Goal: Task Accomplishment & Management: Manage account settings

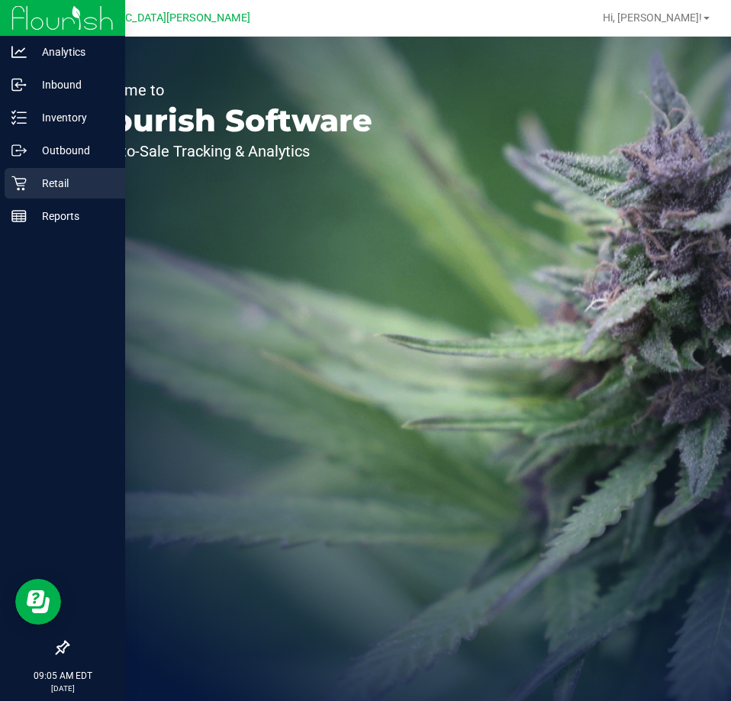
click at [38, 178] on p "Retail" at bounding box center [73, 183] width 92 height 18
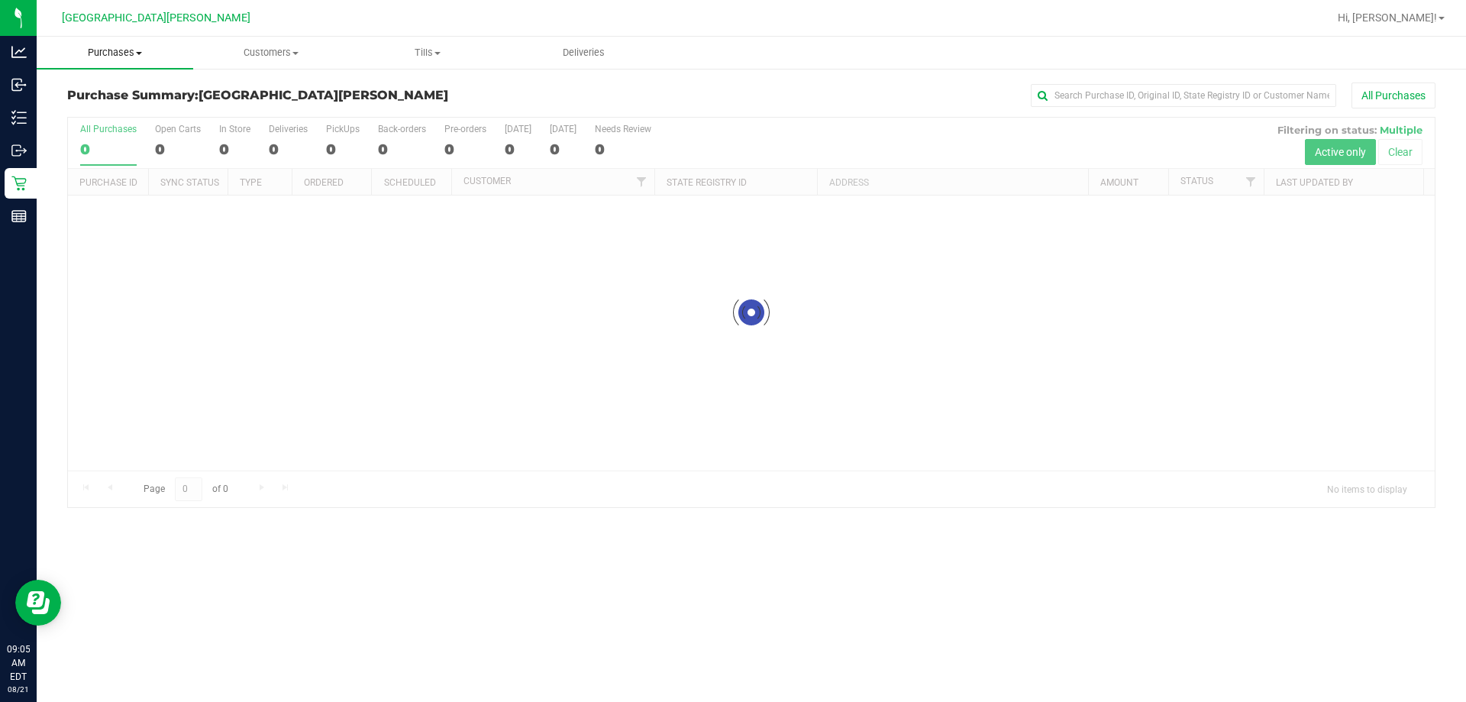
click at [108, 53] on span "Purchases" at bounding box center [115, 53] width 157 height 14
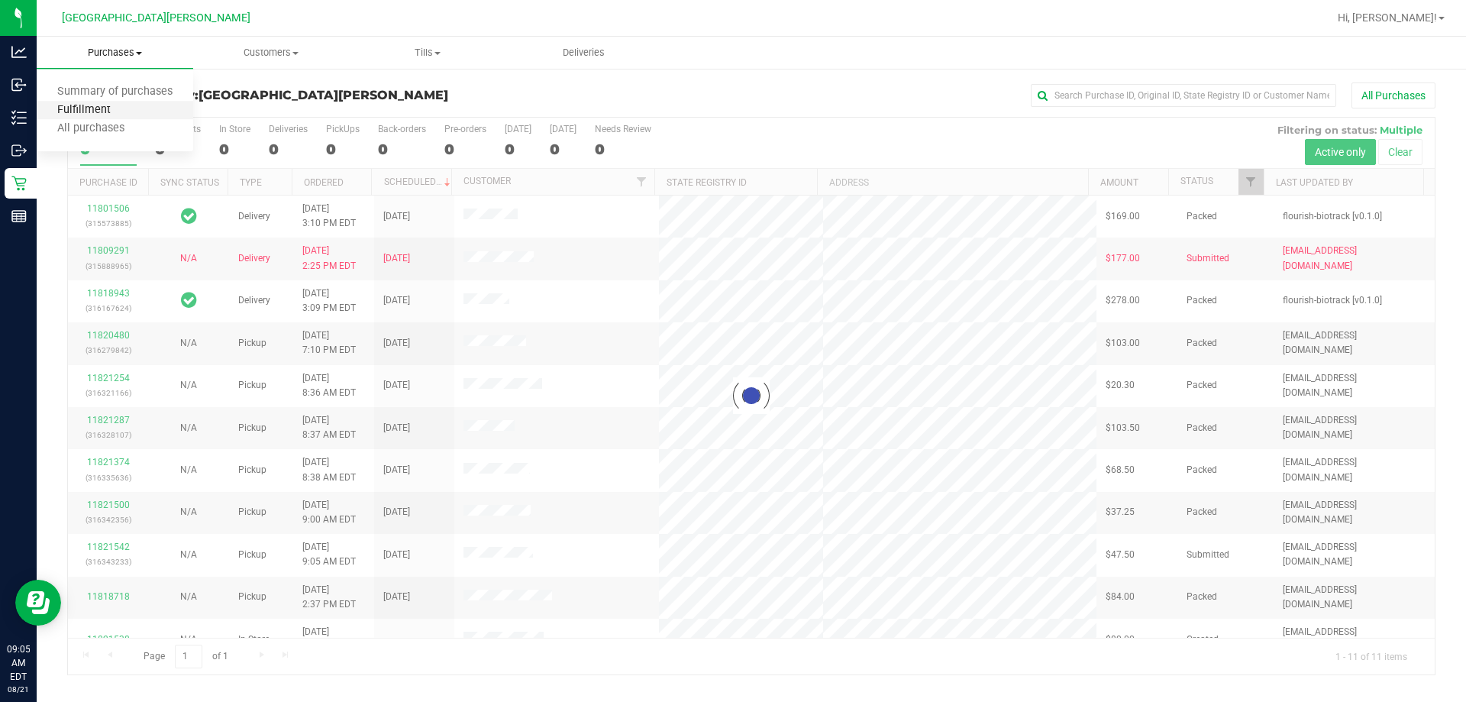
click at [91, 105] on span "Fulfillment" at bounding box center [84, 110] width 95 height 13
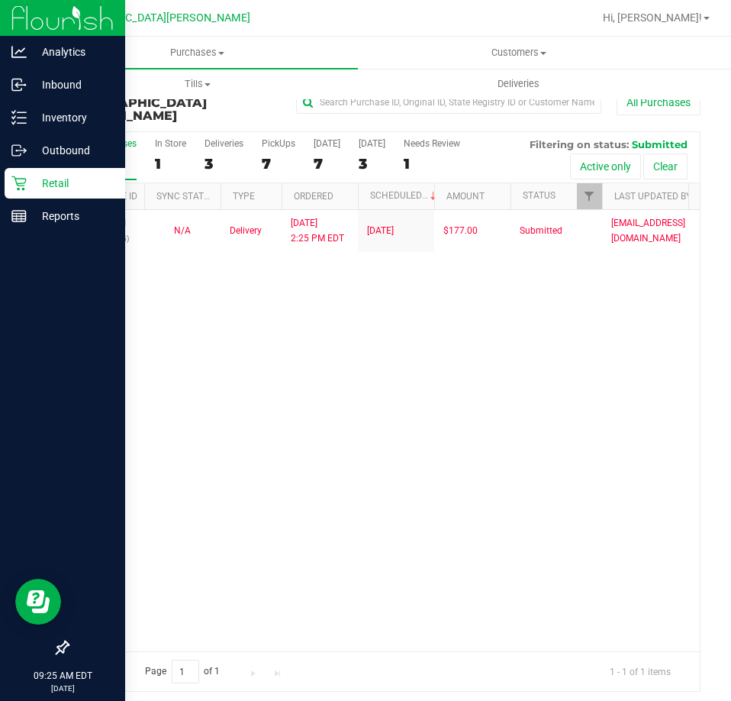
click at [40, 192] on p "Retail" at bounding box center [73, 183] width 92 height 18
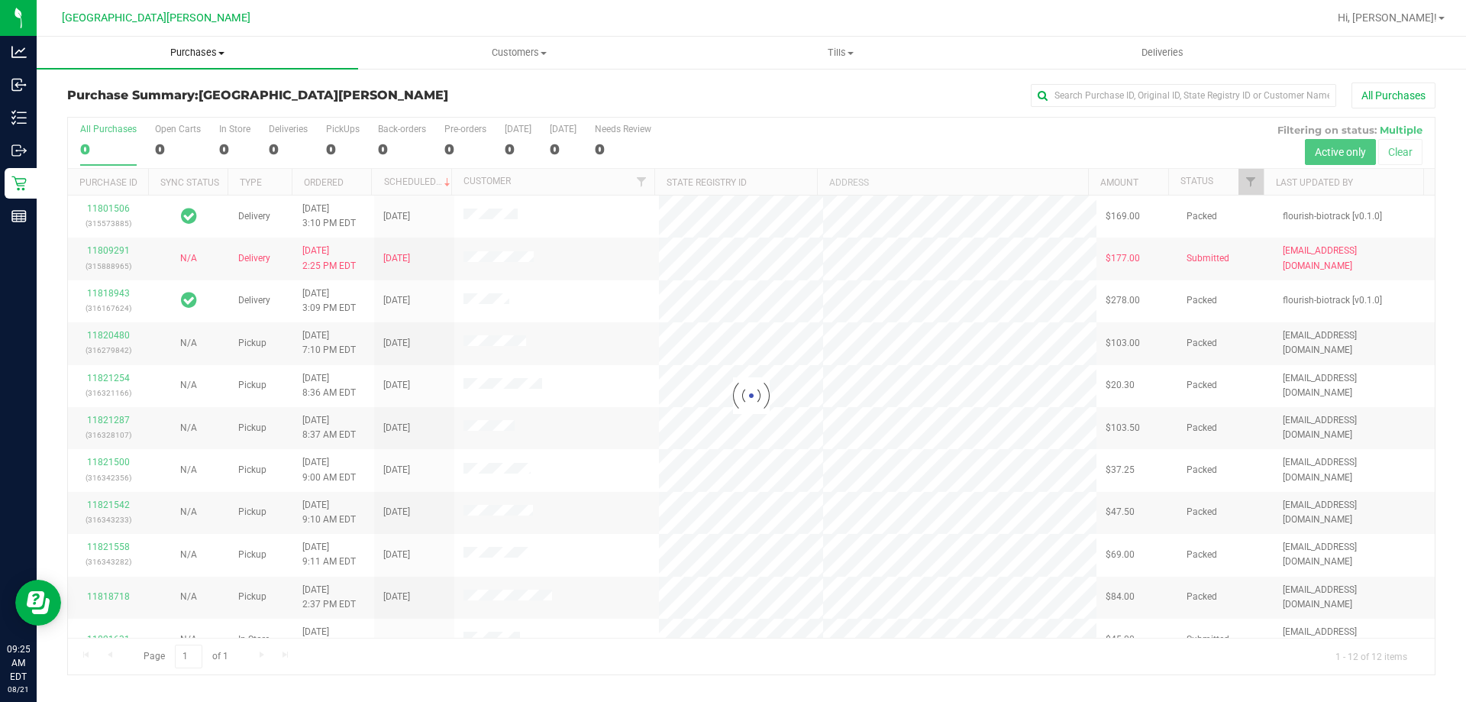
click at [202, 47] on span "Purchases" at bounding box center [197, 53] width 321 height 14
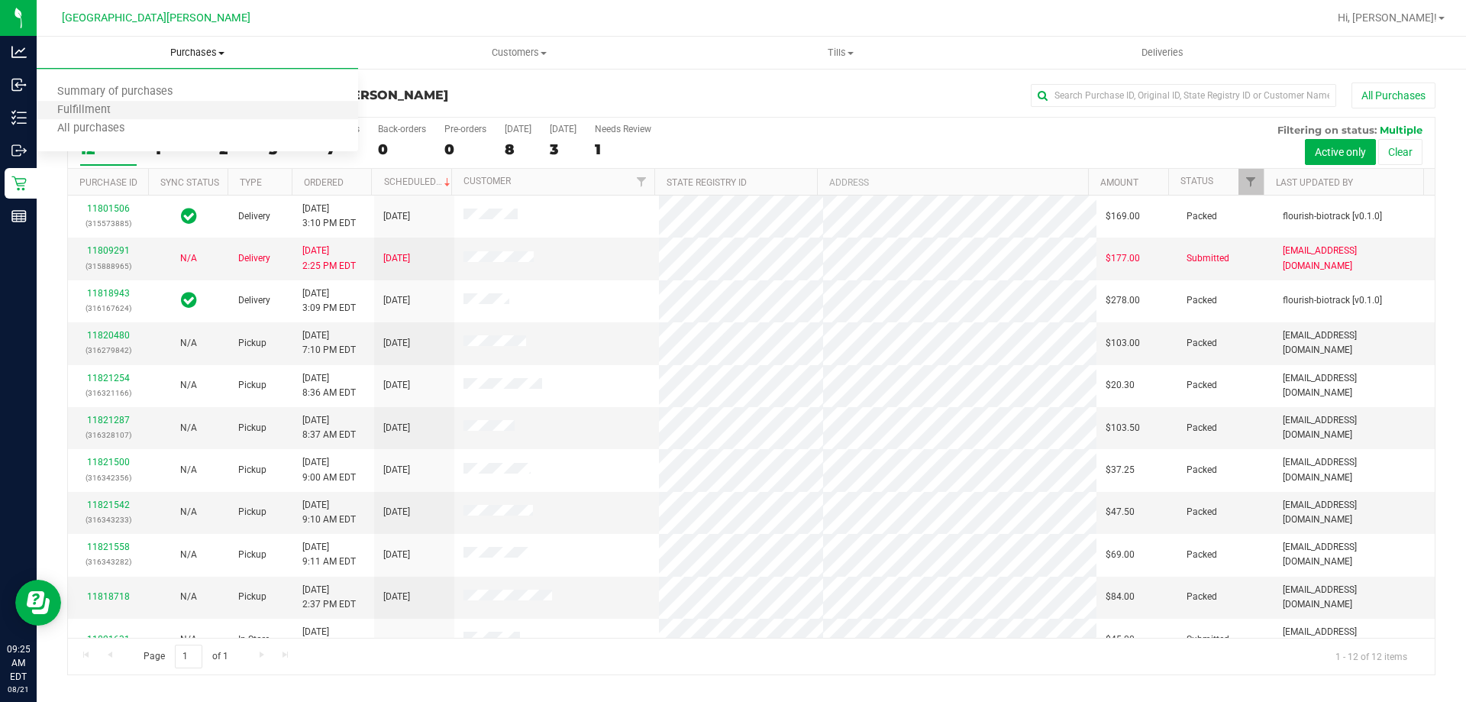
click at [160, 106] on li "Fulfillment" at bounding box center [197, 111] width 321 height 18
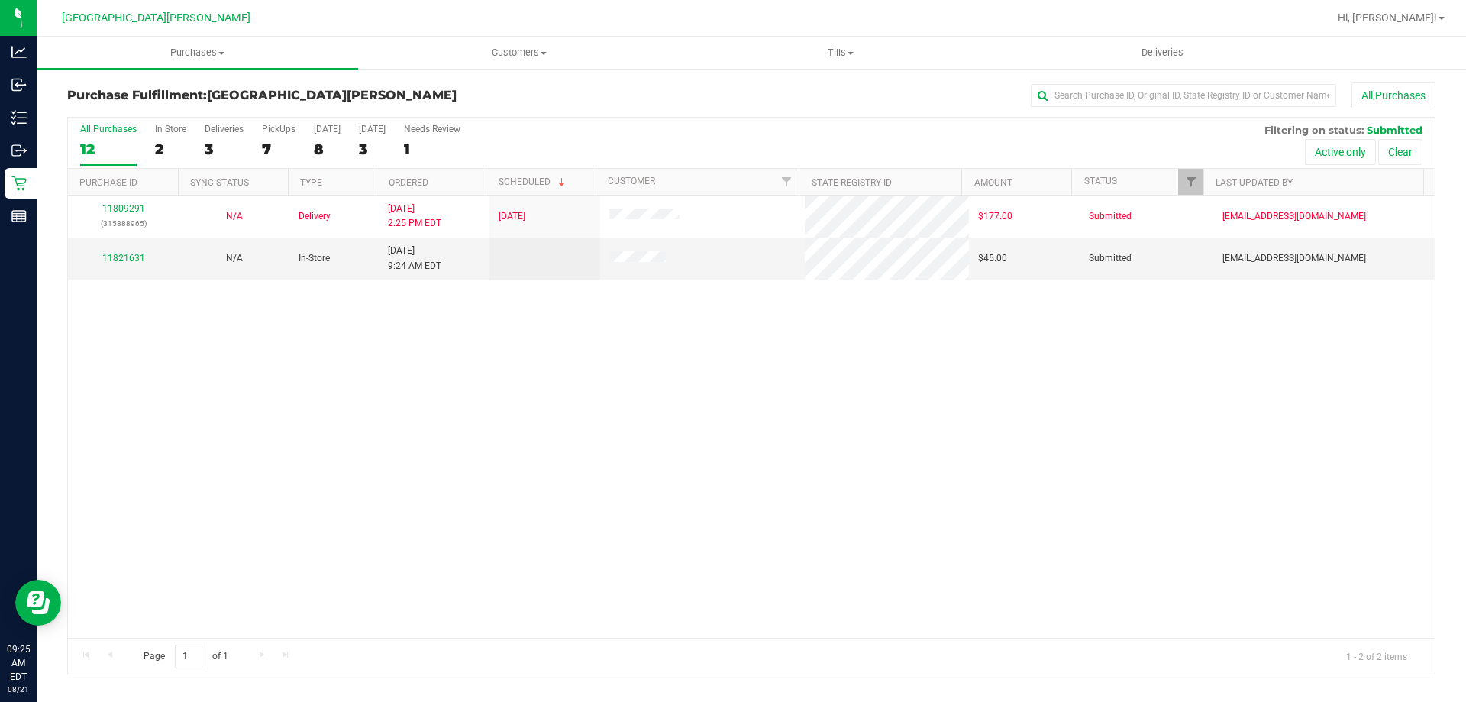
click at [320, 355] on div "11809291 (315888965) N/A Delivery [DATE] 2:25 PM EDT 8/22/2025 $177.00 Submitte…" at bounding box center [751, 416] width 1367 height 442
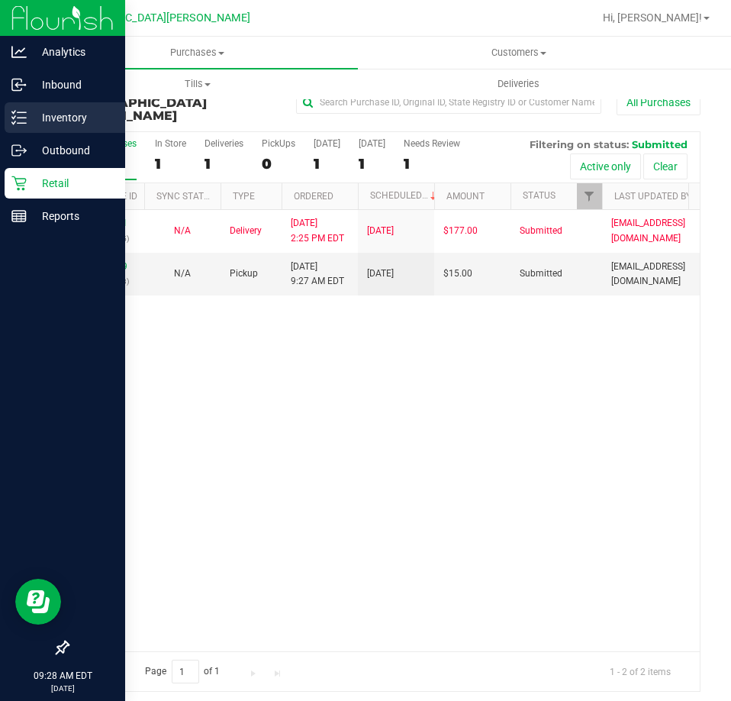
click at [42, 115] on p "Inventory" at bounding box center [73, 117] width 92 height 18
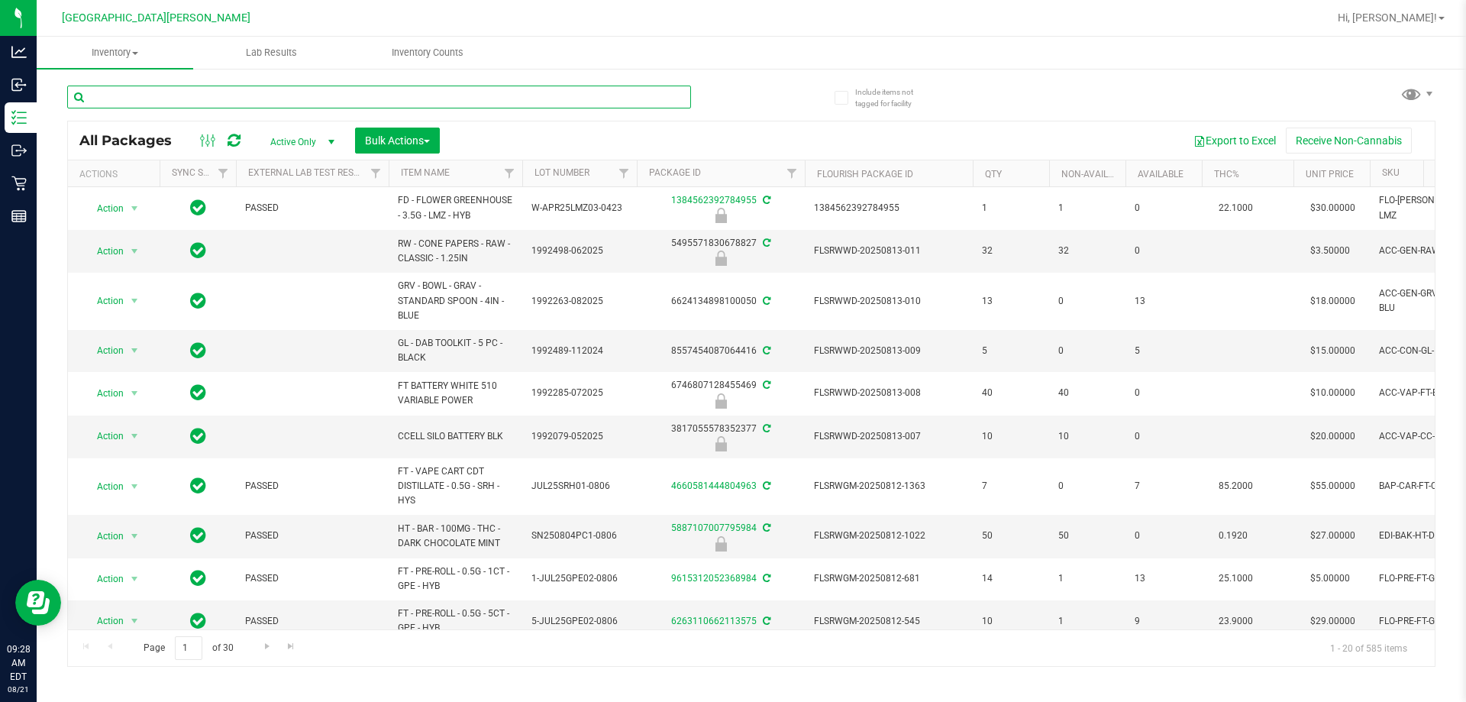
click at [244, 100] on input "text" at bounding box center [379, 97] width 624 height 23
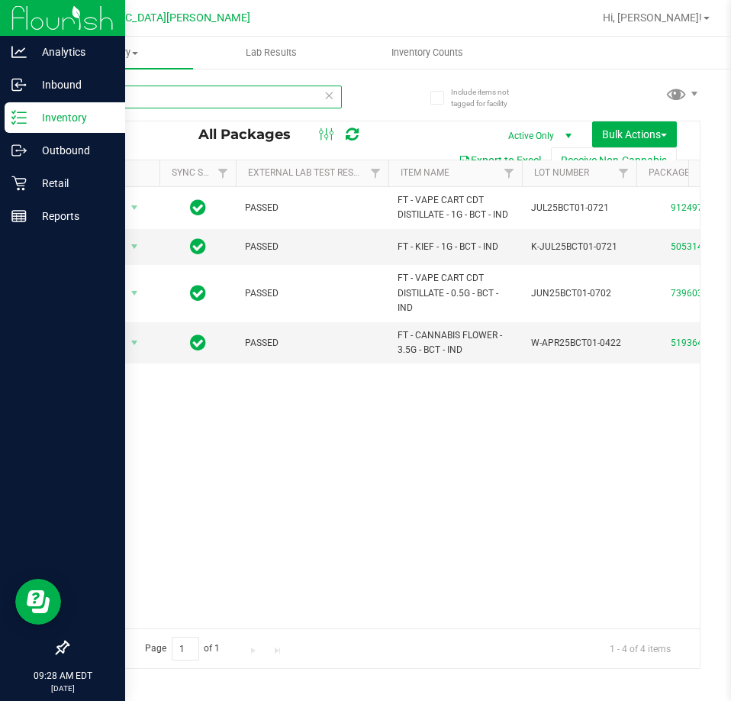
type input "bos"
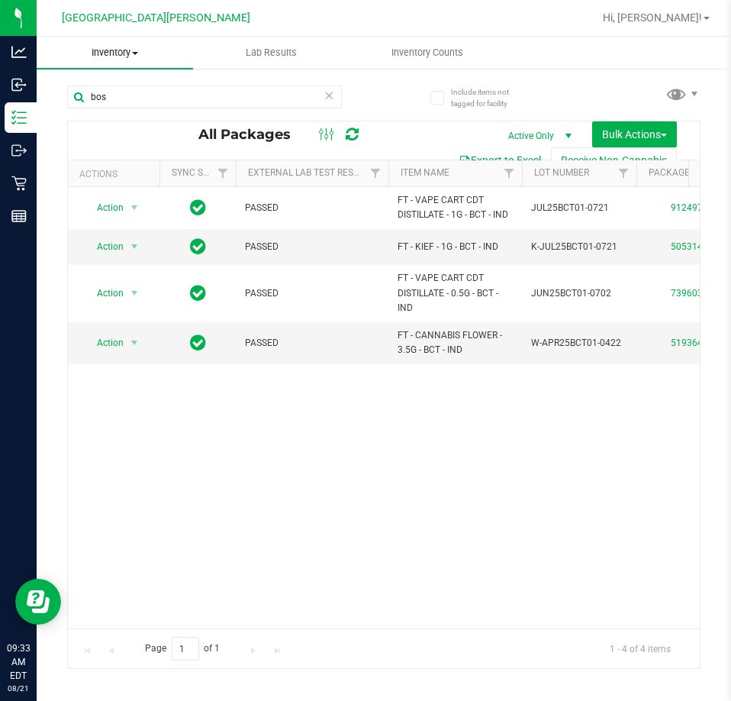
click at [129, 57] on span "Inventory" at bounding box center [115, 53] width 157 height 14
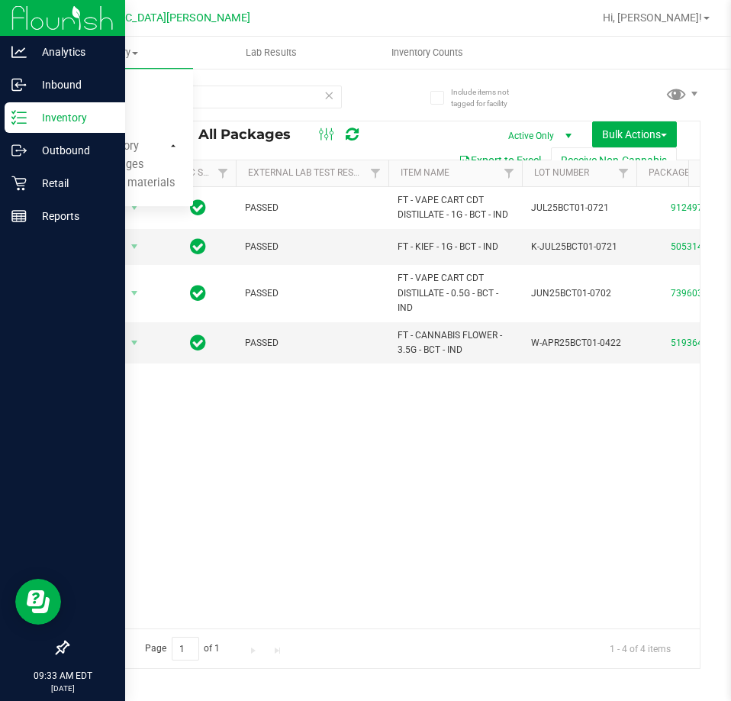
drag, startPoint x: 51, startPoint y: 122, endPoint x: 83, endPoint y: 132, distance: 33.6
click at [51, 124] on p "Inventory" at bounding box center [73, 117] width 92 height 18
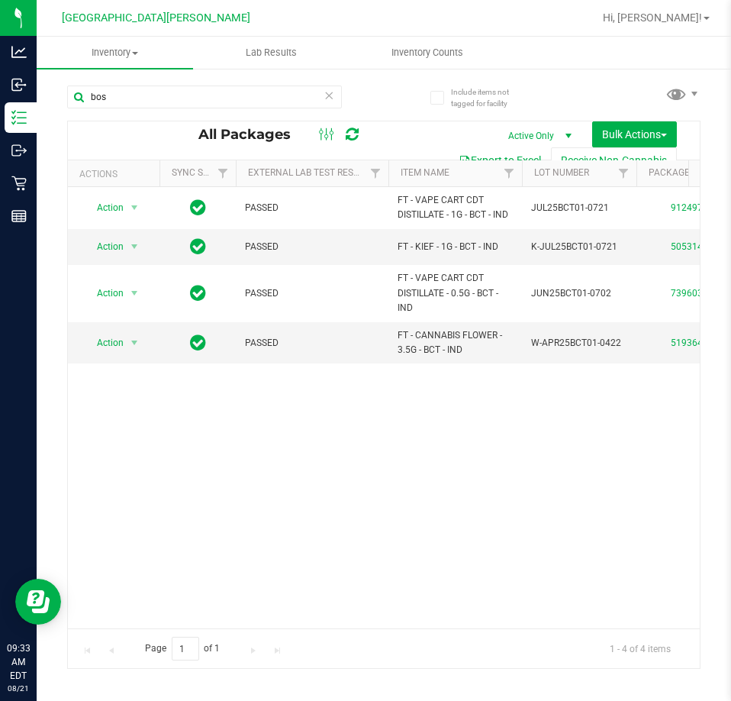
click at [170, 419] on div "Action Action Adjust qty Create package Edit attributes Global inventory Locate…" at bounding box center [384, 407] width 632 height 441
click at [101, 52] on span "Inventory" at bounding box center [115, 53] width 157 height 14
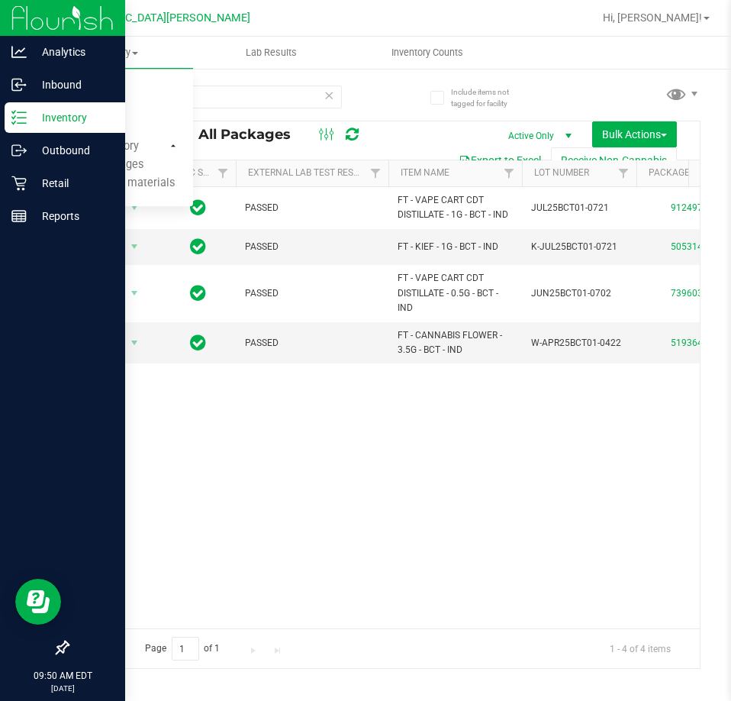
click at [42, 115] on p "Inventory" at bounding box center [73, 117] width 92 height 18
click at [59, 186] on p "Retail" at bounding box center [73, 183] width 92 height 18
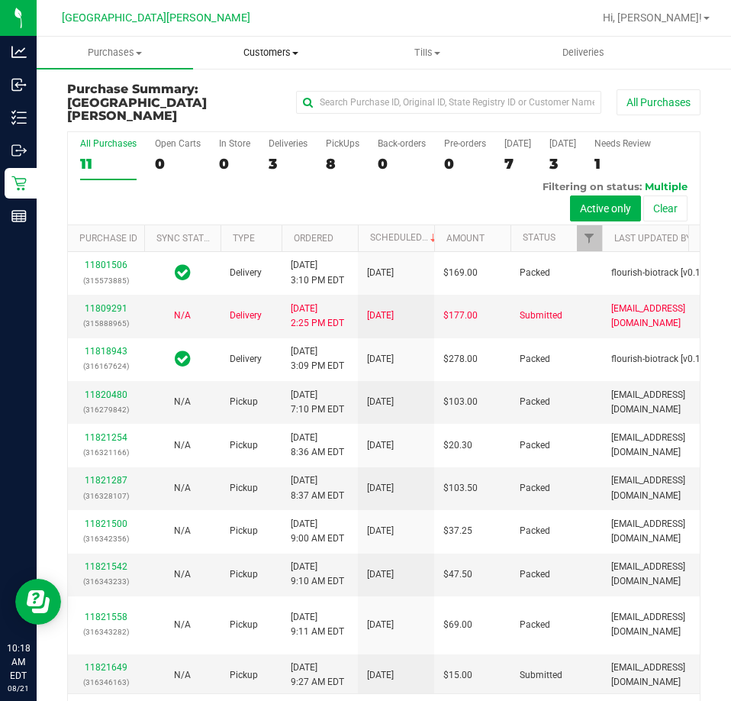
click at [259, 55] on span "Customers" at bounding box center [271, 53] width 155 height 14
click at [250, 94] on span "All customers" at bounding box center [248, 92] width 110 height 13
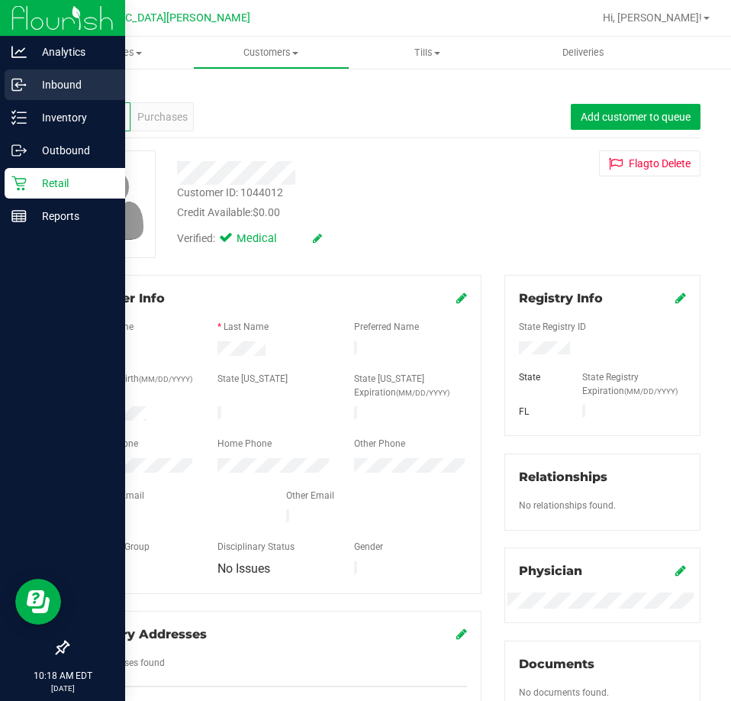
click at [49, 90] on p "Inbound" at bounding box center [73, 85] width 92 height 18
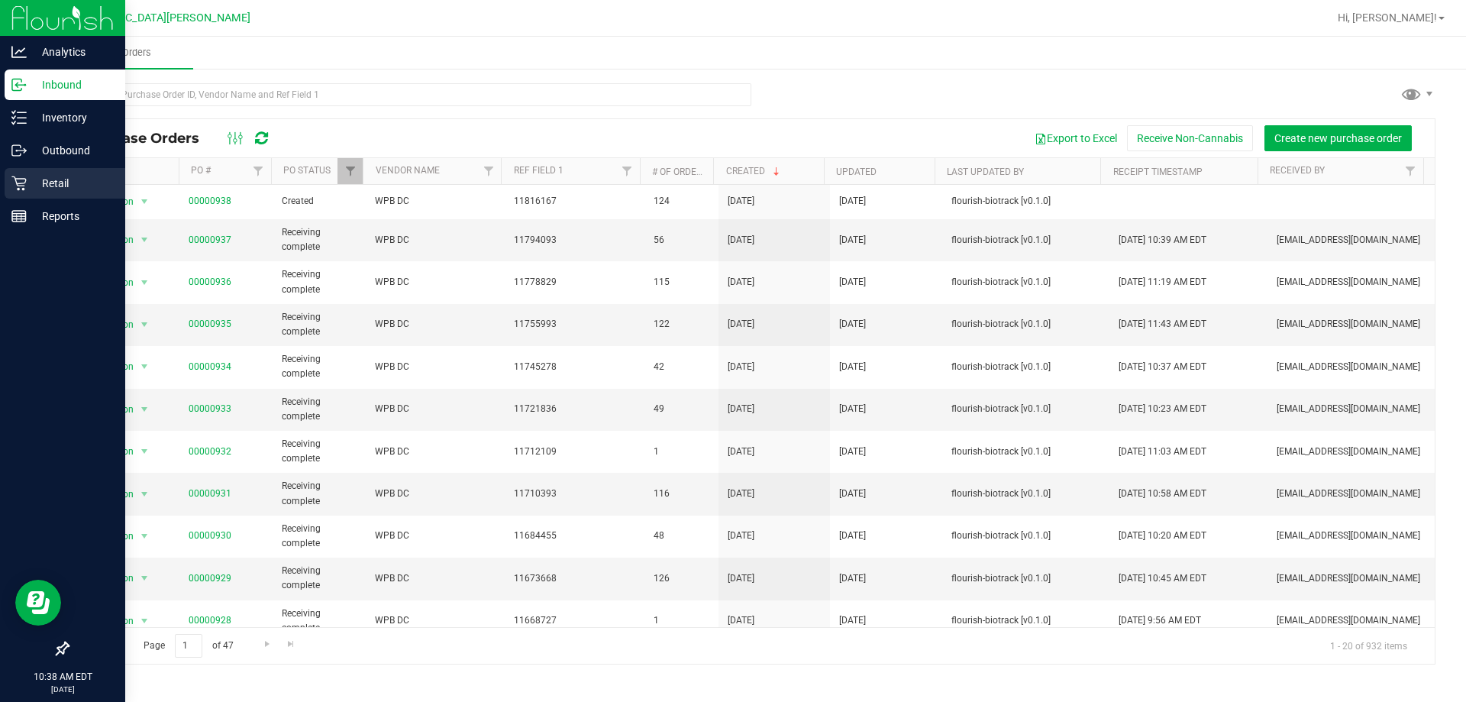
click at [45, 180] on p "Retail" at bounding box center [73, 183] width 92 height 18
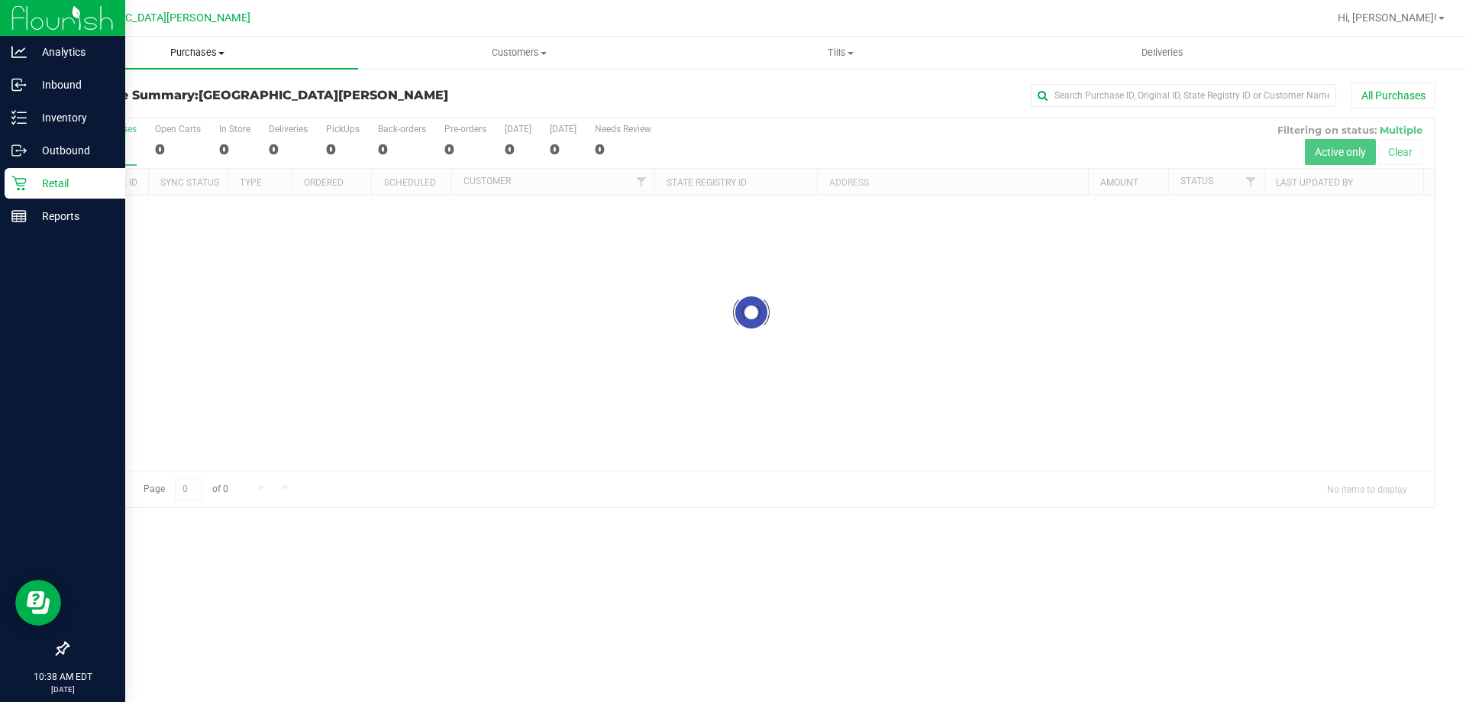
click at [193, 53] on span "Purchases" at bounding box center [197, 53] width 321 height 14
click at [110, 112] on span "Fulfillment" at bounding box center [84, 110] width 95 height 13
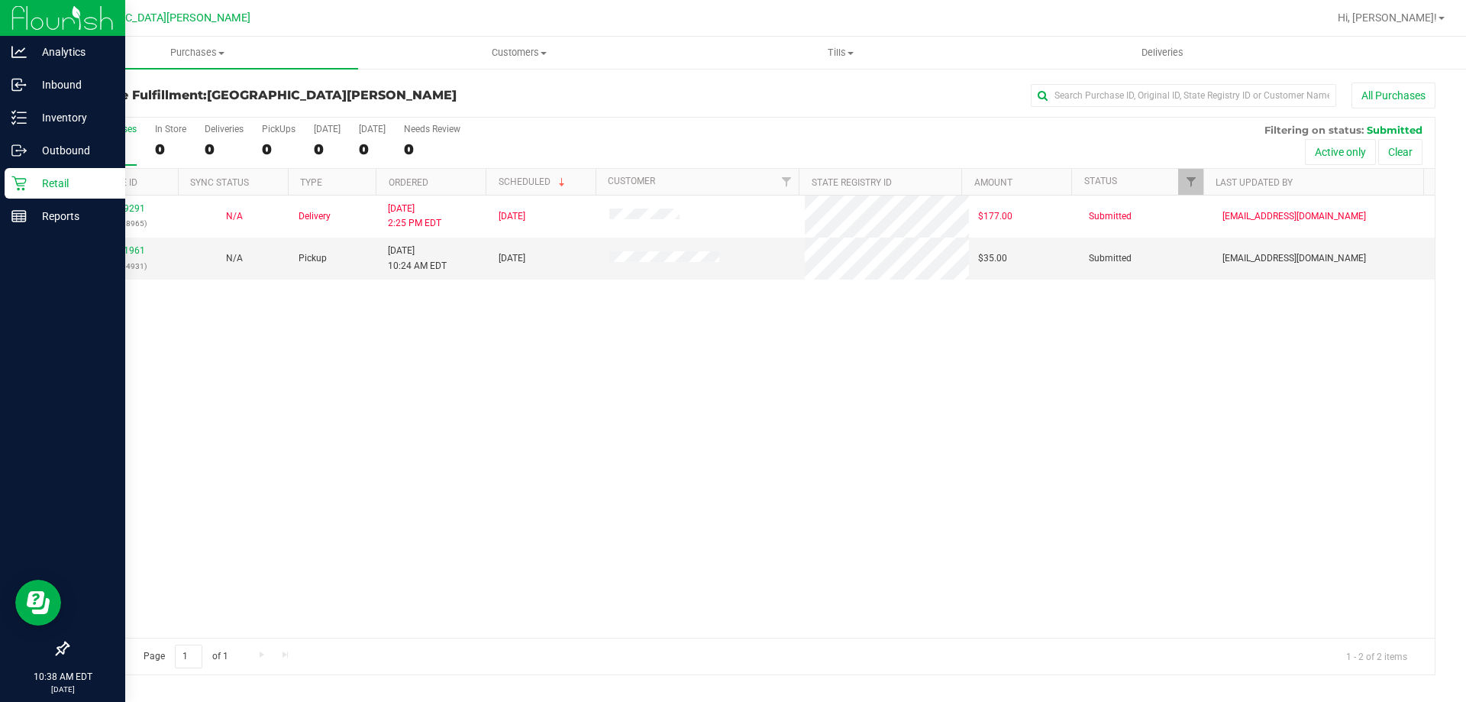
click at [249, 425] on div "11809291 (315888965) N/A Delivery [DATE] 2:25 PM EDT 8/22/2025 $177.00 Submitte…" at bounding box center [751, 416] width 1367 height 442
click at [120, 250] on link "11821961" at bounding box center [123, 250] width 43 height 11
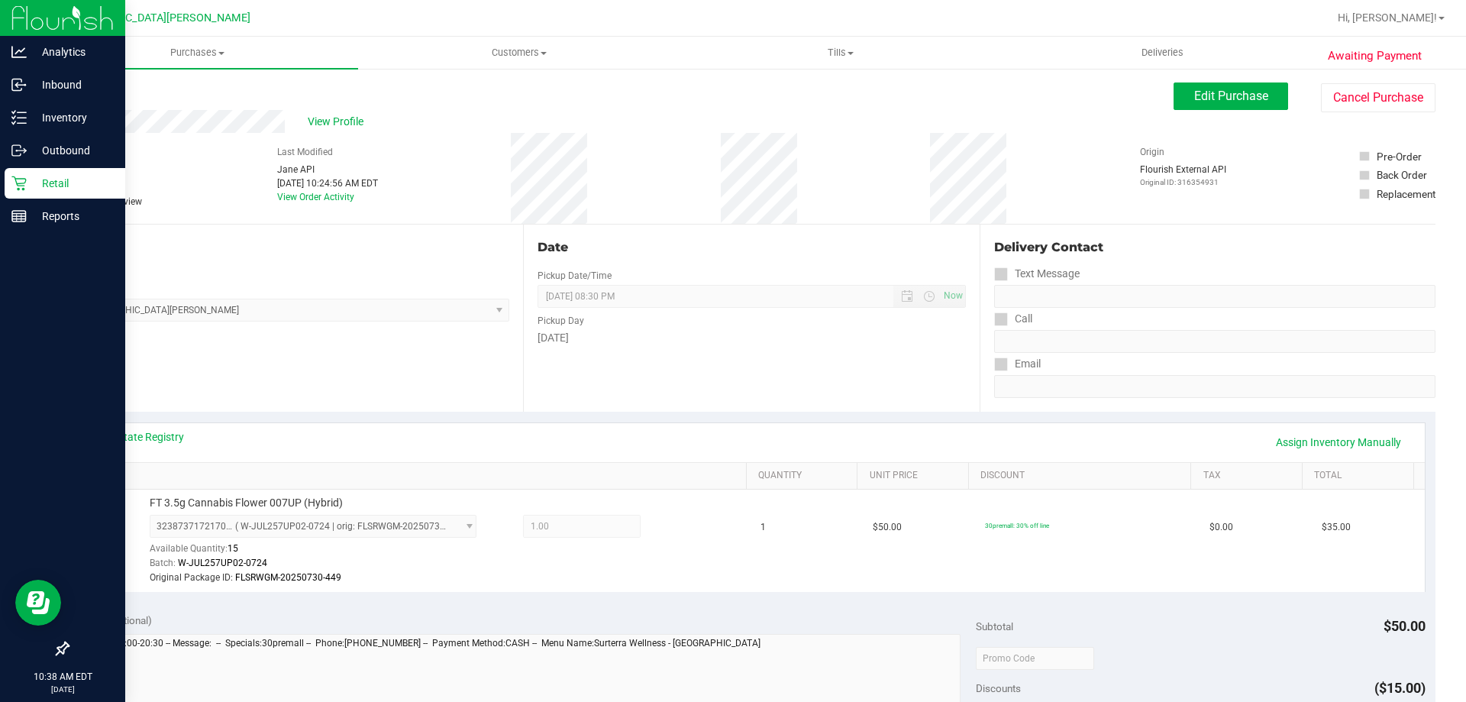
click at [40, 179] on p "Retail" at bounding box center [73, 183] width 92 height 18
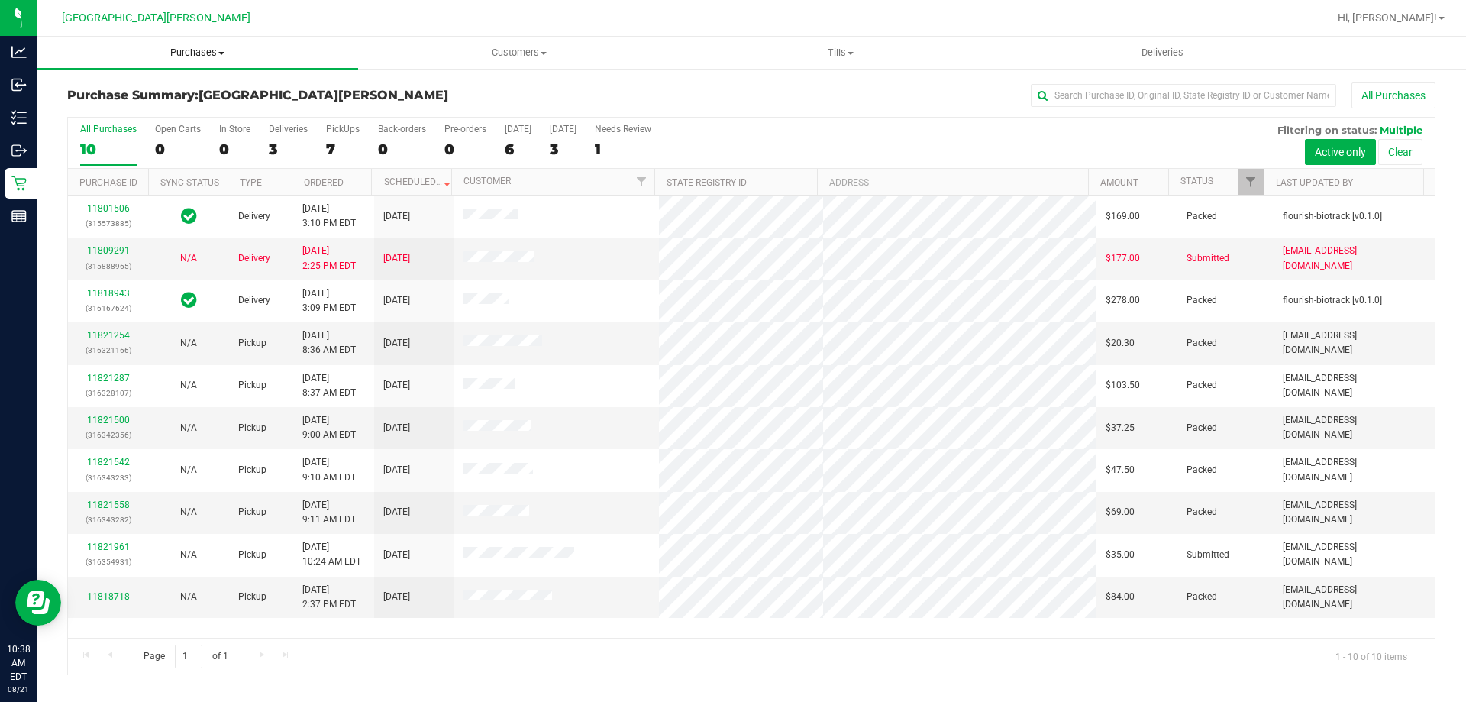
click at [192, 54] on span "Purchases" at bounding box center [197, 53] width 321 height 14
click at [135, 103] on li "Fulfillment" at bounding box center [197, 111] width 321 height 18
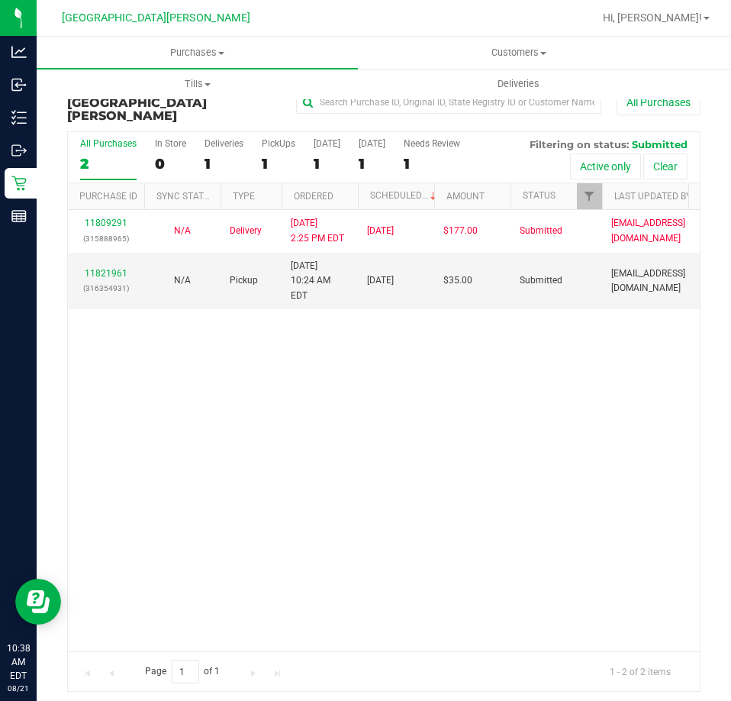
click at [163, 385] on div "11809291 (315888965) N/A Delivery [DATE] 2:25 PM EDT 8/22/2025 $177.00 Submitte…" at bounding box center [384, 430] width 632 height 441
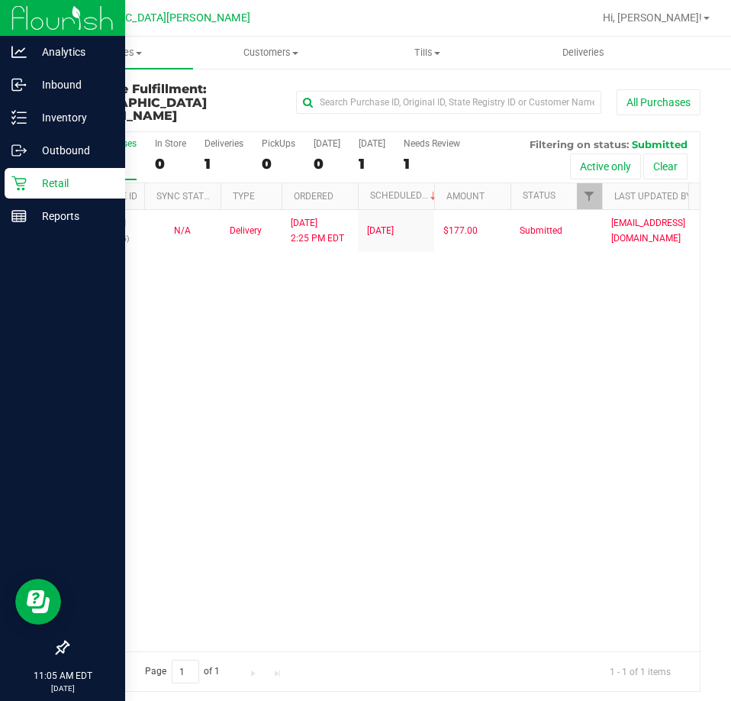
click at [75, 176] on p "Retail" at bounding box center [73, 183] width 92 height 18
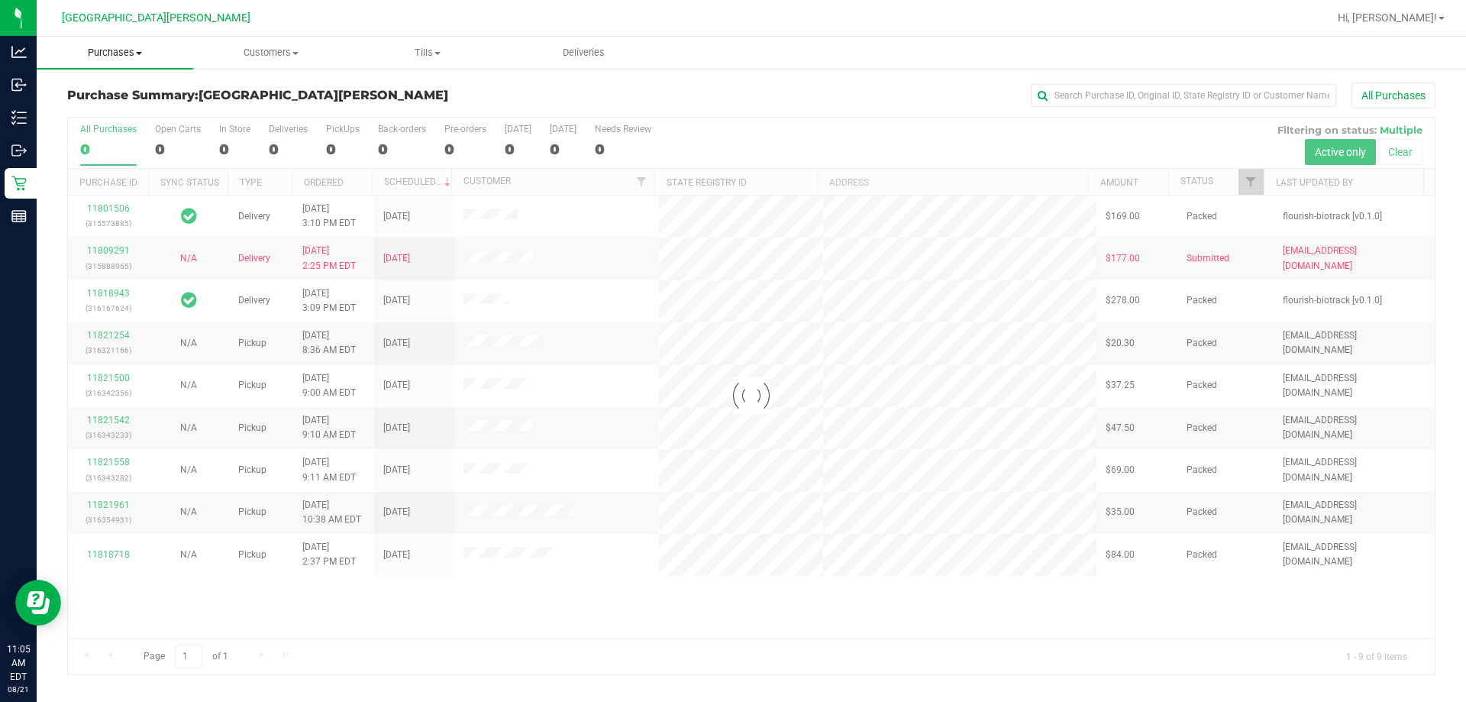
click at [134, 66] on uib-tab-heading "Purchases Summary of purchases Fulfillment All purchases" at bounding box center [115, 53] width 157 height 32
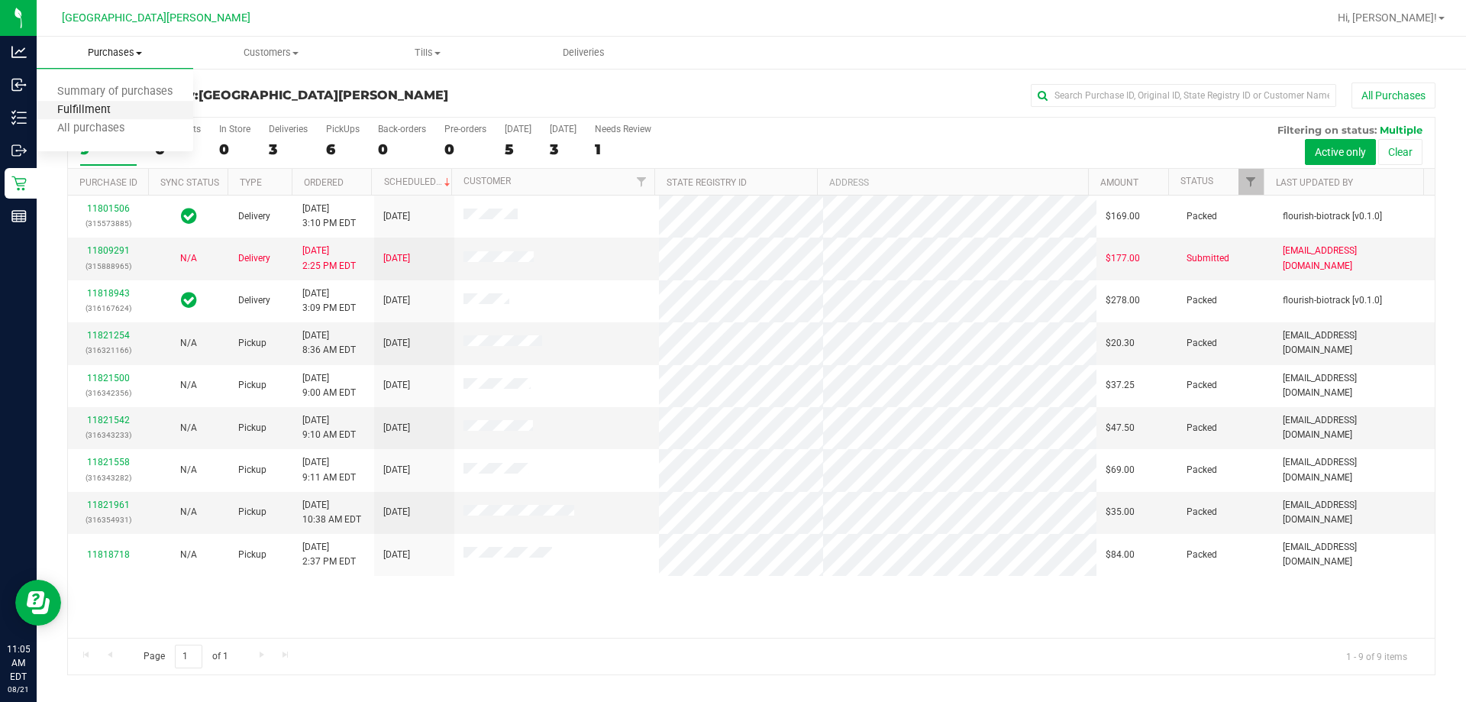
click at [76, 106] on span "Fulfillment" at bounding box center [84, 110] width 95 height 13
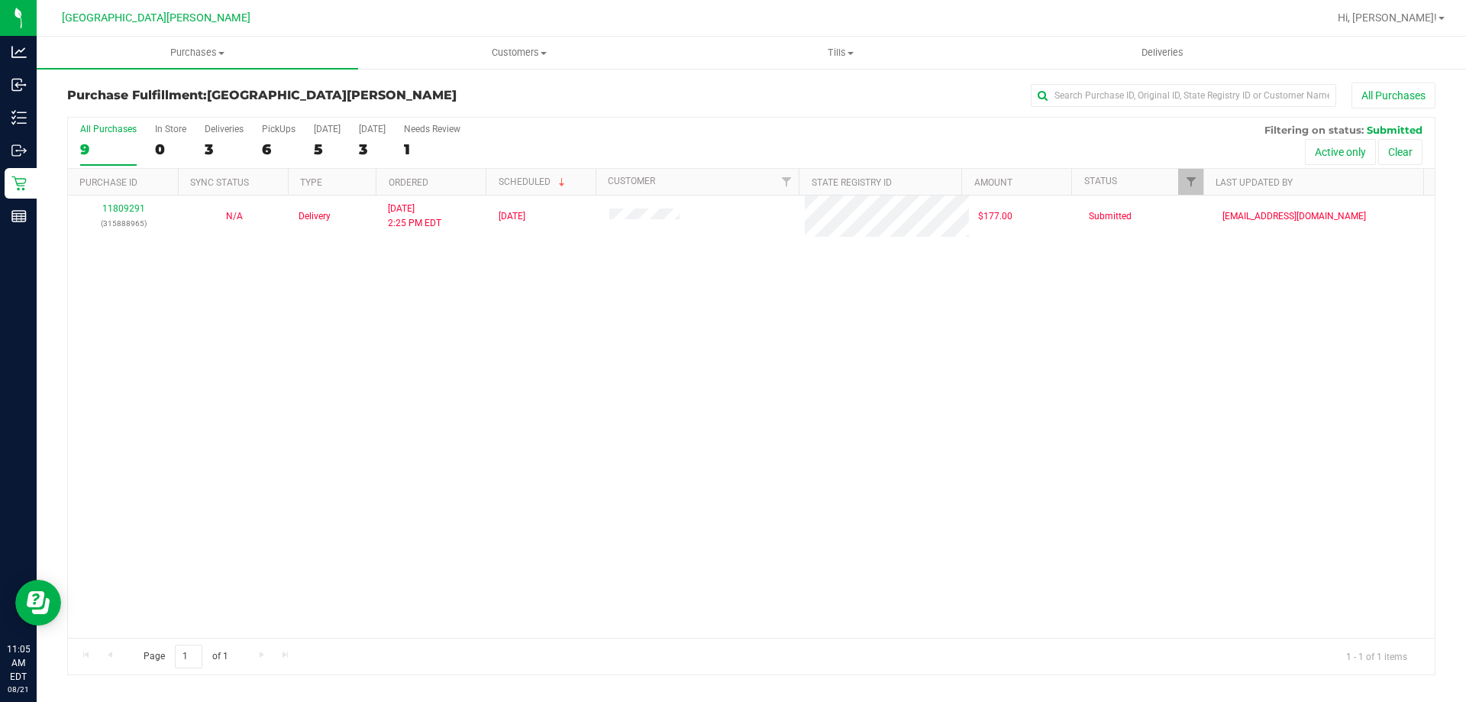
click at [386, 453] on div "11809291 (315888965) N/A Delivery [DATE] 2:25 PM EDT 8/22/2025 $177.00 Submitte…" at bounding box center [751, 416] width 1367 height 442
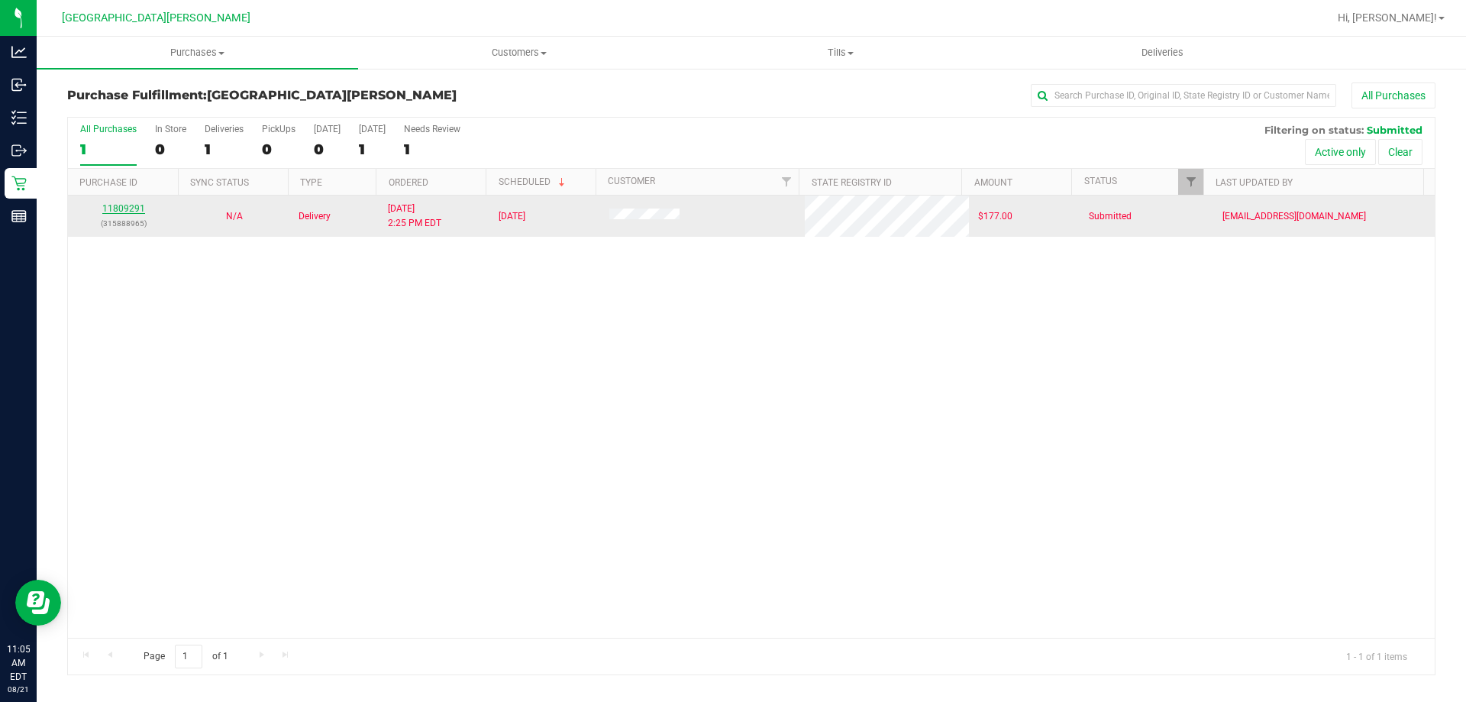
click at [126, 203] on link "11809291" at bounding box center [123, 208] width 43 height 11
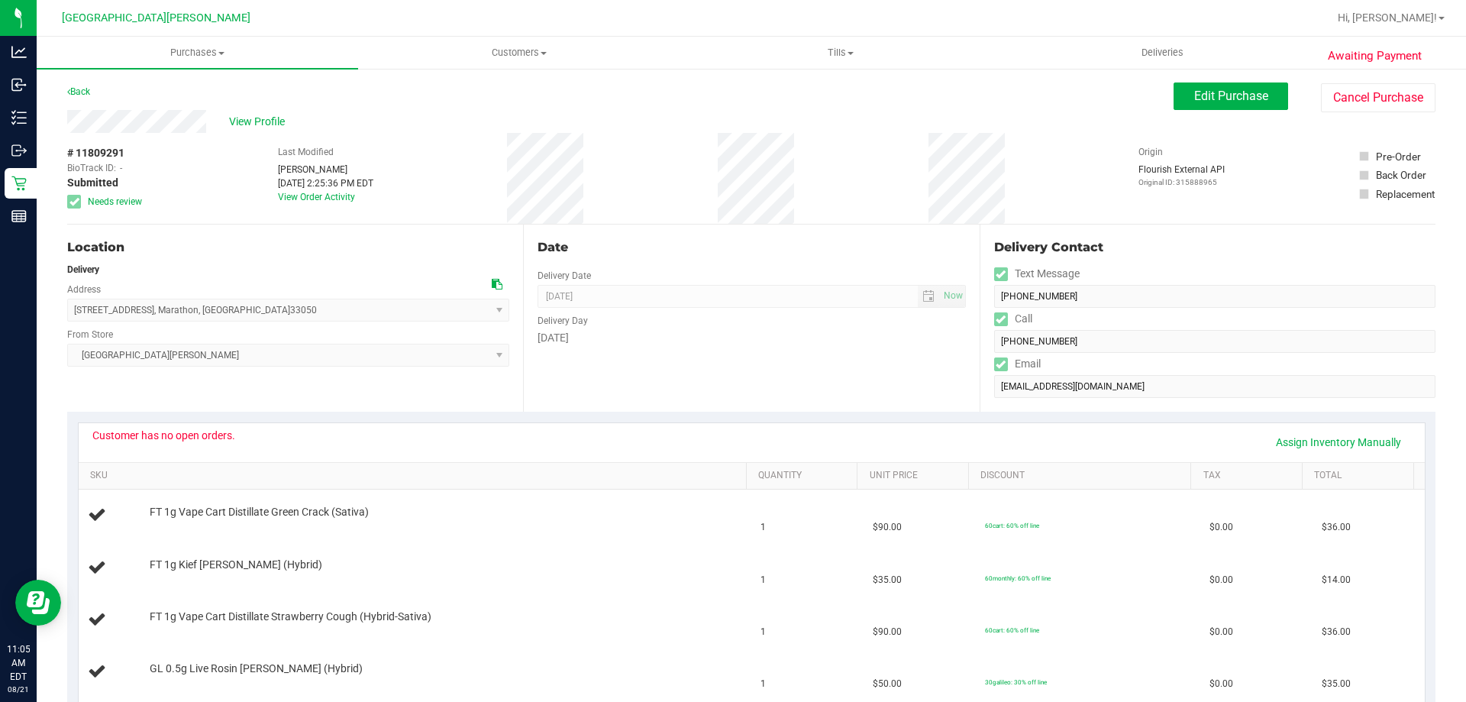
click at [189, 434] on div "Customer has no open orders." at bounding box center [163, 435] width 143 height 12
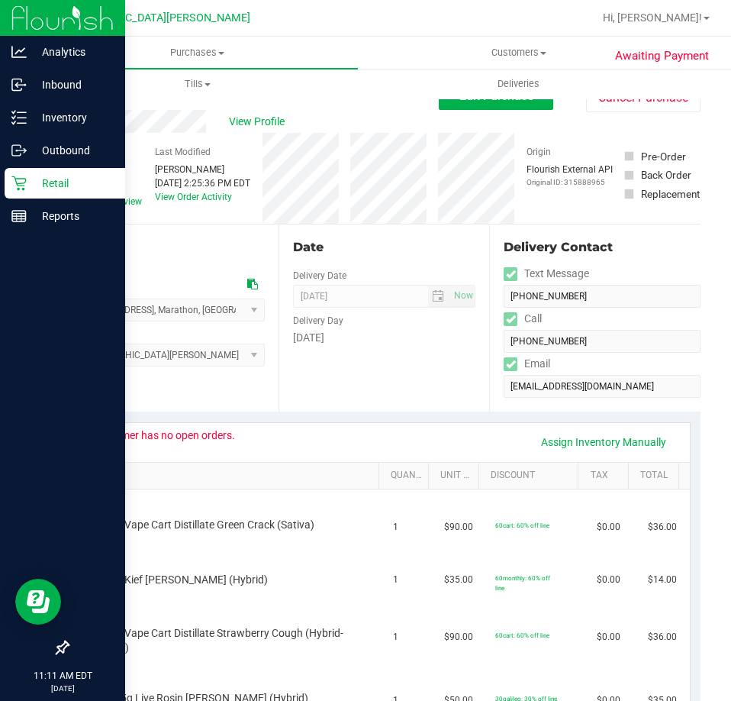
click at [31, 176] on p "Retail" at bounding box center [73, 183] width 92 height 18
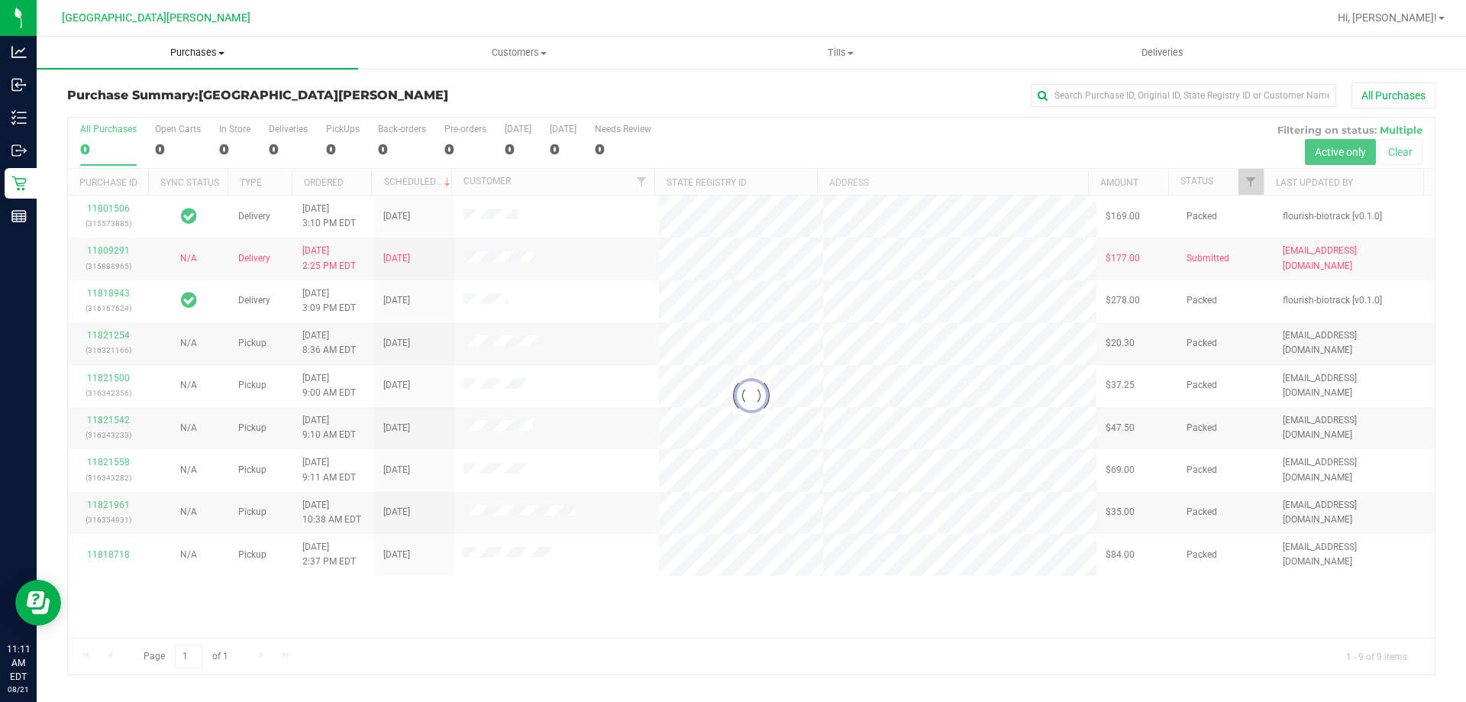
click at [183, 59] on span "Purchases" at bounding box center [197, 53] width 321 height 14
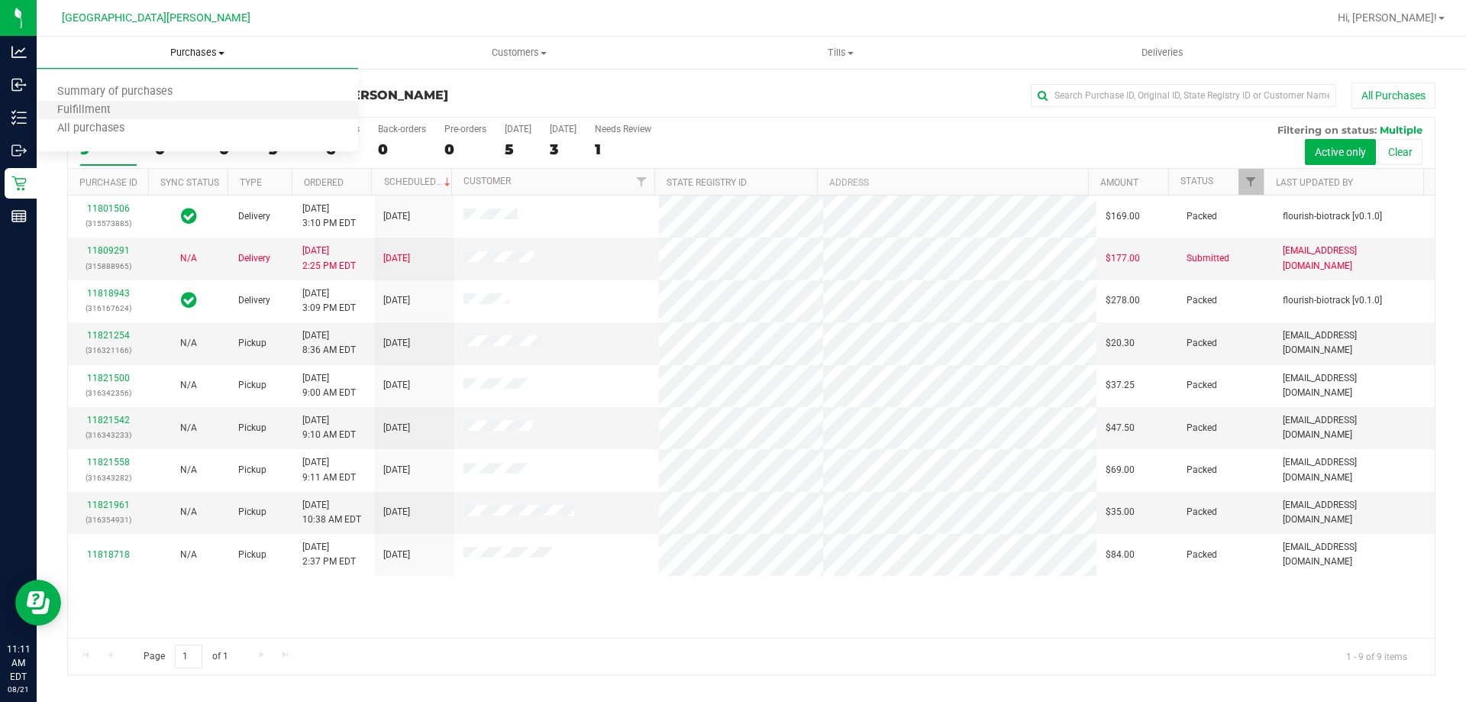
click at [157, 106] on li "Fulfillment" at bounding box center [197, 111] width 321 height 18
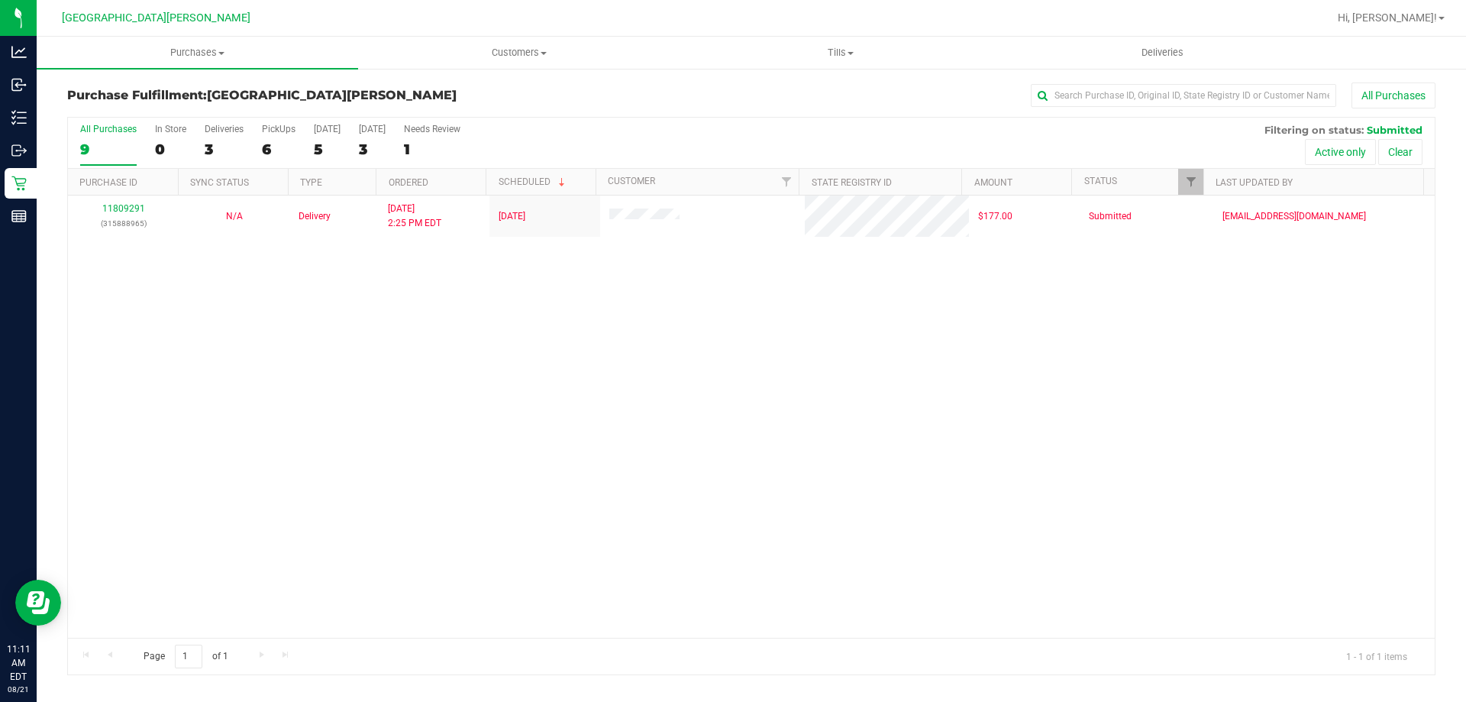
click at [376, 413] on div "11809291 (315888965) N/A Delivery [DATE] 2:25 PM EDT 8/22/2025 $177.00 Submitte…" at bounding box center [751, 416] width 1367 height 442
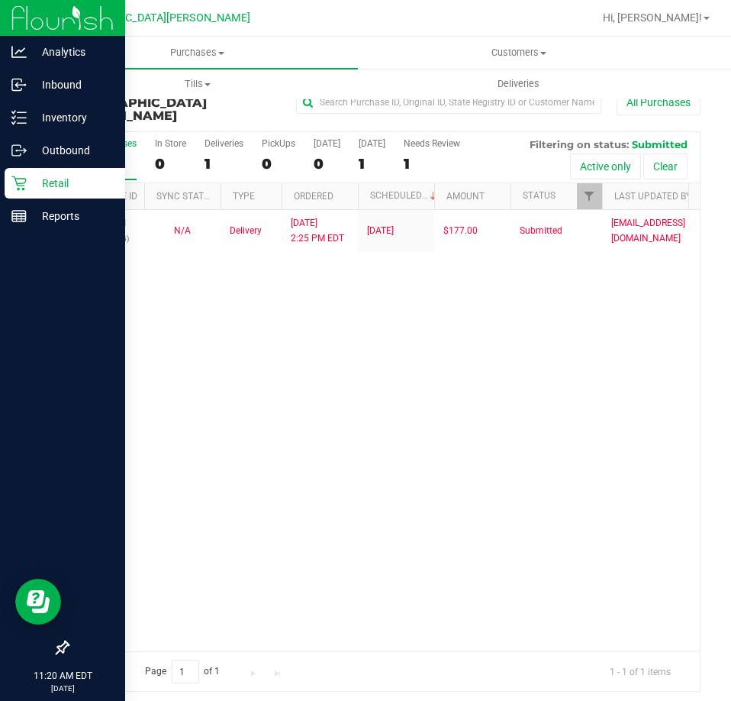
click at [32, 178] on p "Retail" at bounding box center [73, 183] width 92 height 18
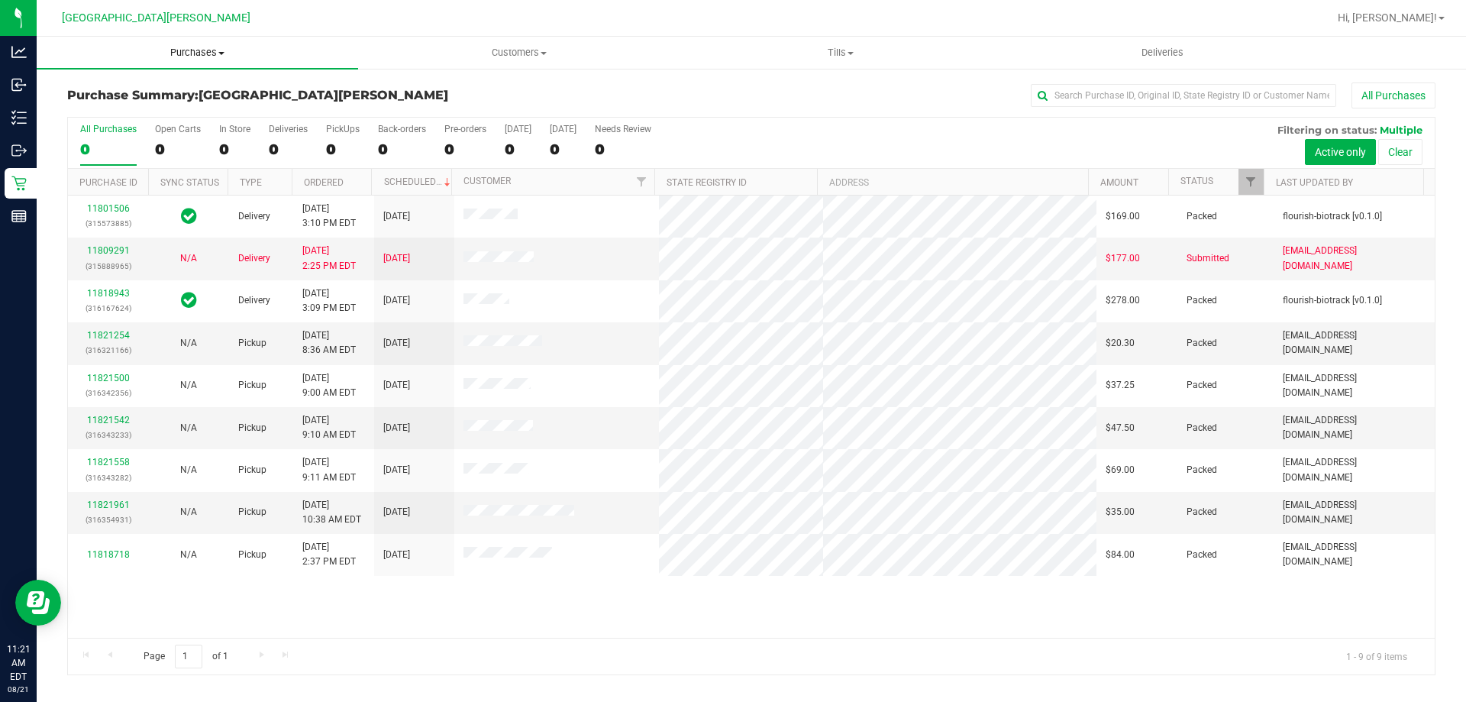
click at [200, 58] on span "Purchases" at bounding box center [197, 53] width 321 height 14
click at [155, 112] on li "Fulfillment" at bounding box center [197, 111] width 321 height 18
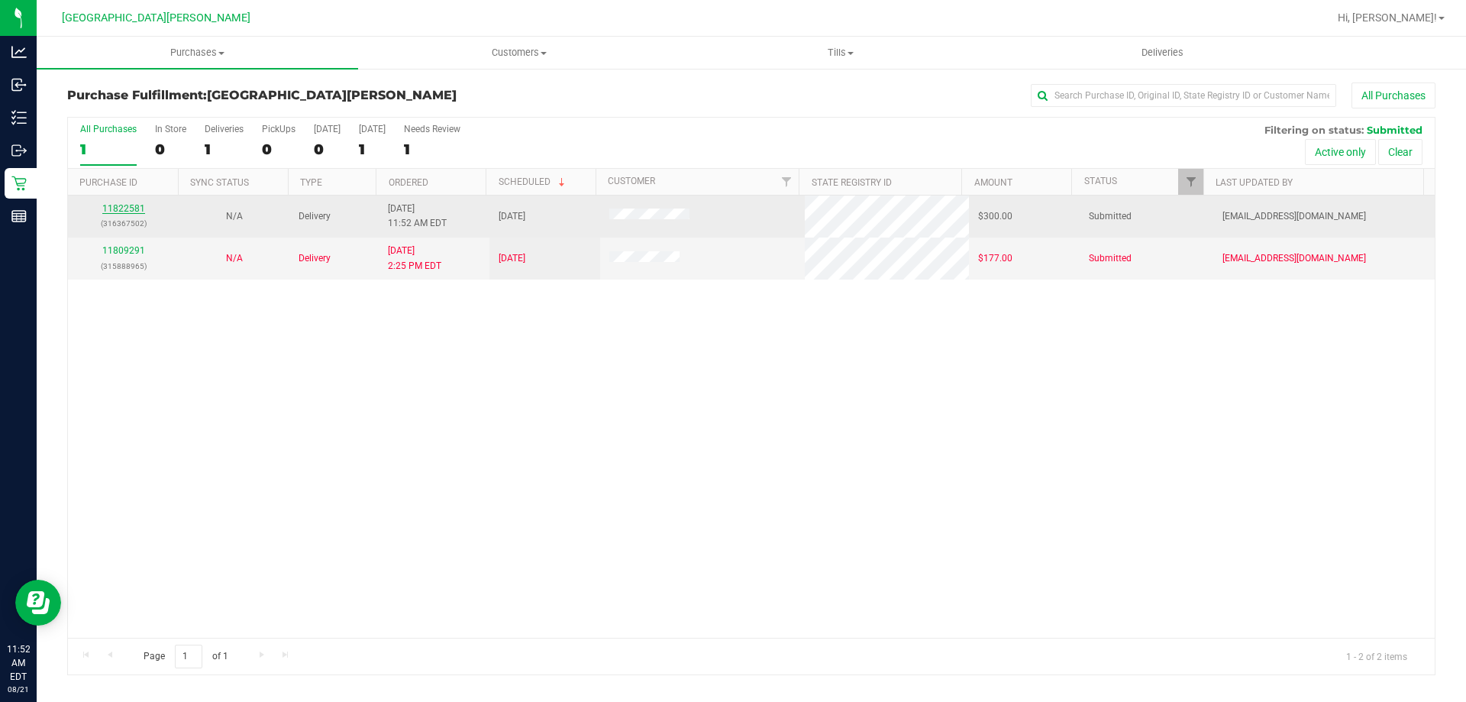
click at [128, 203] on link "11822581" at bounding box center [123, 208] width 43 height 11
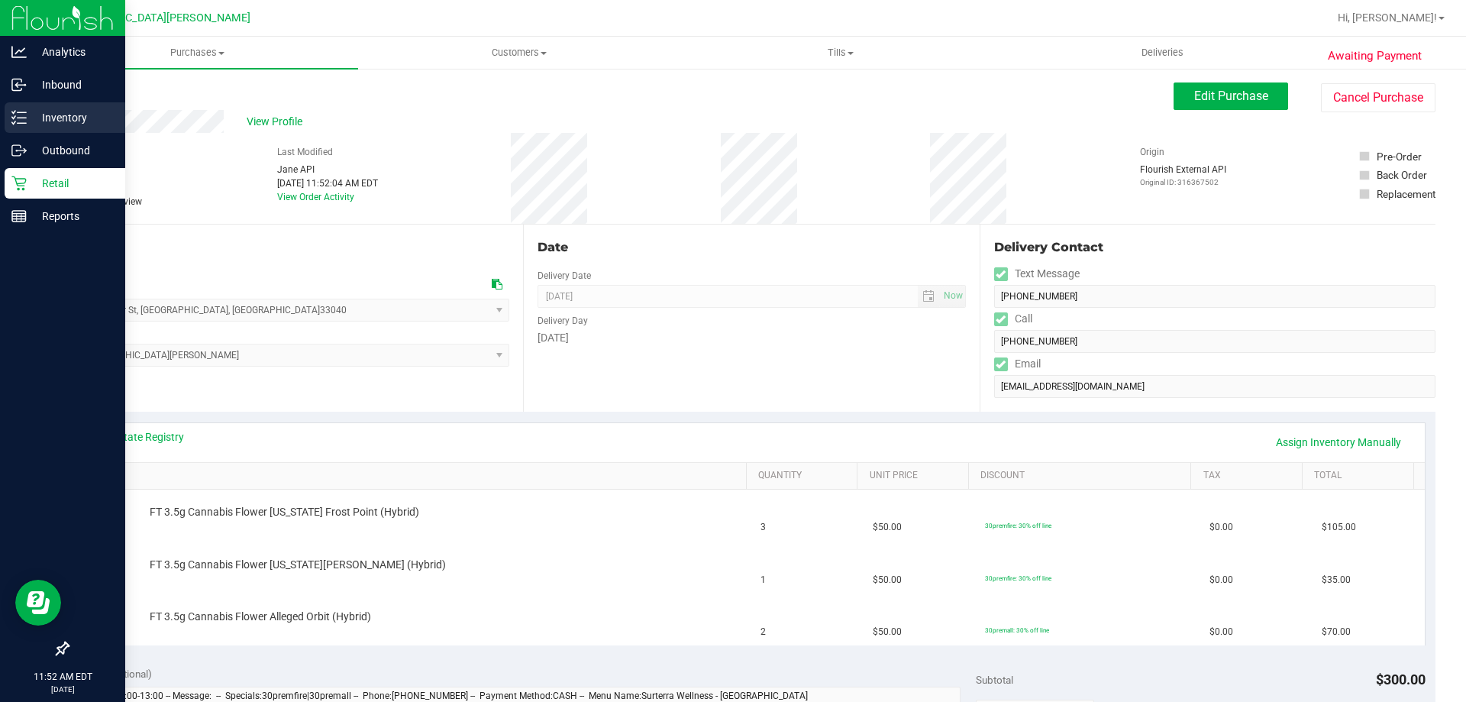
click at [47, 108] on p "Inventory" at bounding box center [73, 117] width 92 height 18
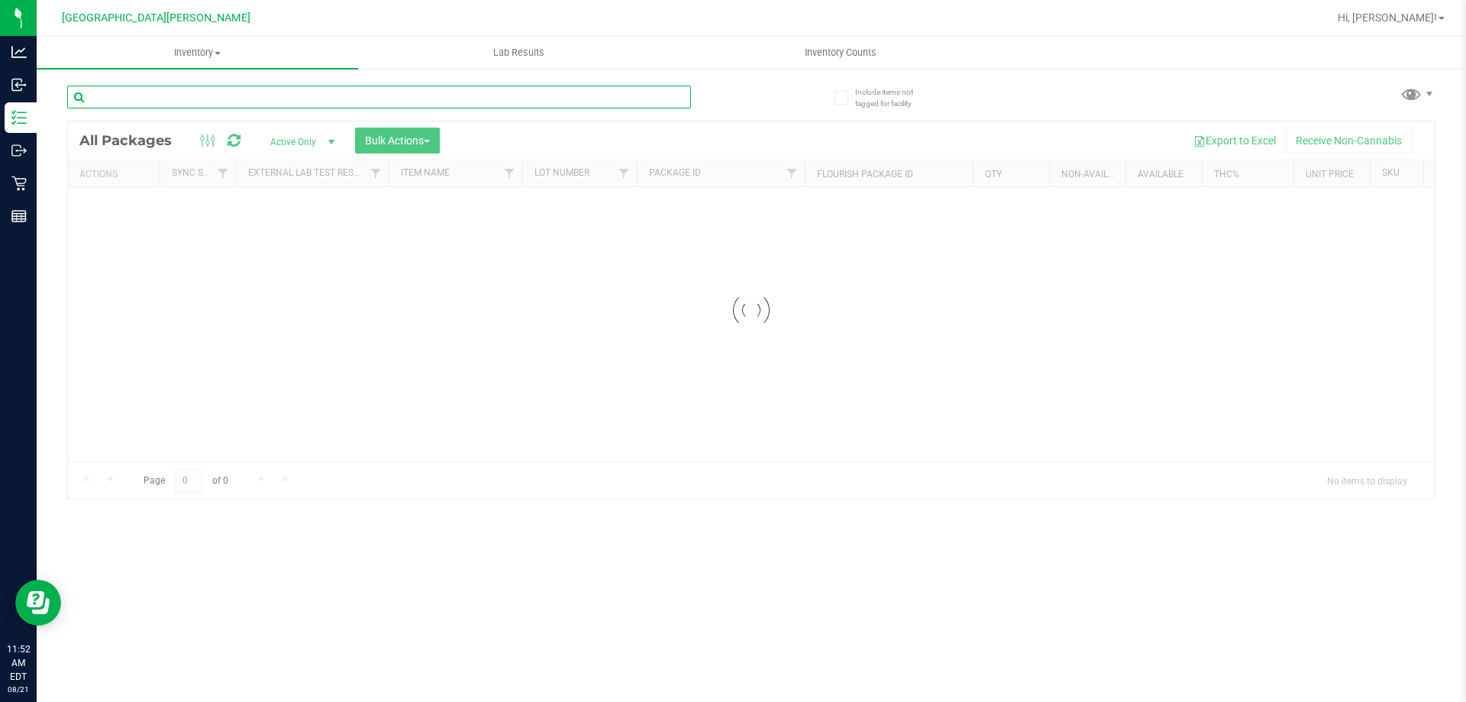
click at [176, 102] on div "Inventory All packages All inventory Waste log Create inventory Lab Results Inv…" at bounding box center [751, 369] width 1429 height 665
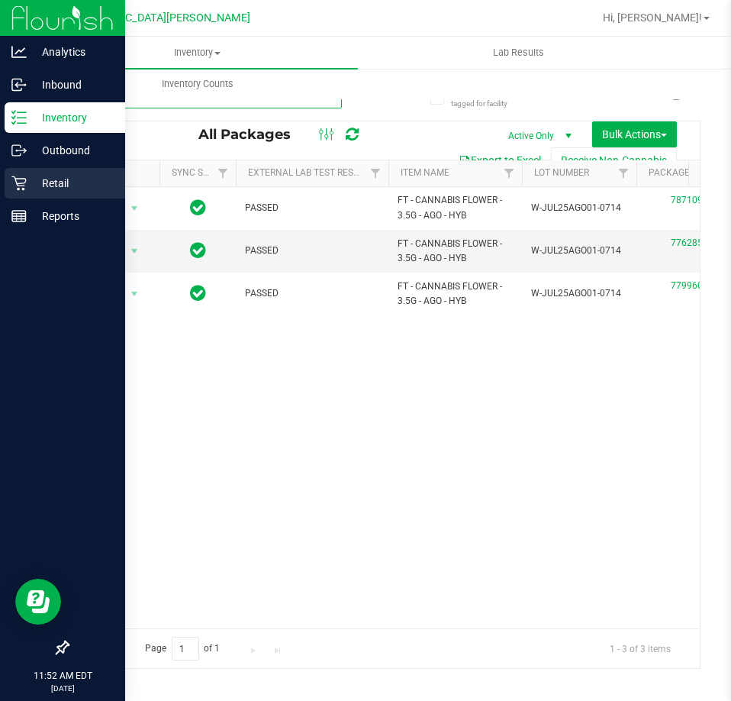
type input "allege"
click at [26, 175] on div "Retail" at bounding box center [65, 183] width 121 height 31
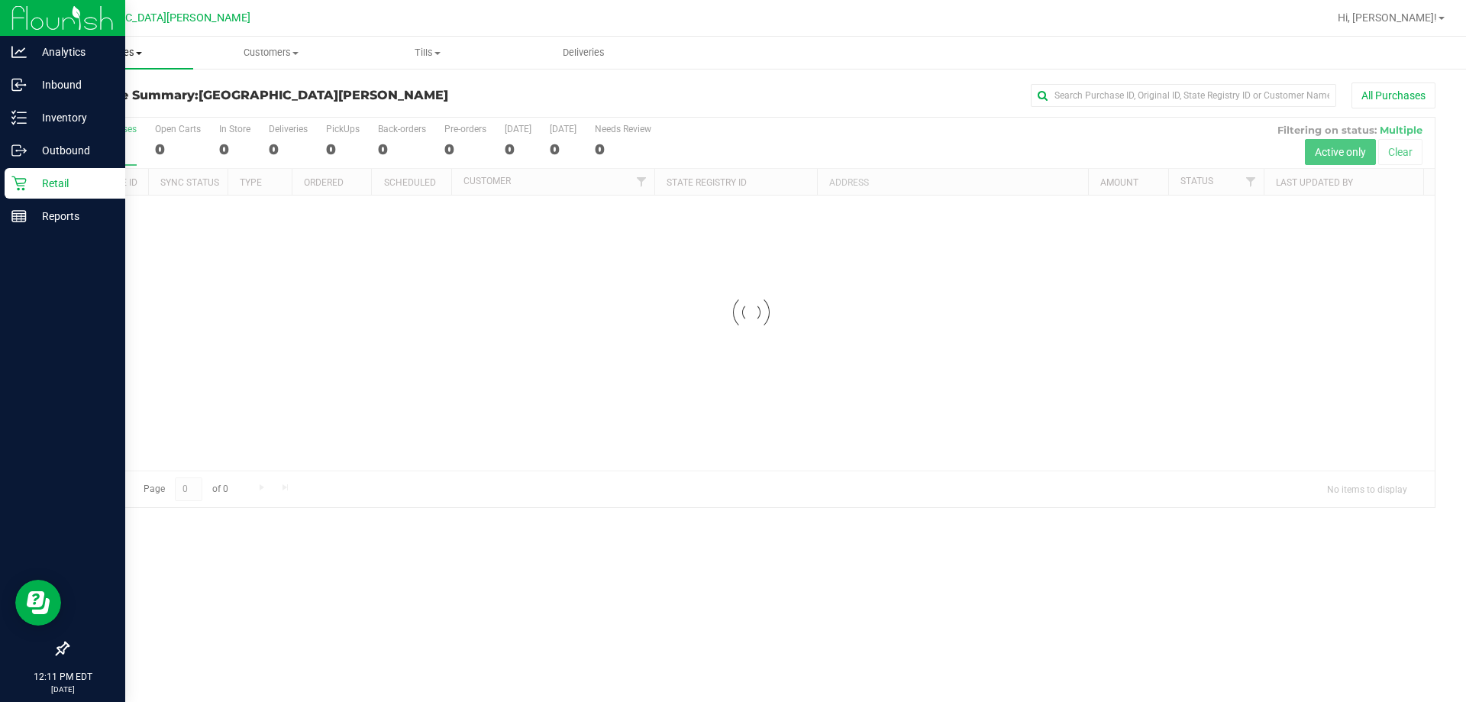
click at [139, 57] on span "Purchases" at bounding box center [115, 53] width 157 height 14
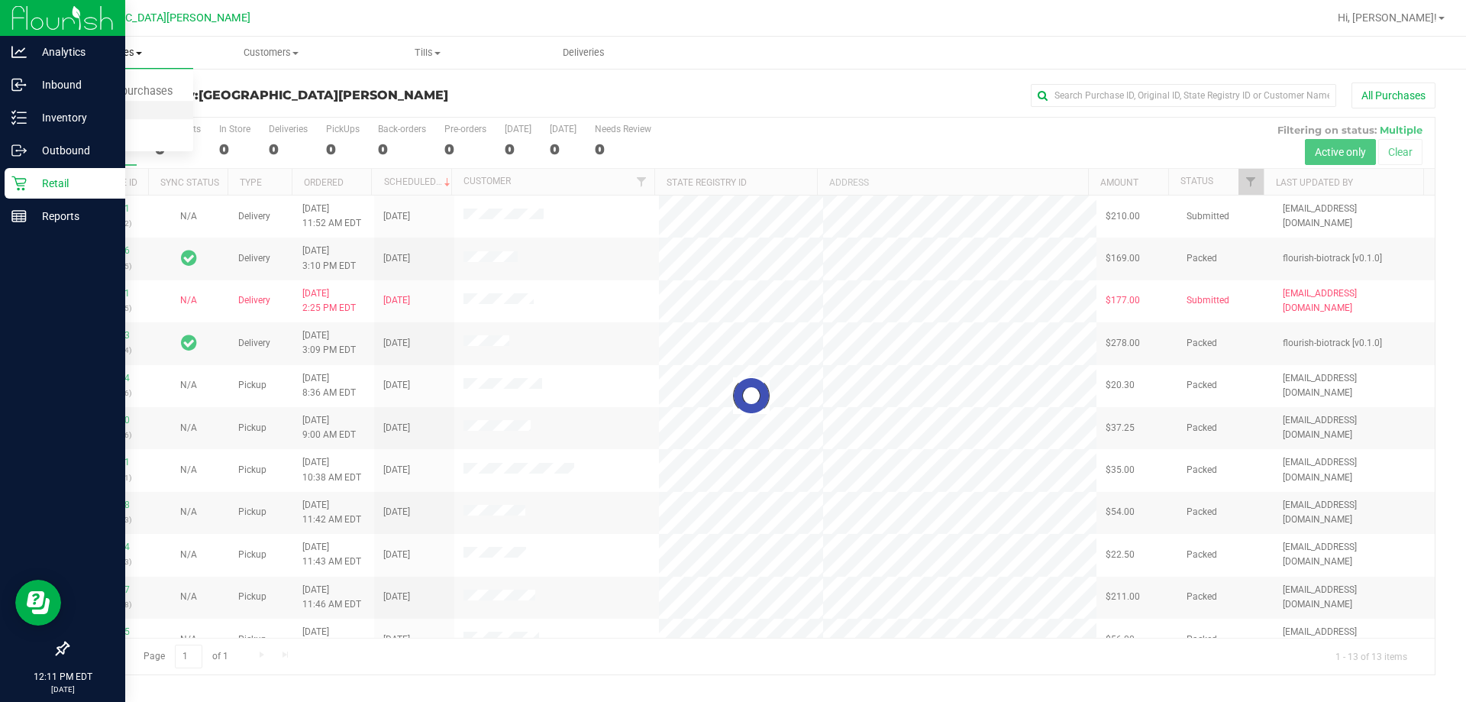
click at [79, 113] on span "Fulfillment" at bounding box center [84, 110] width 95 height 13
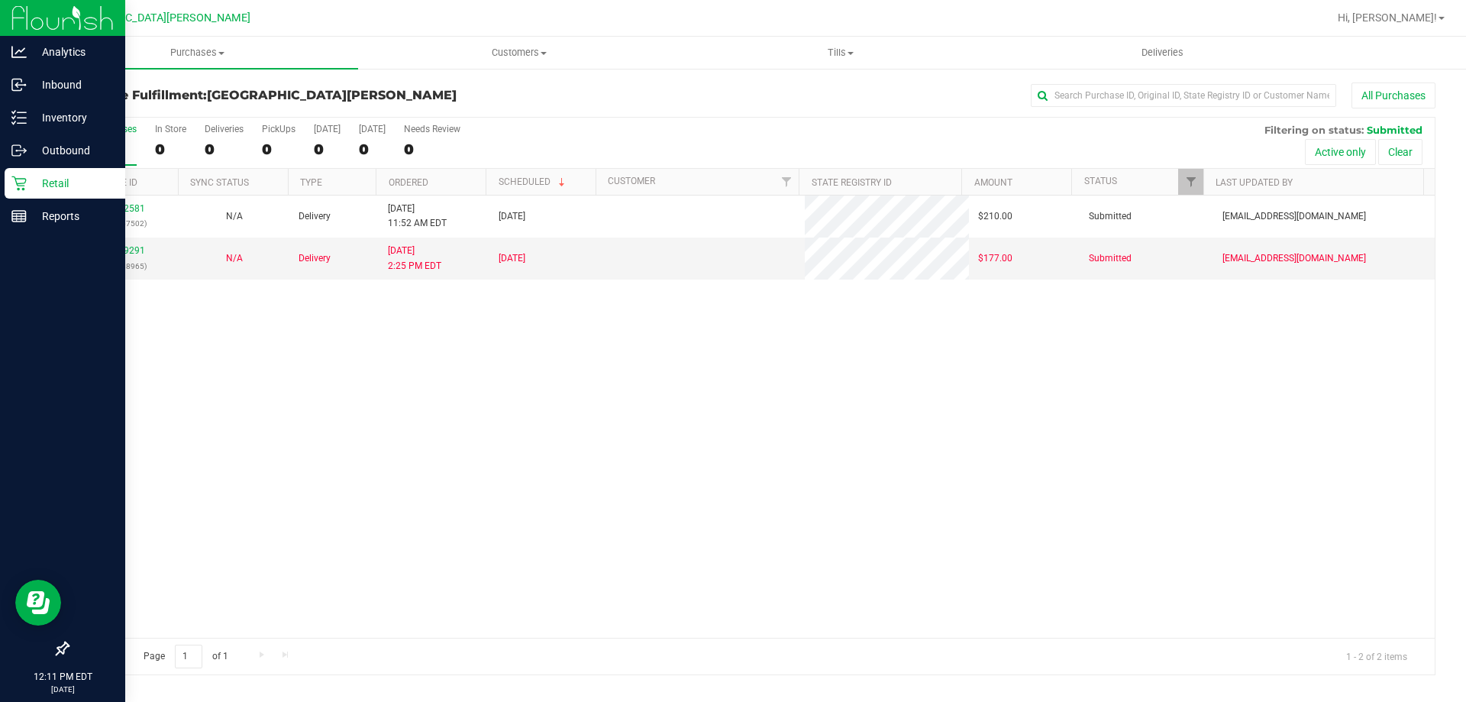
click at [269, 476] on div "11822581 (316367502) N/A Delivery 8/21/2025 11:52 AM EDT 8/22/2025 $210.00 Subm…" at bounding box center [751, 416] width 1367 height 442
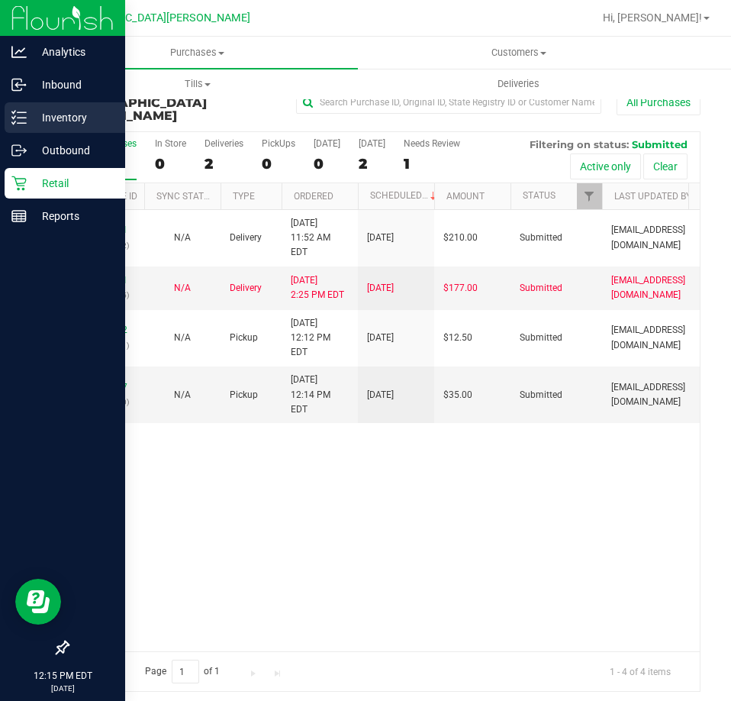
click at [41, 123] on p "Inventory" at bounding box center [73, 117] width 92 height 18
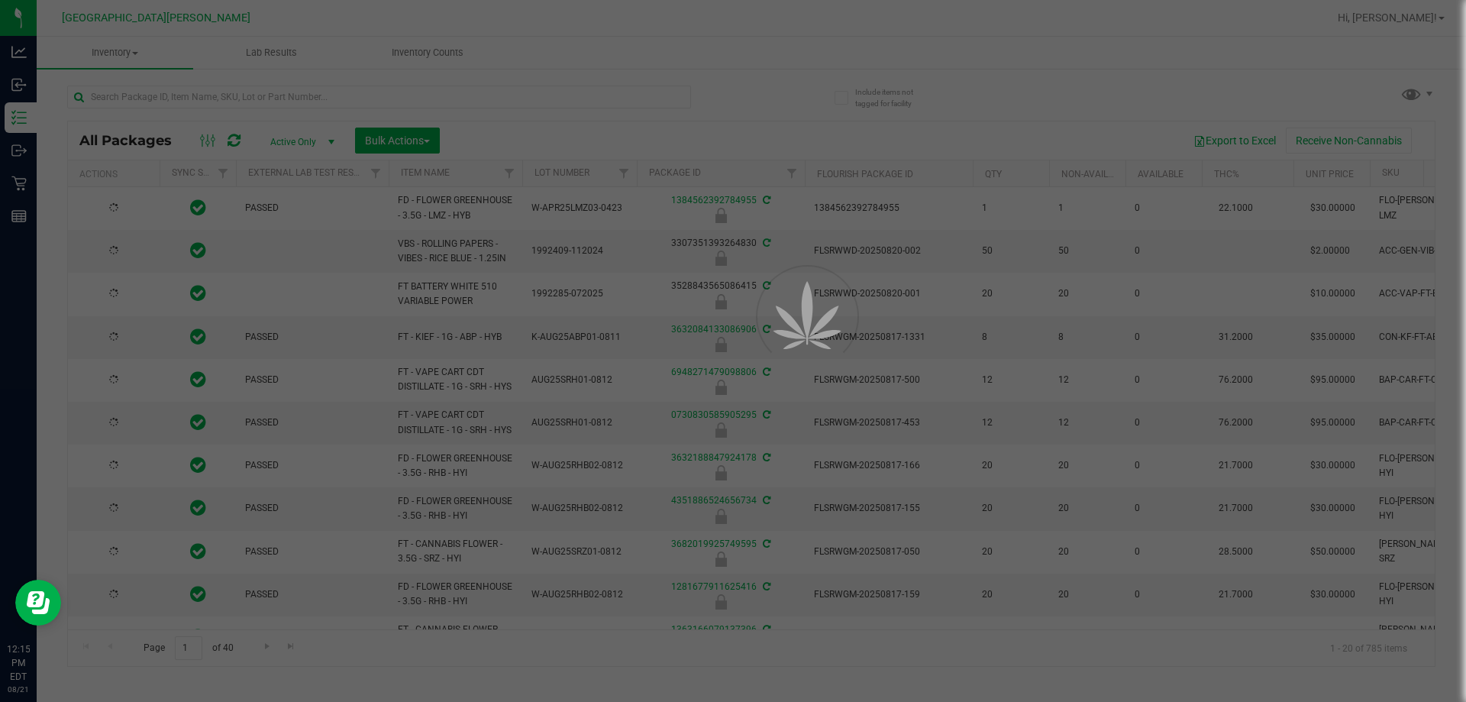
click at [224, 98] on div at bounding box center [733, 351] width 1466 height 702
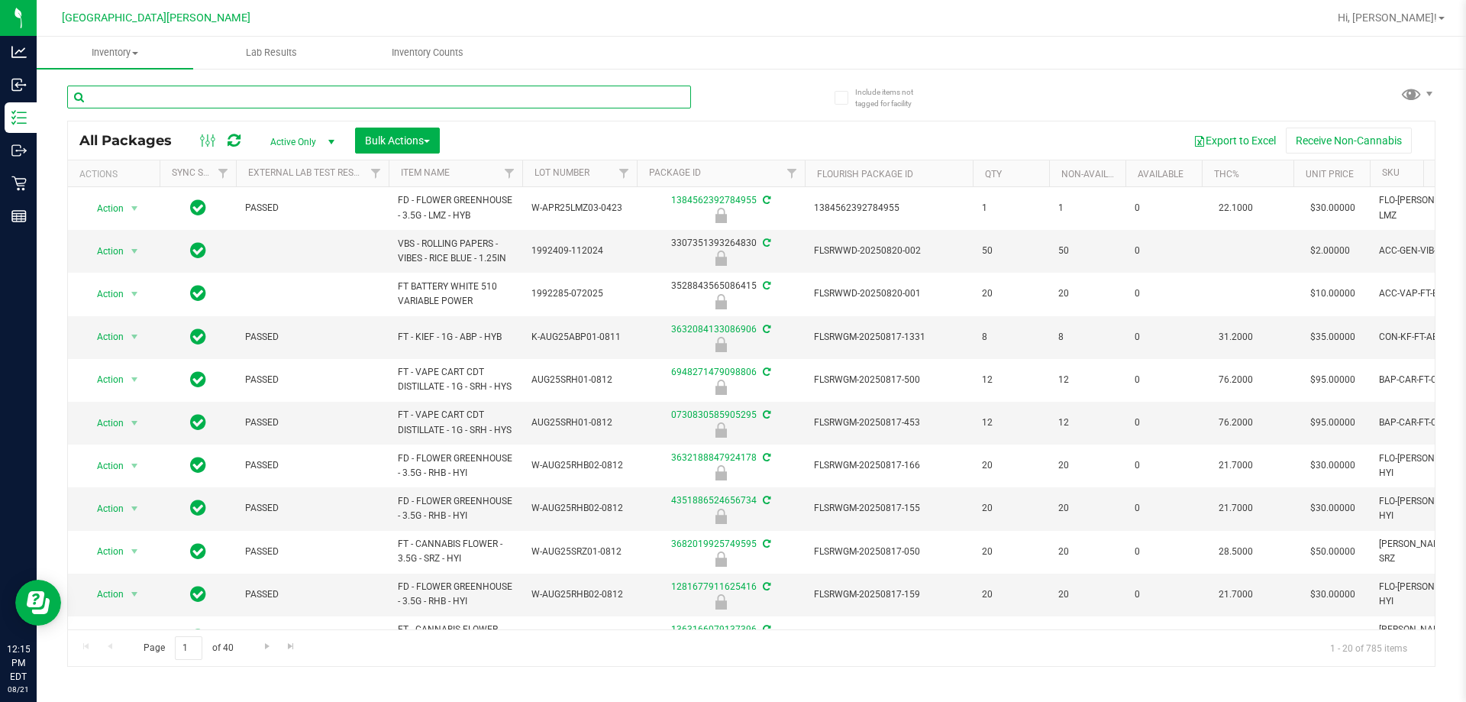
click at [224, 98] on input "text" at bounding box center [379, 97] width 624 height 23
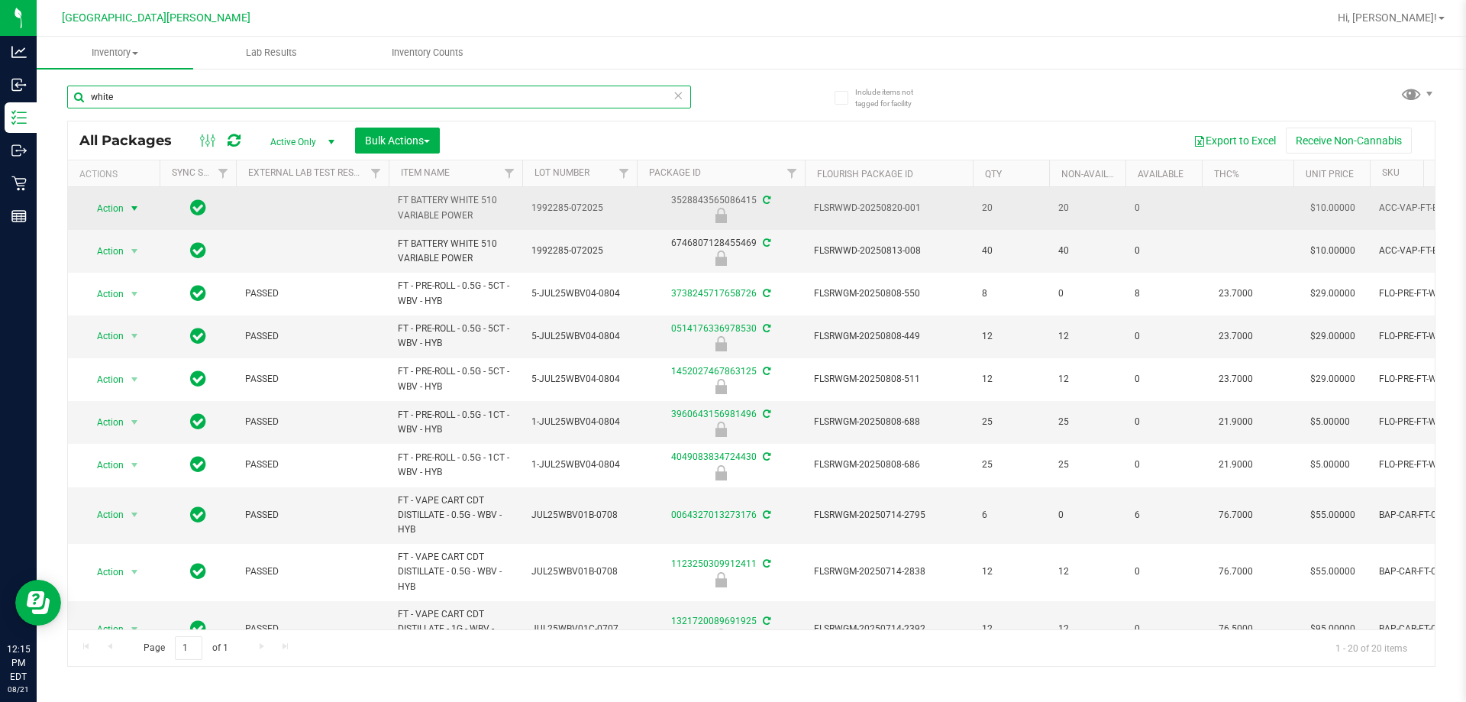
type input "white"
click at [123, 204] on span "Action" at bounding box center [103, 208] width 41 height 21
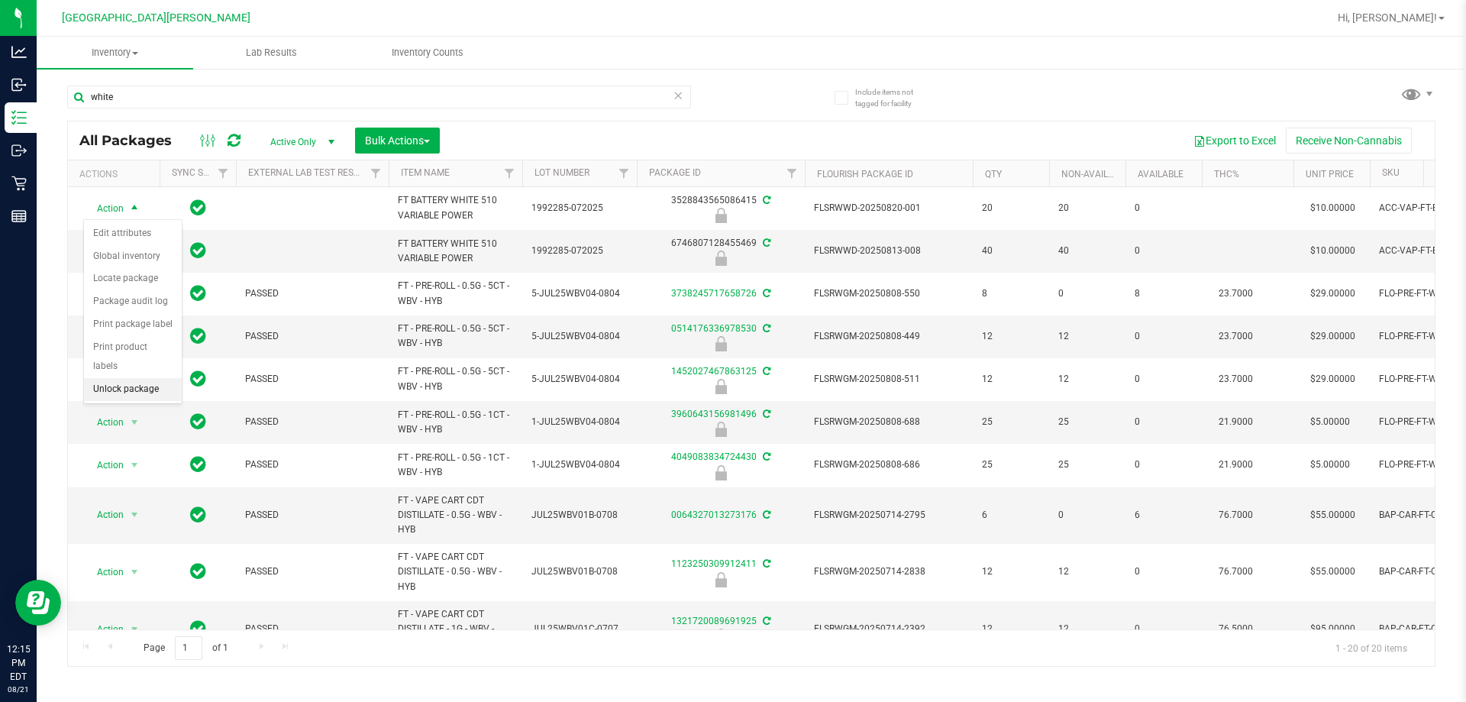
click at [120, 378] on li "Unlock package" at bounding box center [133, 389] width 98 height 23
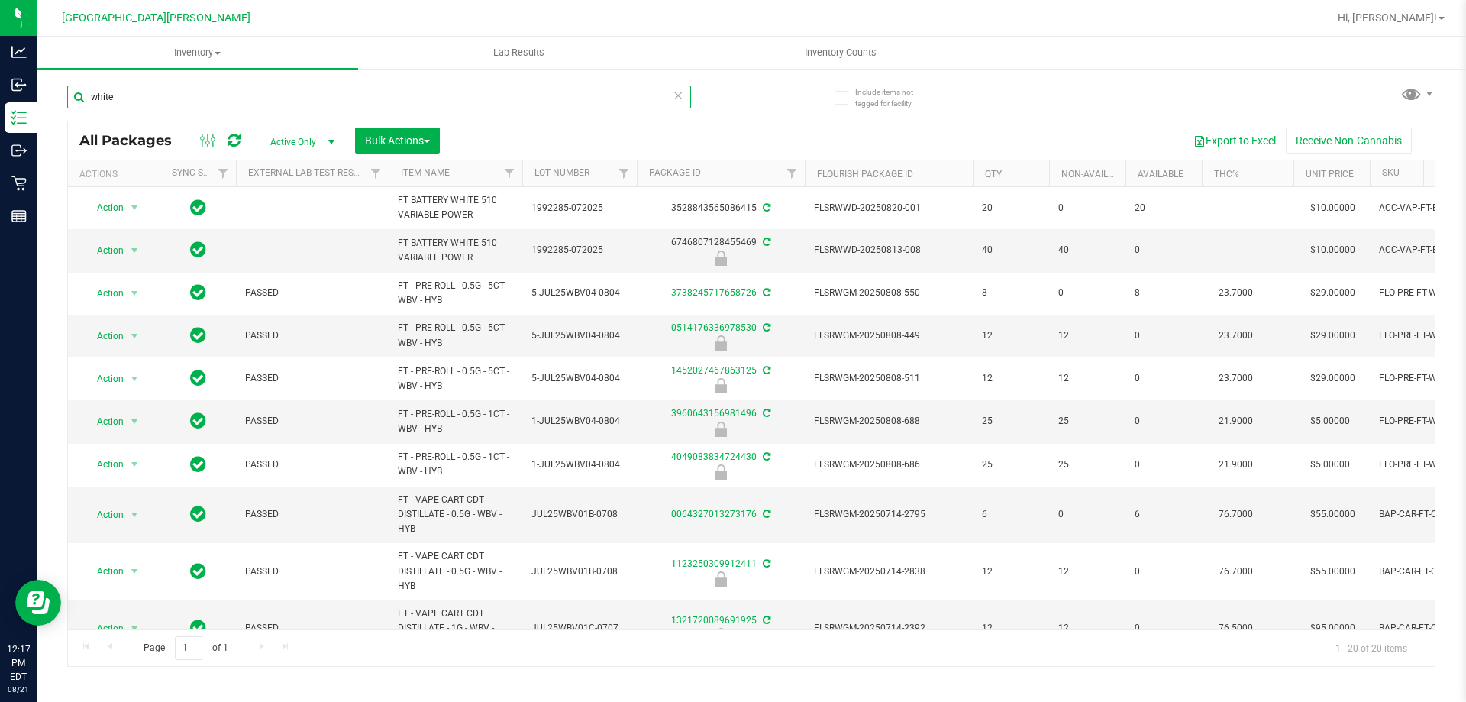
click at [244, 98] on input "white" at bounding box center [379, 97] width 624 height 23
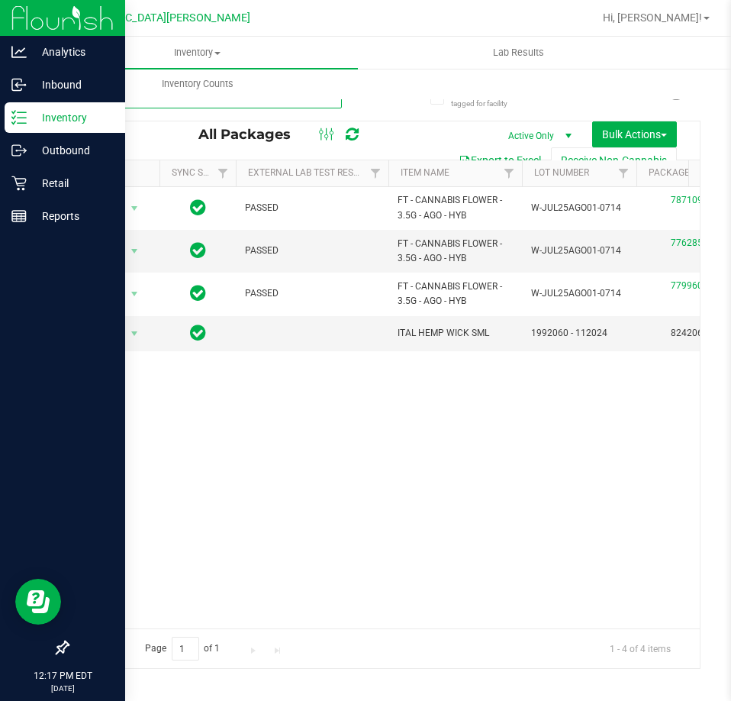
type input "all"
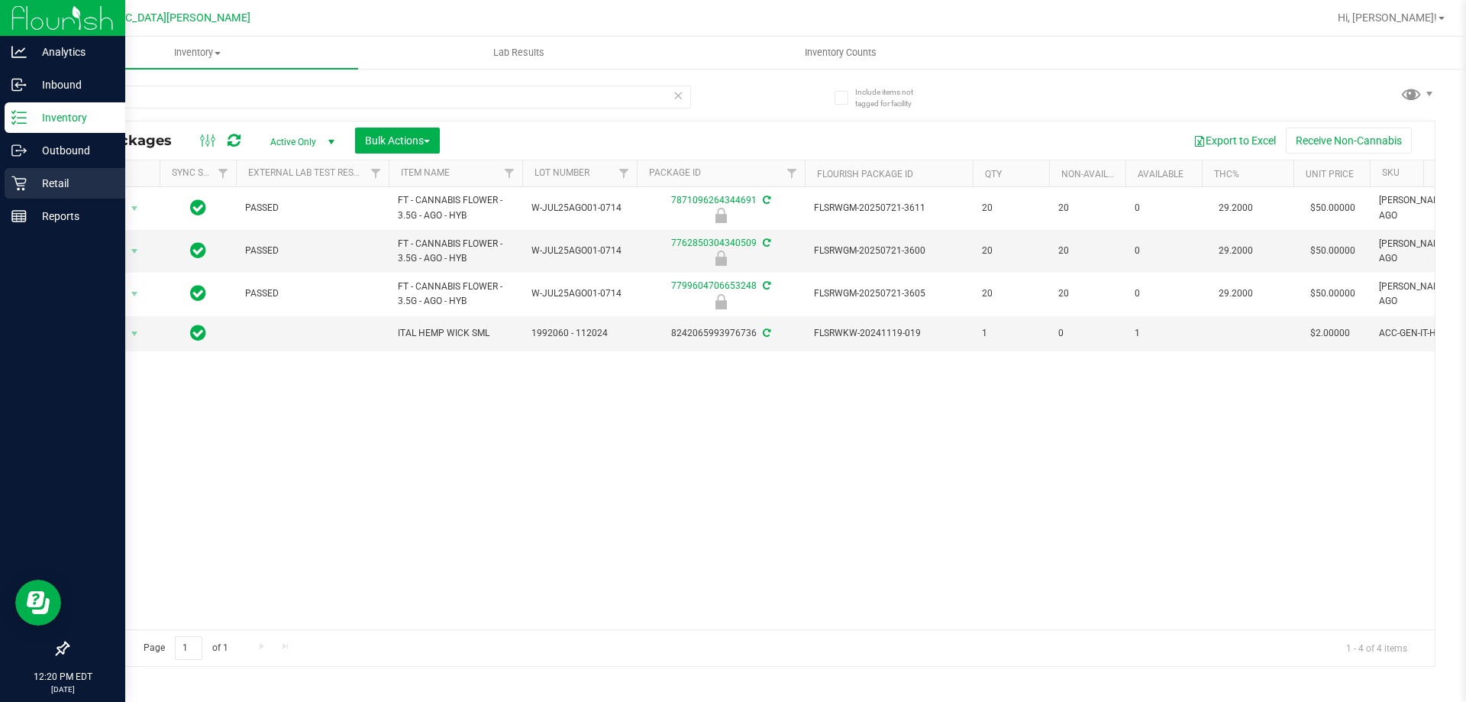
click at [34, 181] on p "Retail" at bounding box center [73, 183] width 92 height 18
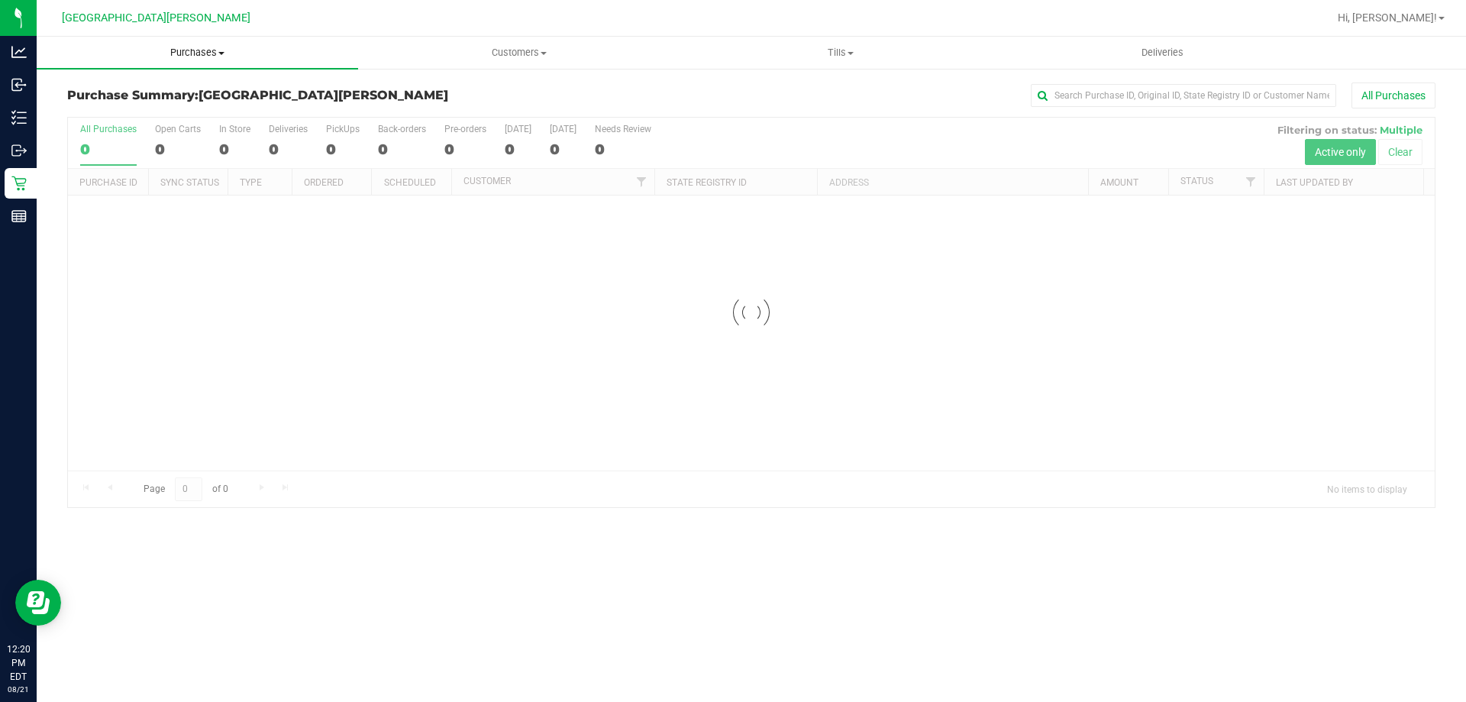
click at [189, 57] on span "Purchases" at bounding box center [197, 53] width 321 height 14
click at [138, 103] on li "Fulfillment" at bounding box center [197, 111] width 321 height 18
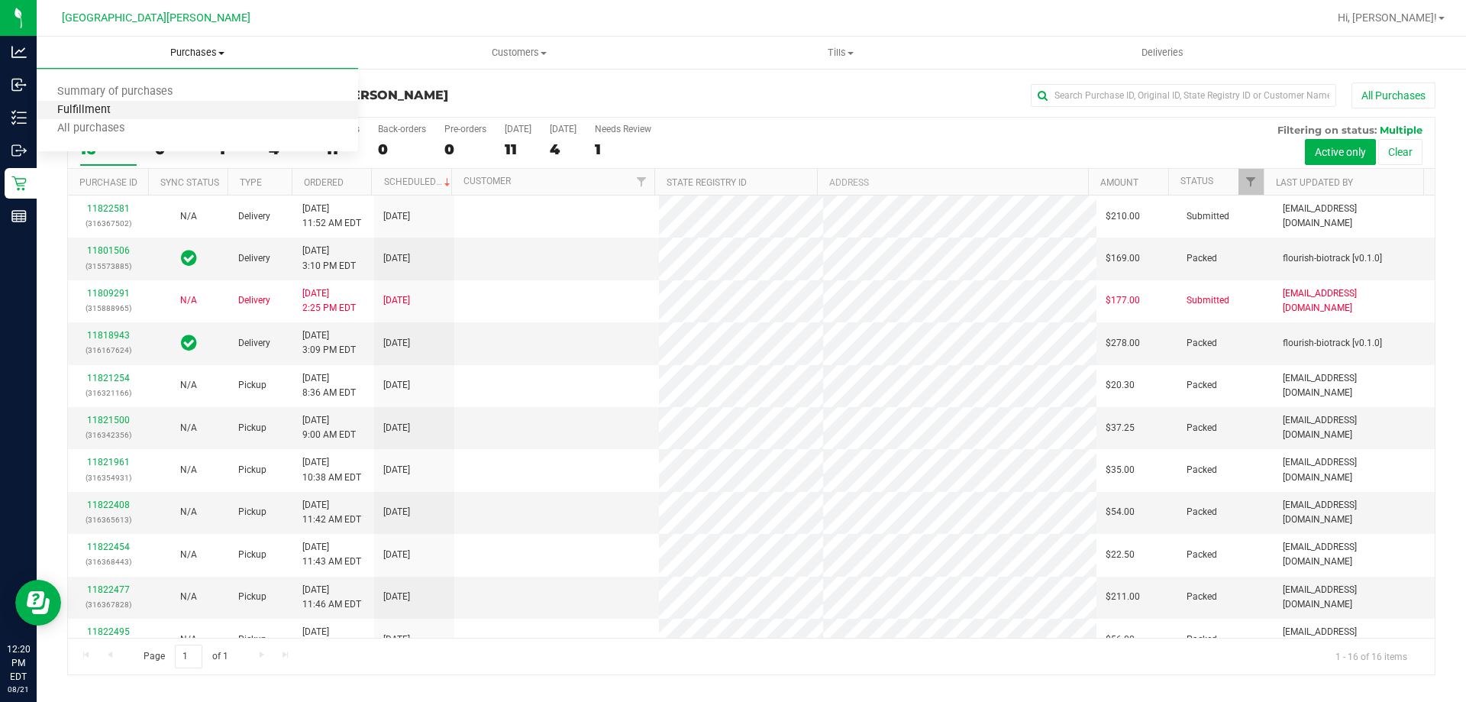
click at [116, 108] on span "Fulfillment" at bounding box center [84, 110] width 95 height 13
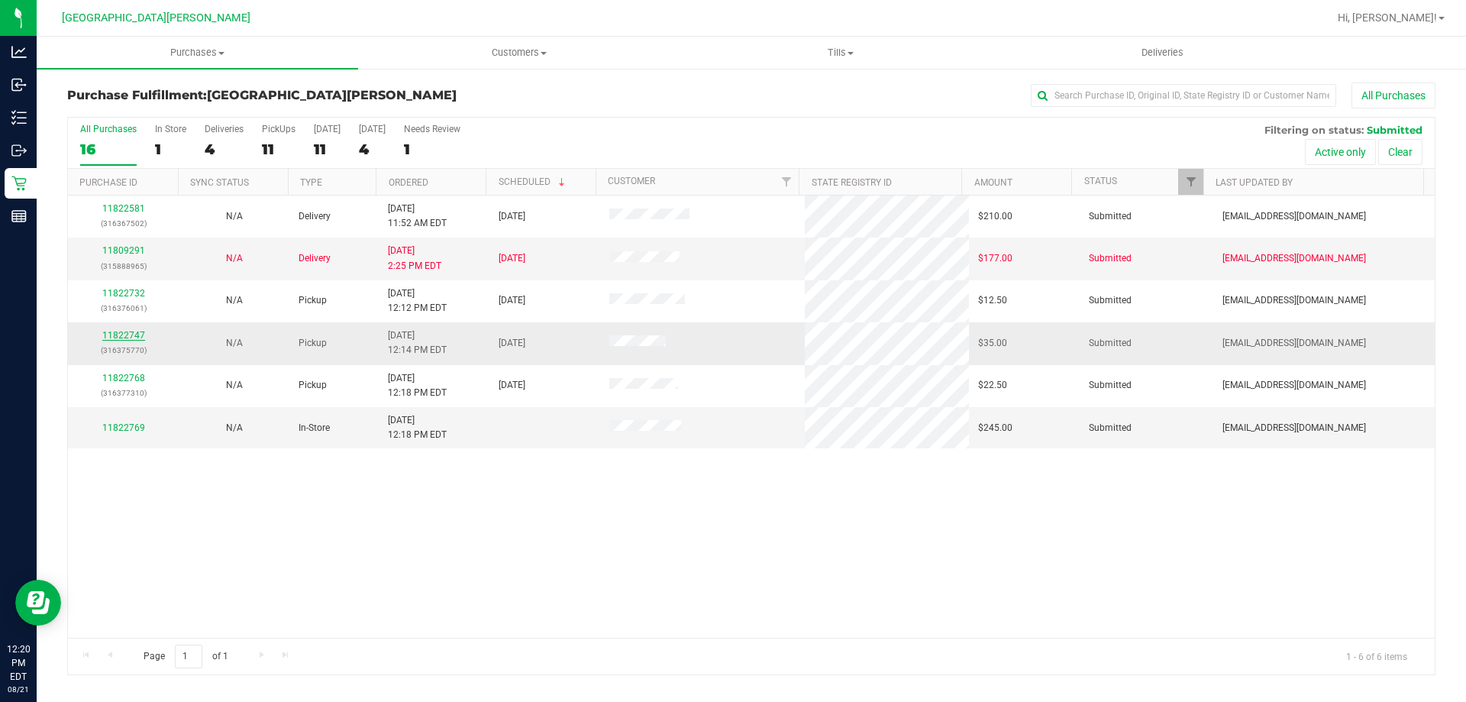
click at [121, 335] on link "11822747" at bounding box center [123, 335] width 43 height 11
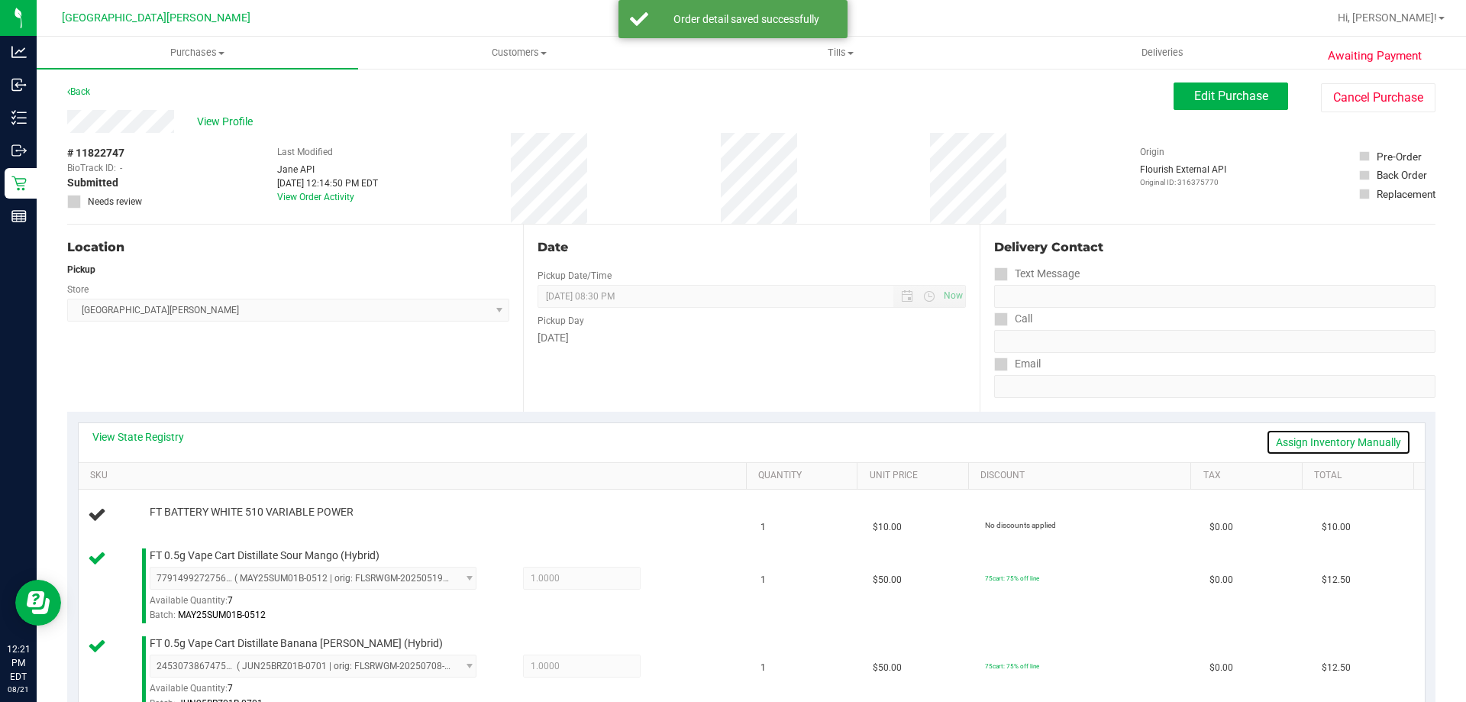
click at [731, 438] on link "Assign Inventory Manually" at bounding box center [1338, 442] width 145 height 26
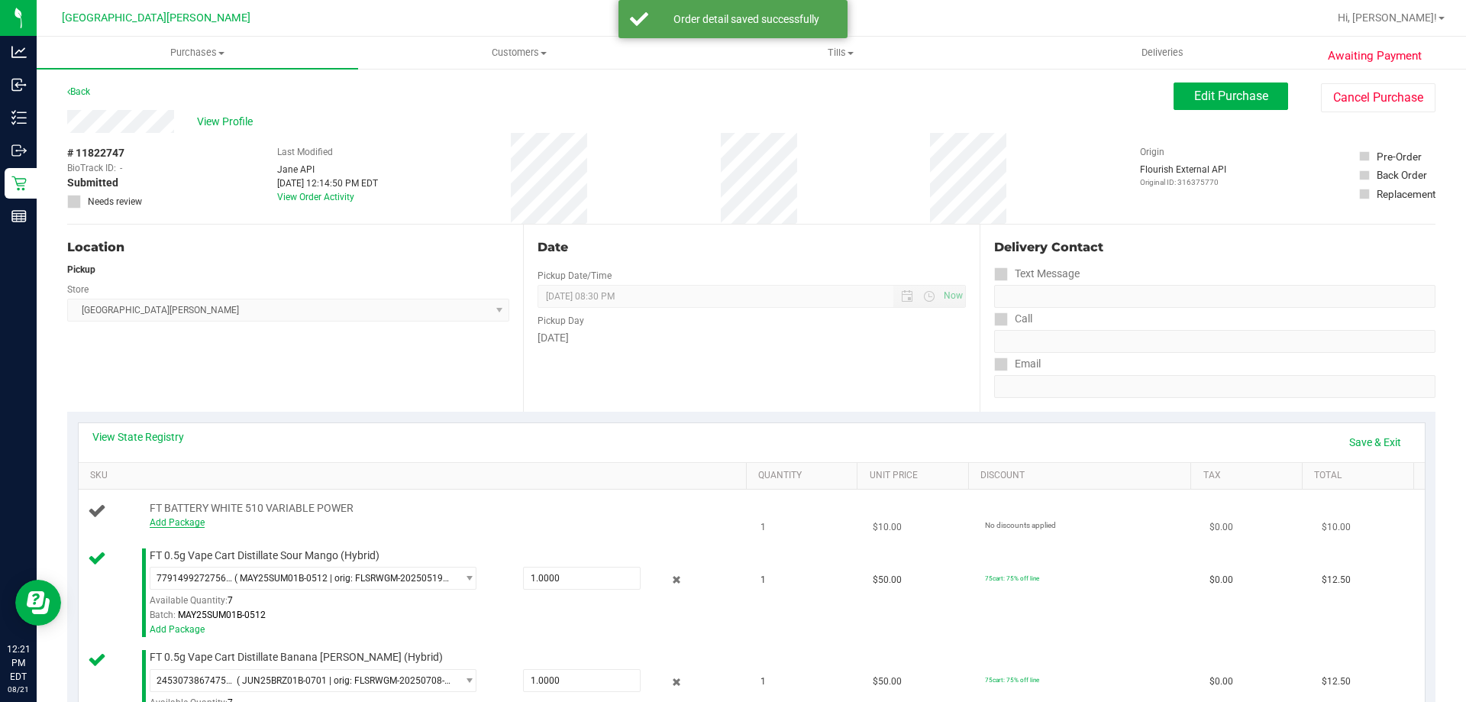
click at [189, 524] on link "Add Package" at bounding box center [177, 522] width 55 height 11
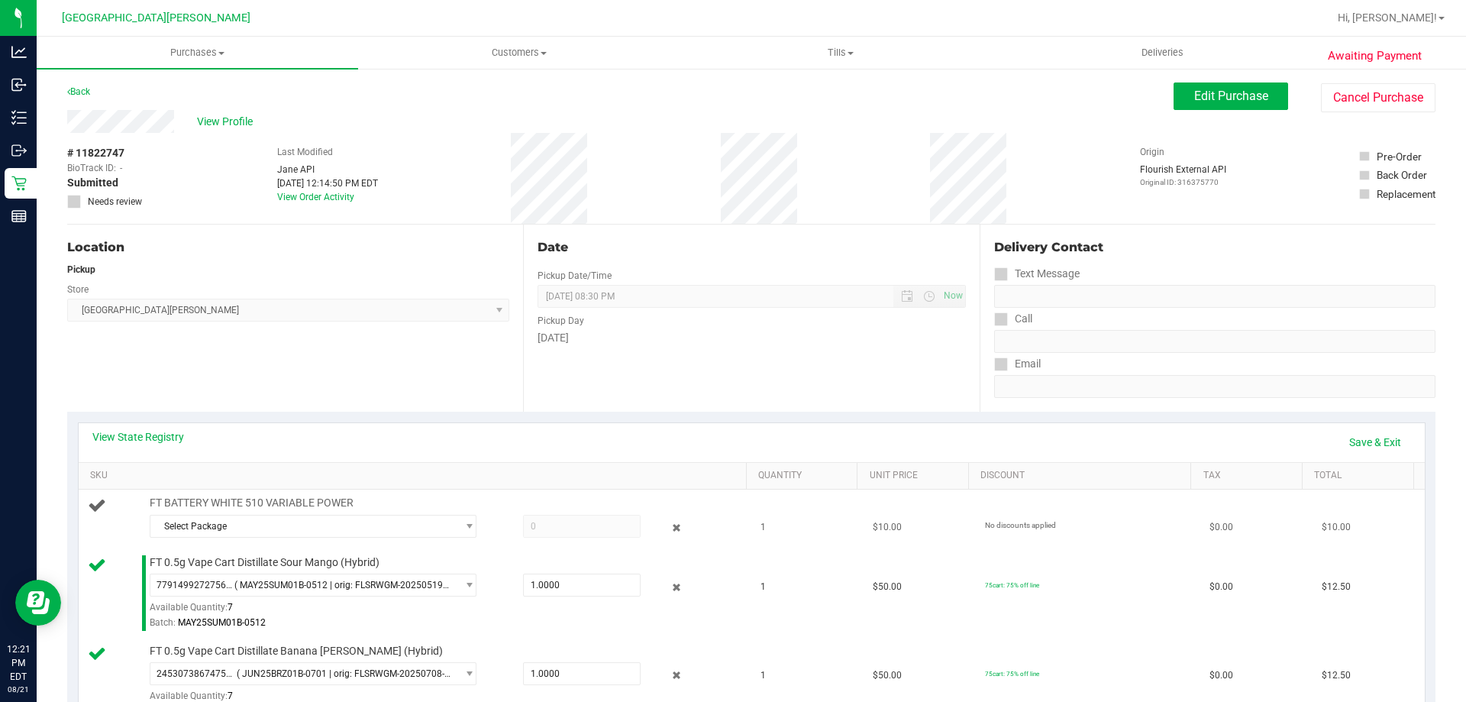
click at [245, 508] on span "FT BATTERY WHITE 510 VARIABLE POWER" at bounding box center [252, 503] width 204 height 15
click at [241, 524] on span "Select Package" at bounding box center [303, 525] width 306 height 21
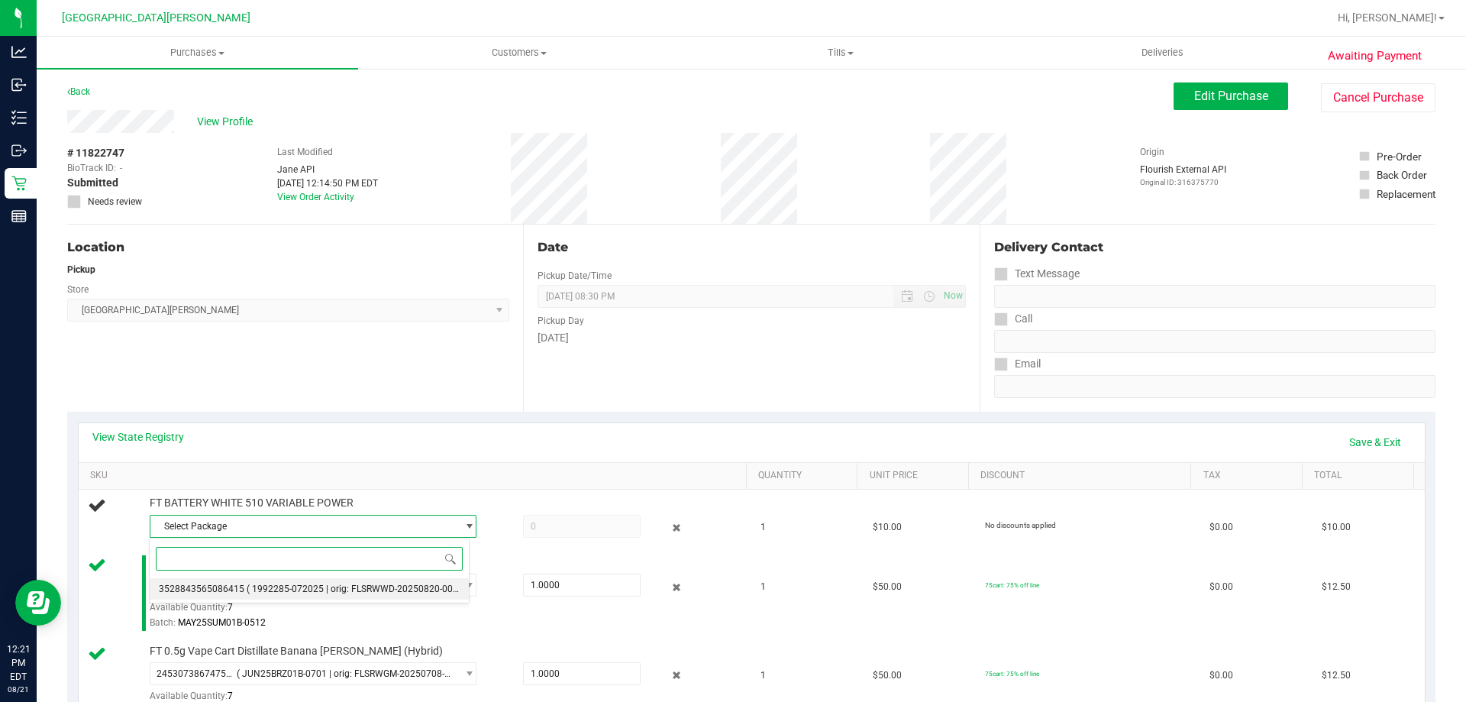
click at [231, 583] on li "3528843565086415 ( 1992285-072025 | orig: FLSRWWD-20250820-001 )" at bounding box center [309, 588] width 319 height 21
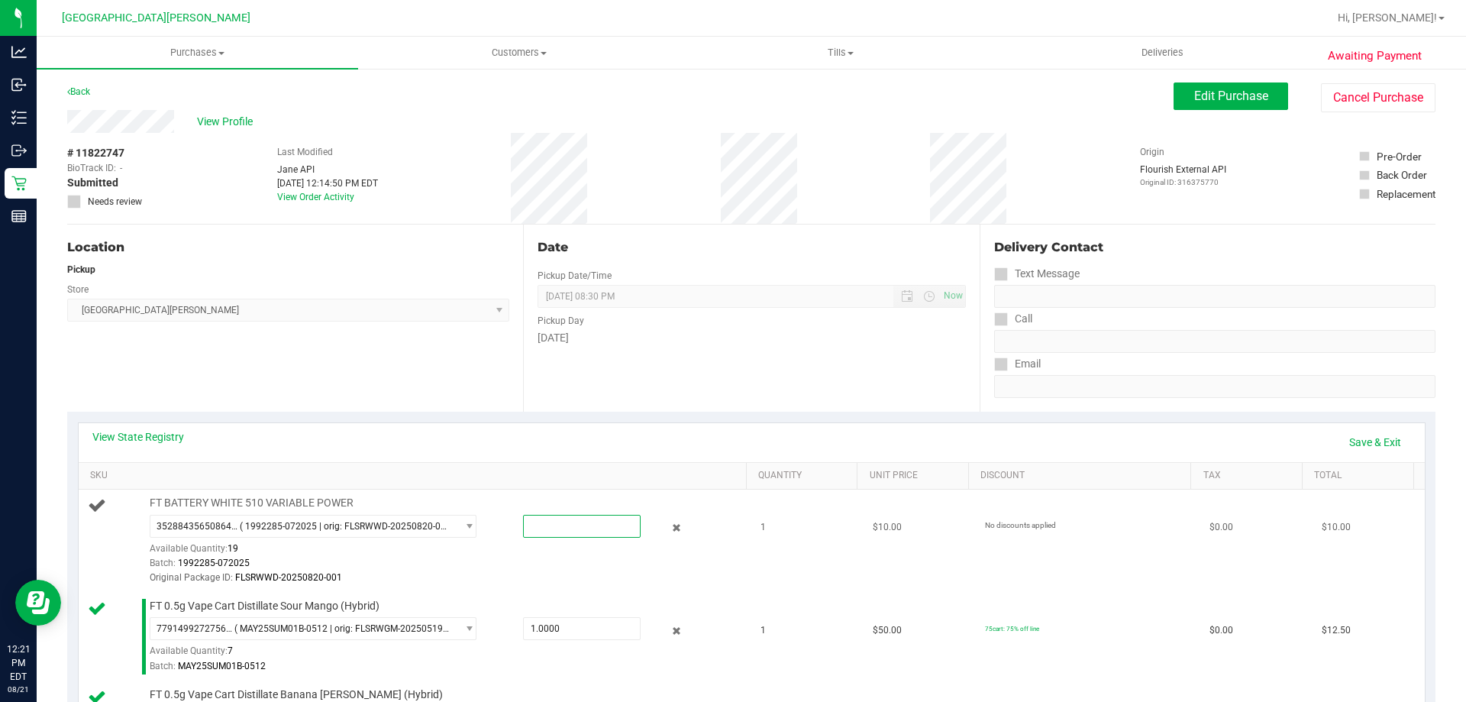
click at [566, 521] on span at bounding box center [582, 526] width 118 height 23
type input "1"
type input "1.0000"
click at [566, 433] on div "View State Registry Save & Exit" at bounding box center [751, 442] width 1319 height 26
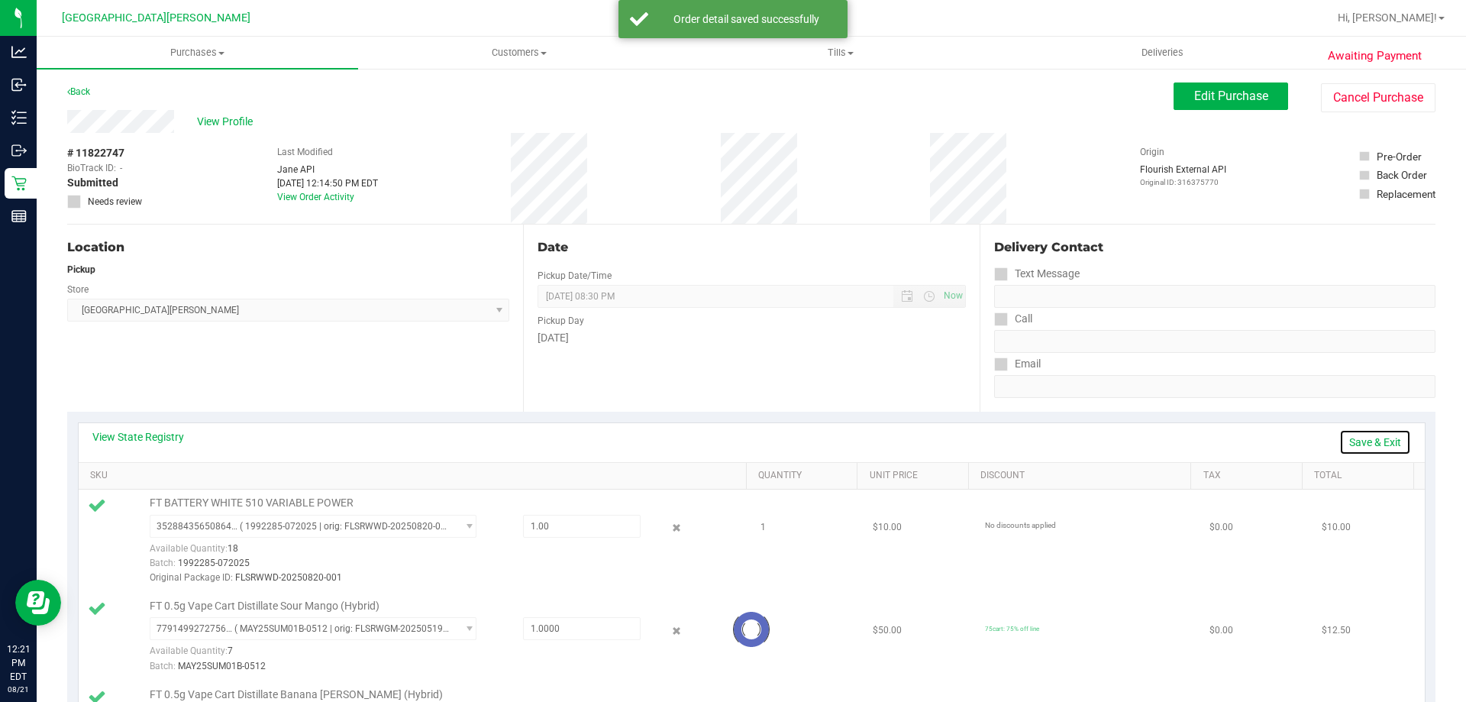
click at [731, 432] on link "Save & Exit" at bounding box center [1375, 442] width 72 height 26
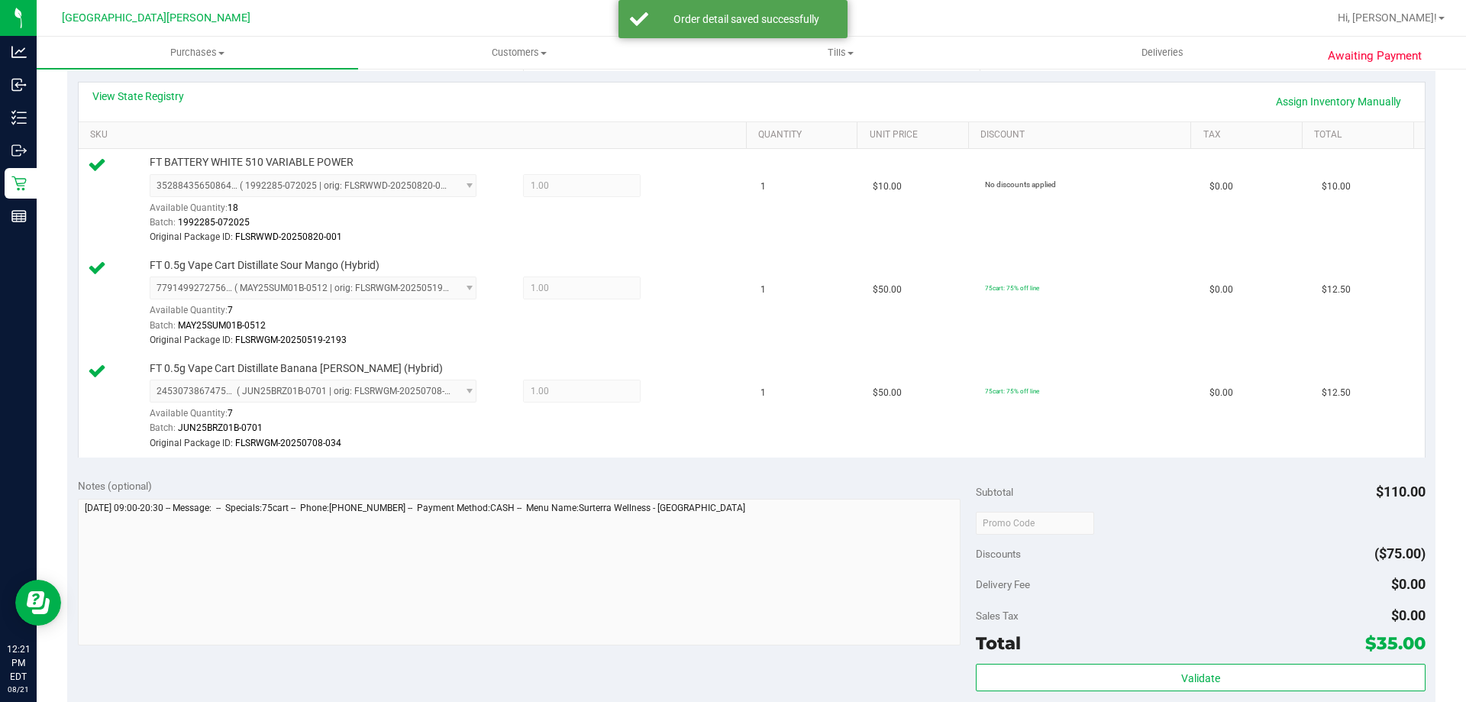
scroll to position [458, 0]
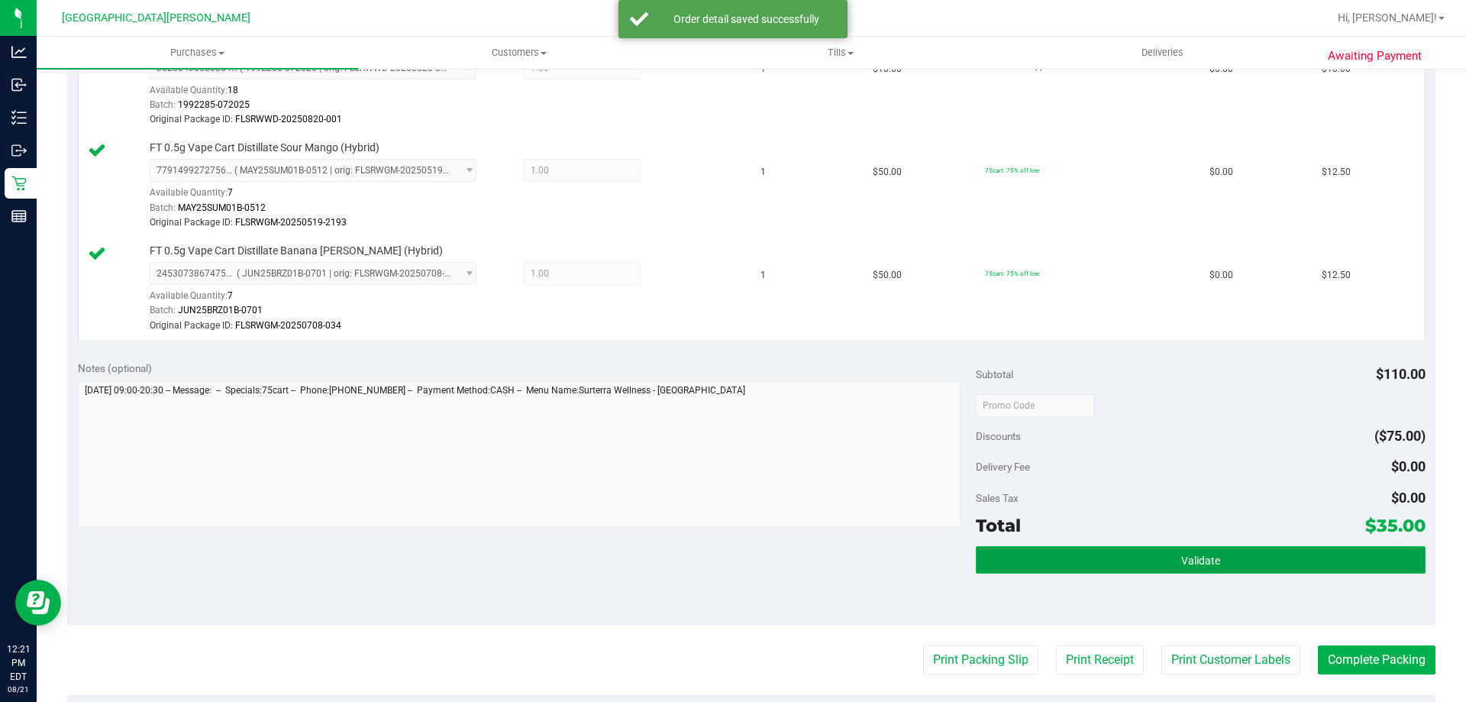
click at [731, 564] on span "Validate" at bounding box center [1200, 560] width 39 height 12
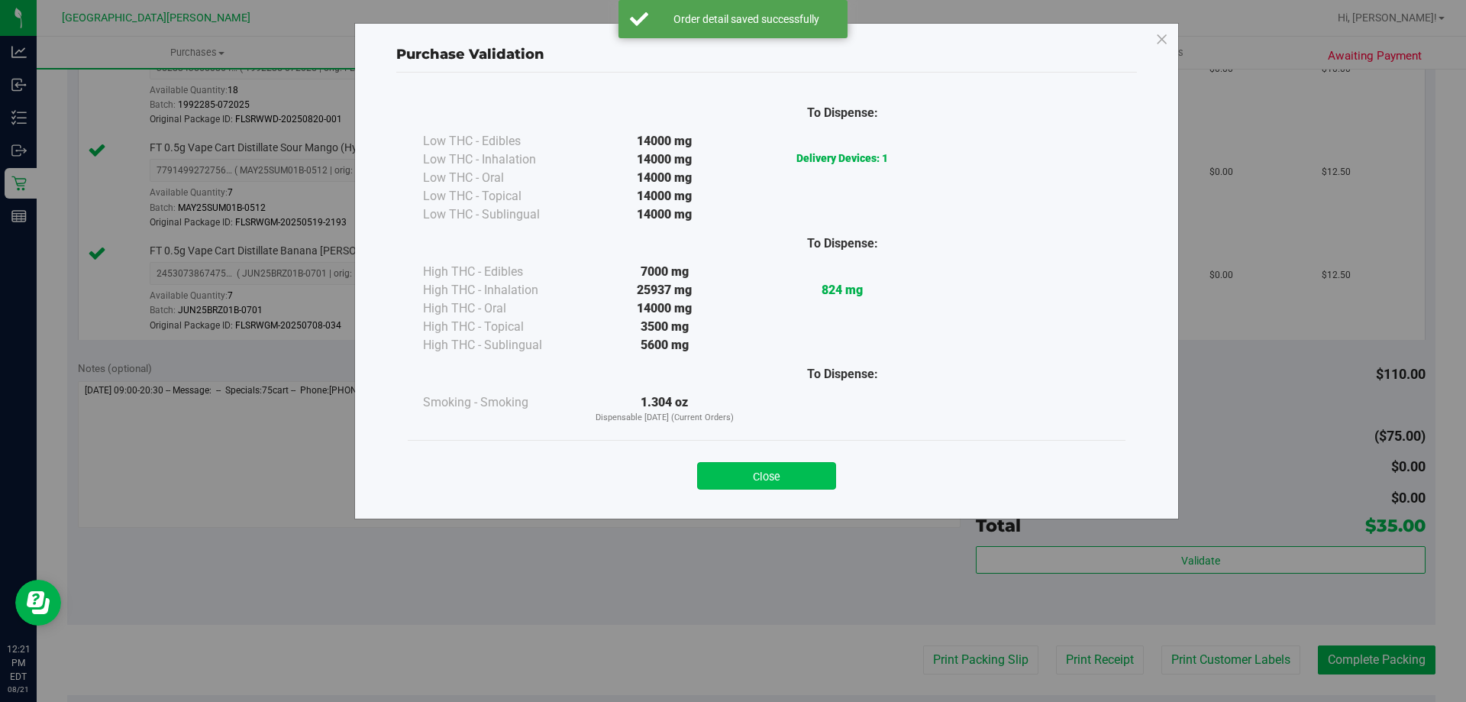
drag, startPoint x: 765, startPoint y: 467, endPoint x: 925, endPoint y: 501, distance: 163.1
click at [731, 467] on button "Close" at bounding box center [766, 475] width 139 height 27
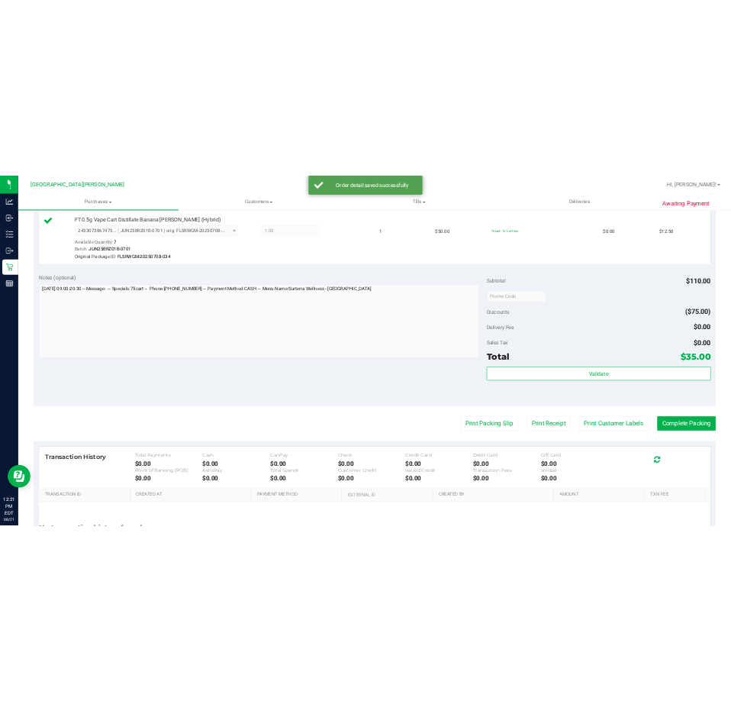
scroll to position [764, 0]
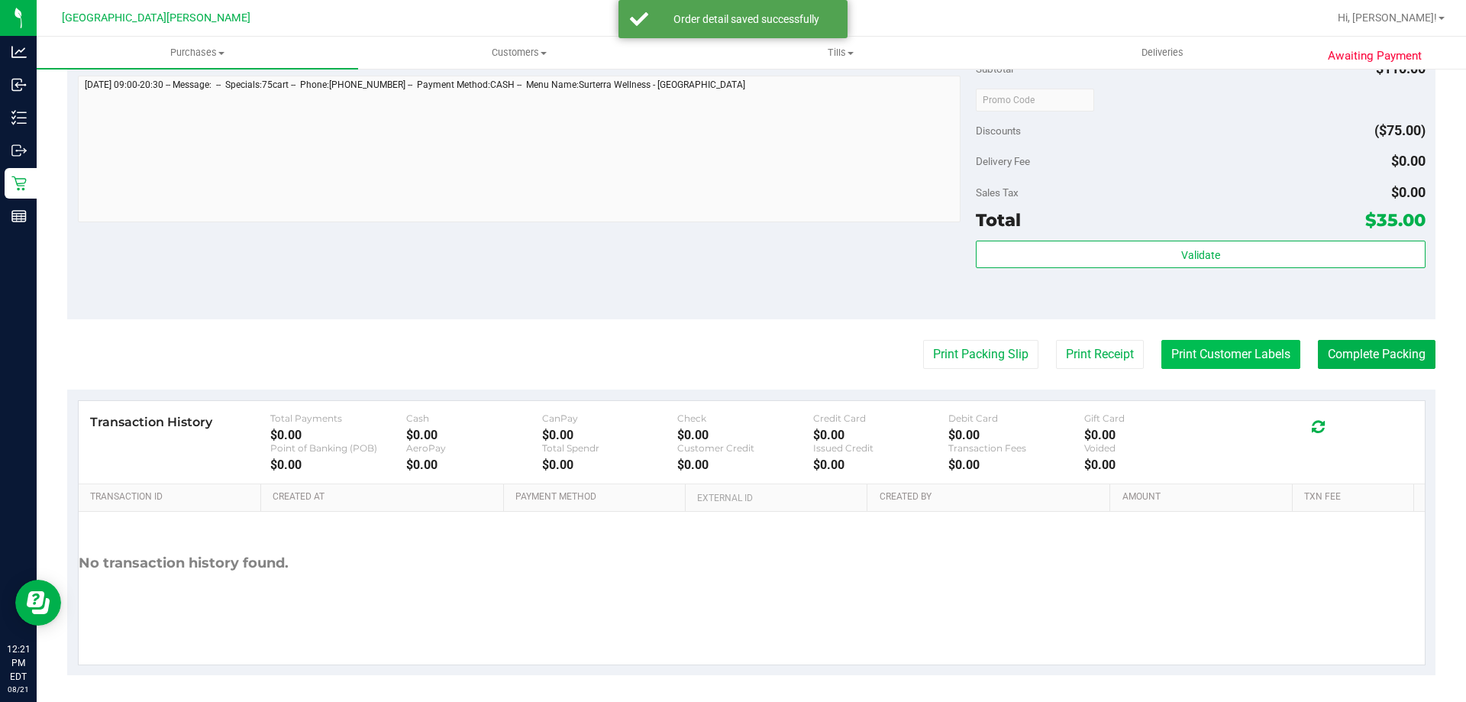
click at [731, 359] on button "Print Customer Labels" at bounding box center [1230, 354] width 139 height 29
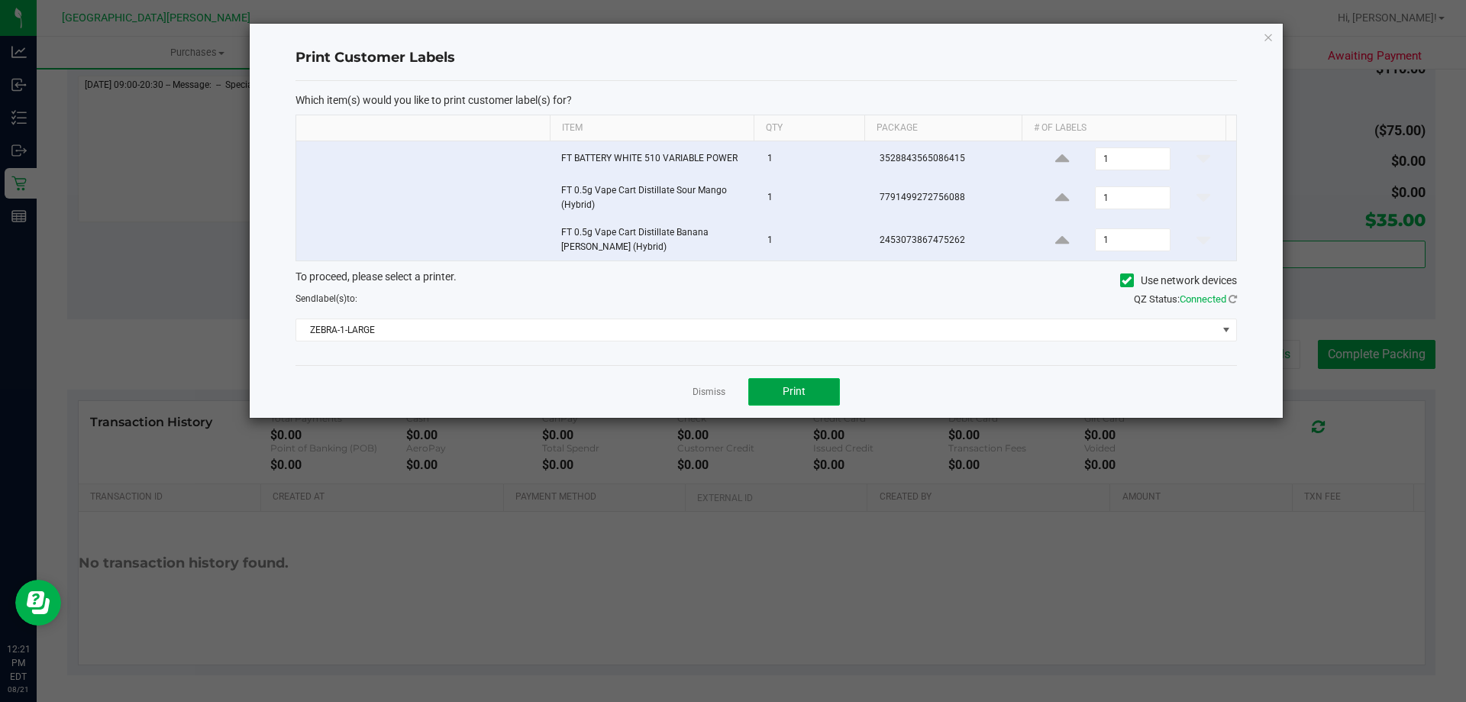
click at [731, 393] on button "Print" at bounding box center [794, 391] width 92 height 27
click at [713, 393] on link "Dismiss" at bounding box center [709, 392] width 33 height 13
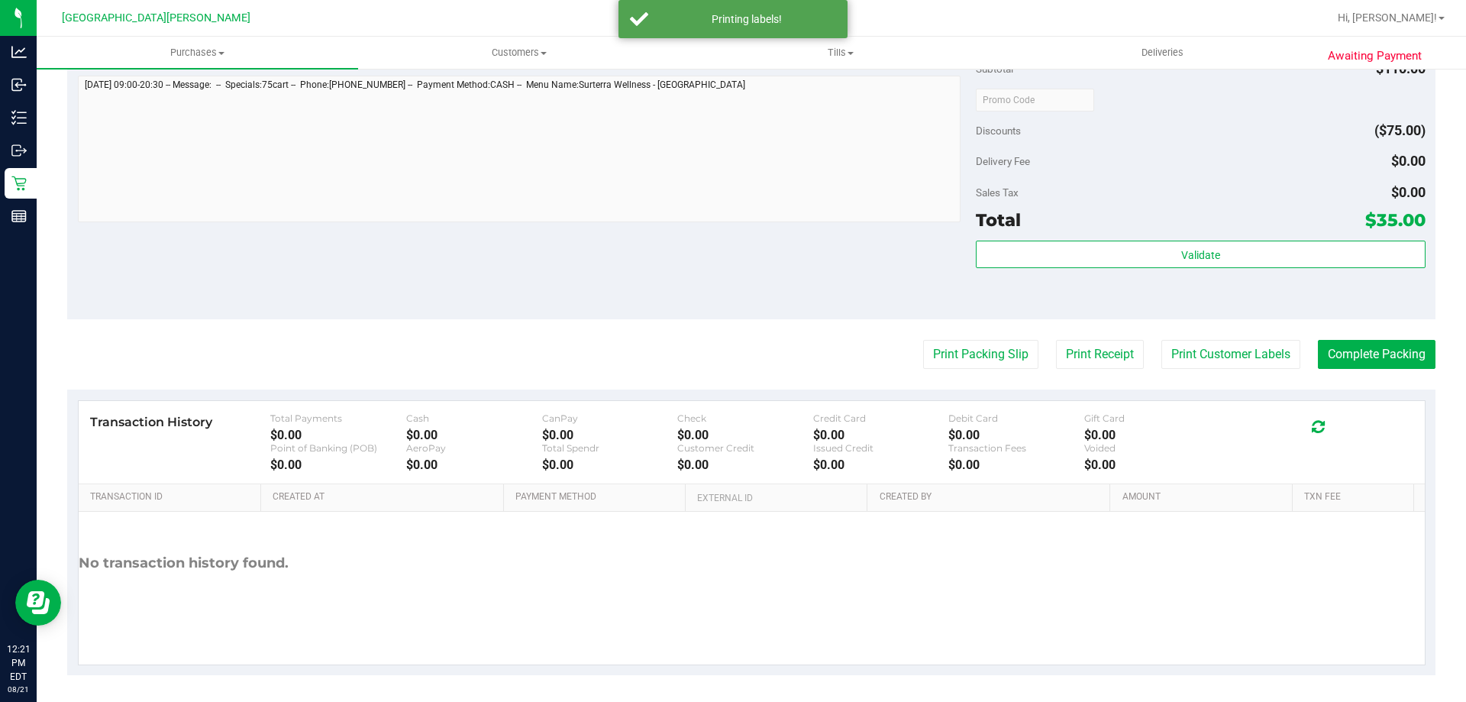
click at [709, 348] on div "Print Packing Slip Print Receipt Print Customer Labels Complete Packing" at bounding box center [751, 354] width 1368 height 29
click at [731, 354] on button "Complete Packing" at bounding box center [1377, 354] width 118 height 29
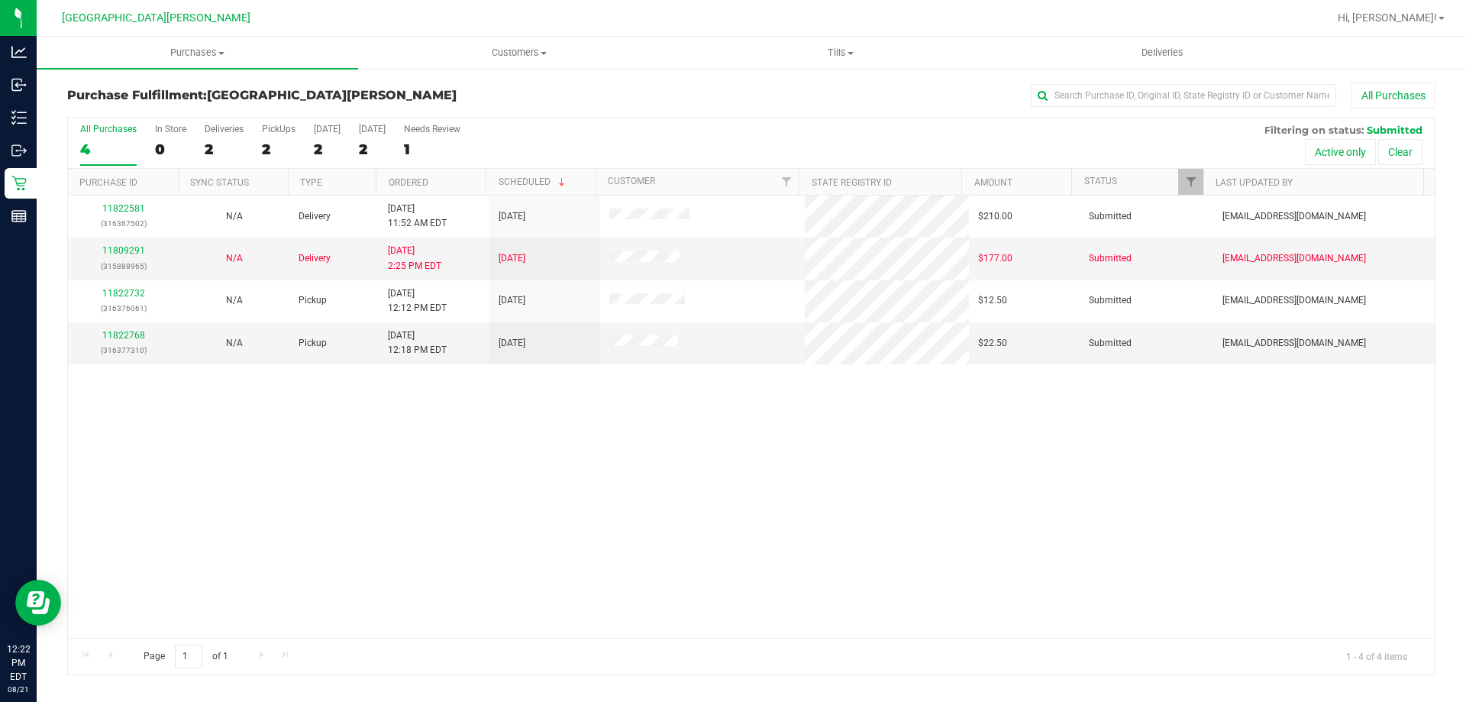
click at [531, 616] on div "11822581 (316367502) N/A Delivery 8/21/2025 11:52 AM EDT 8/22/2025 $210.00 Subm…" at bounding box center [751, 416] width 1367 height 442
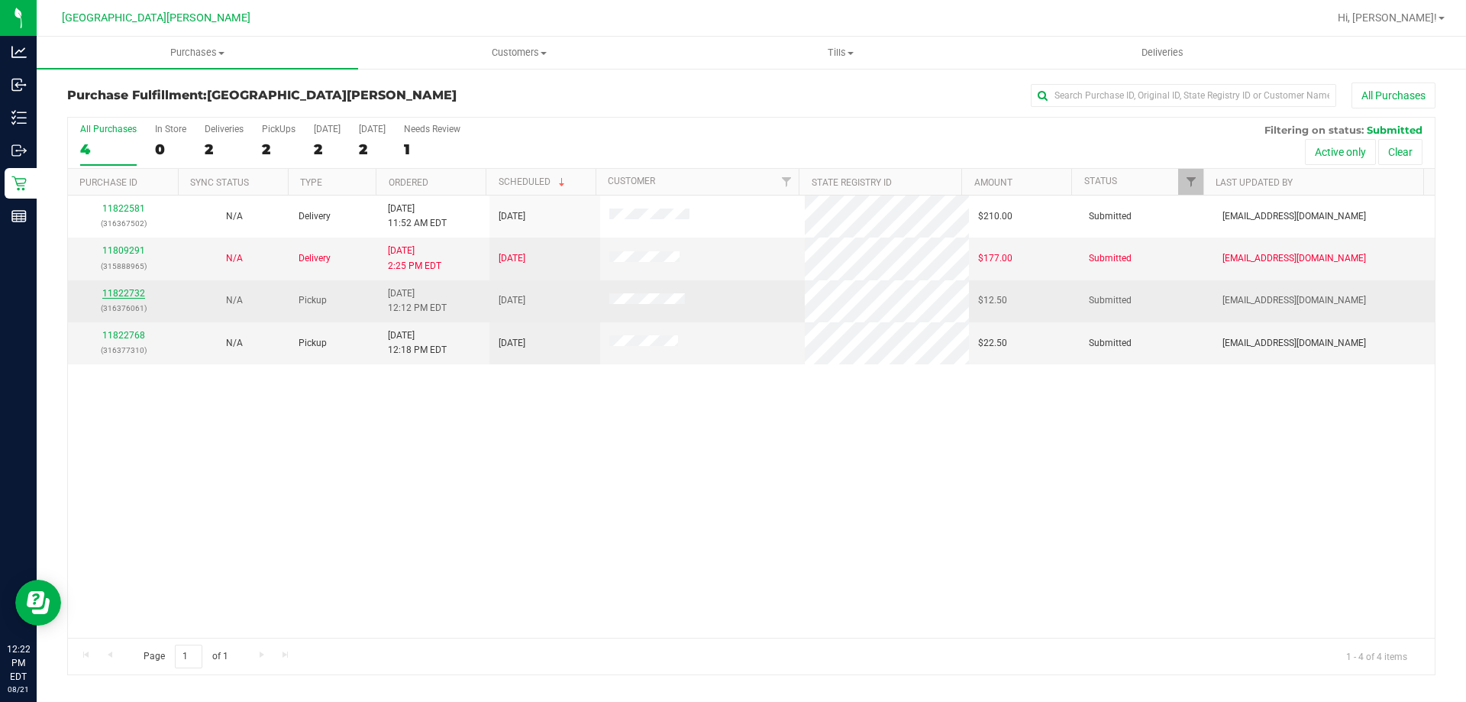
click at [121, 298] on link "11822732" at bounding box center [123, 293] width 43 height 11
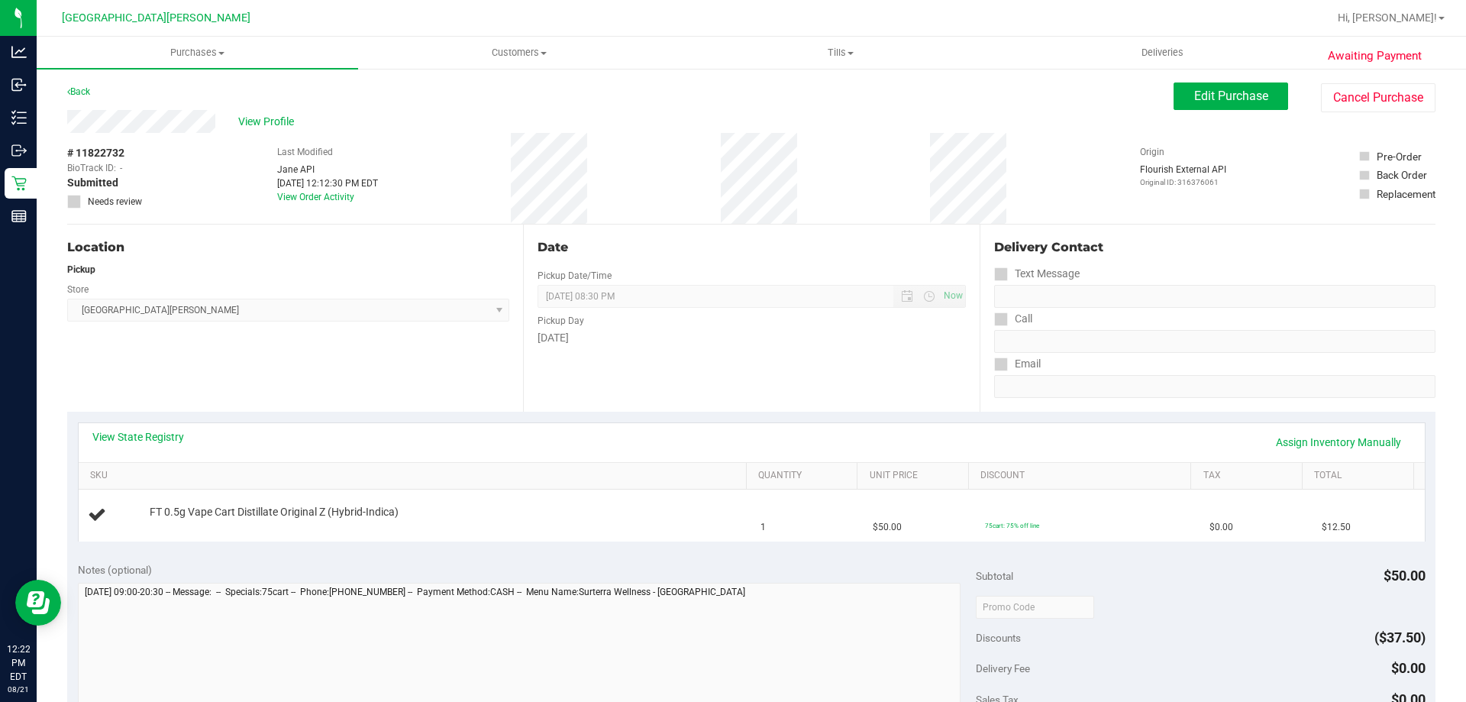
click at [463, 388] on div "Location Pickup Store Key West WC Select Store Bonita Springs WC Boynton Beach …" at bounding box center [295, 317] width 456 height 187
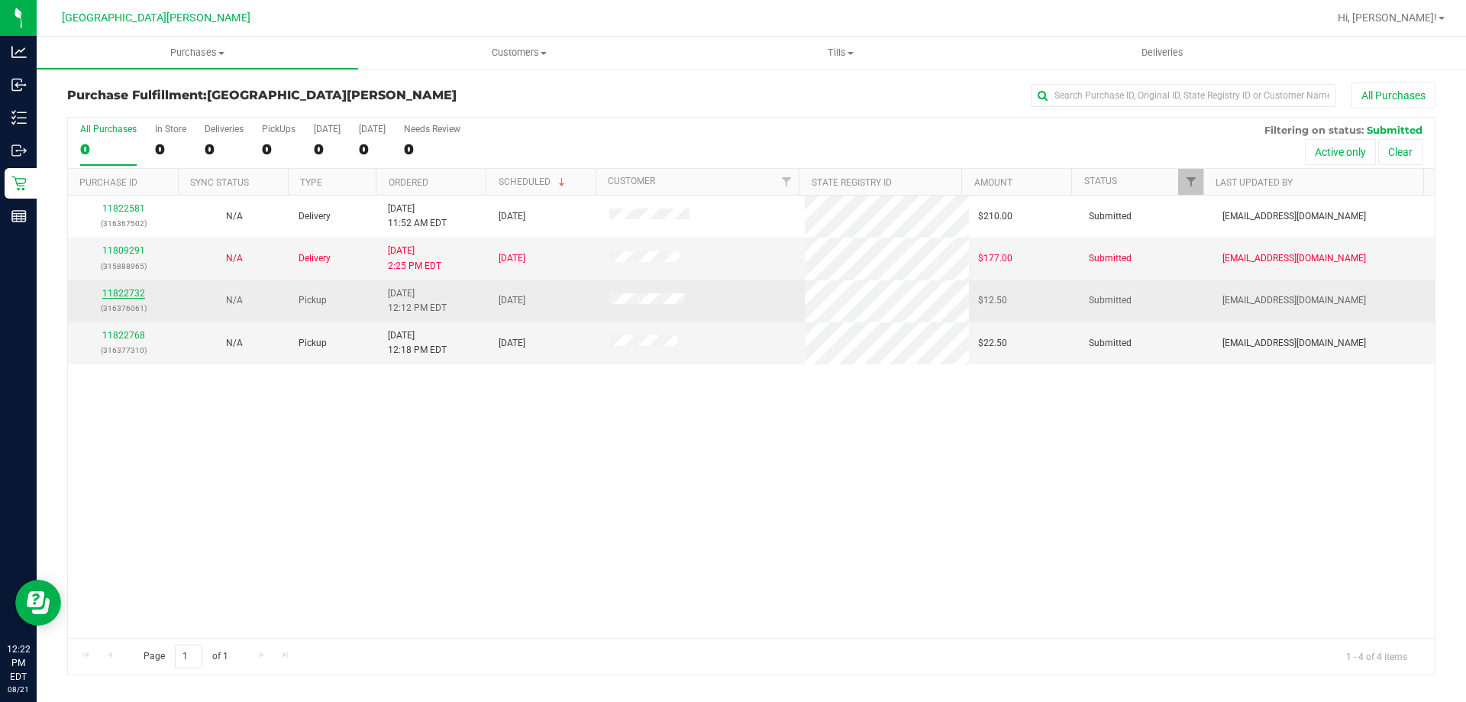
click at [120, 296] on link "11822732" at bounding box center [123, 293] width 43 height 11
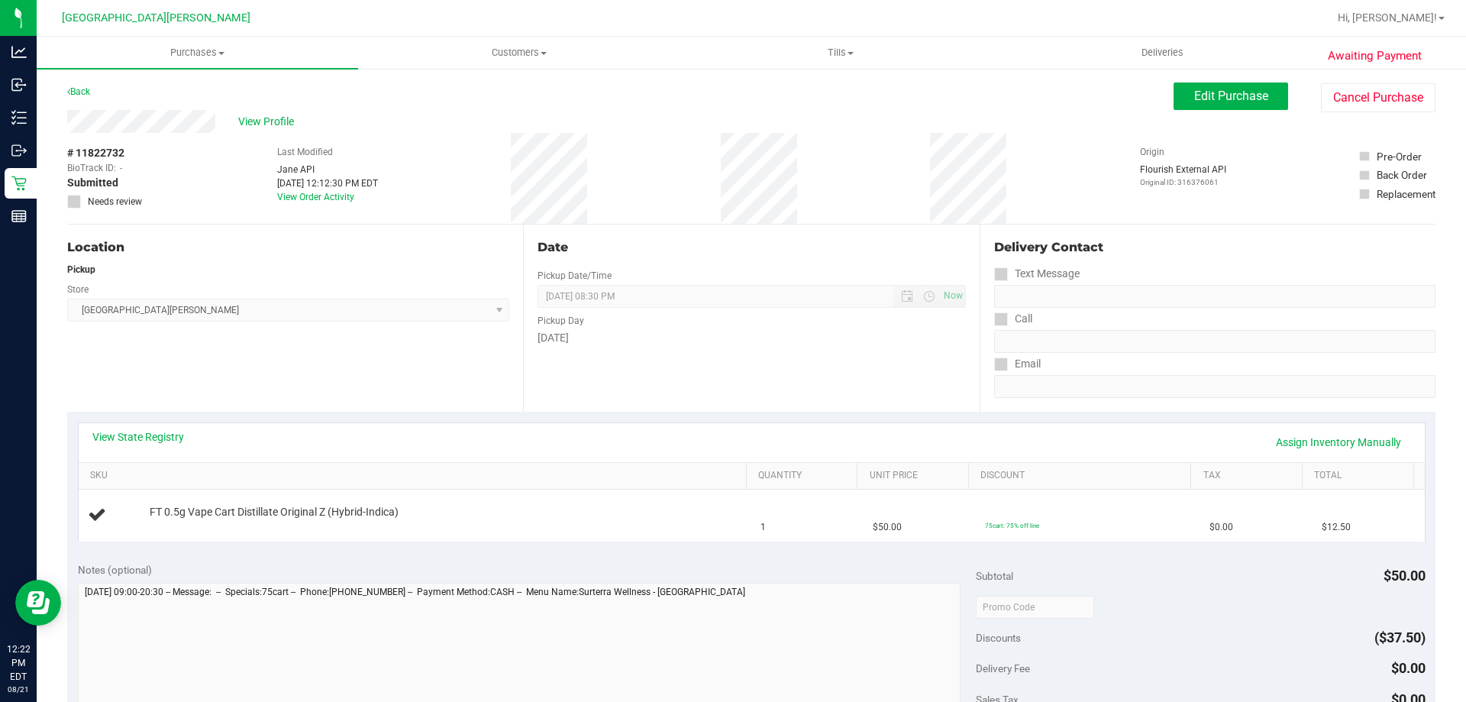
click at [645, 436] on div "View State Registry Assign Inventory Manually" at bounding box center [751, 442] width 1319 height 26
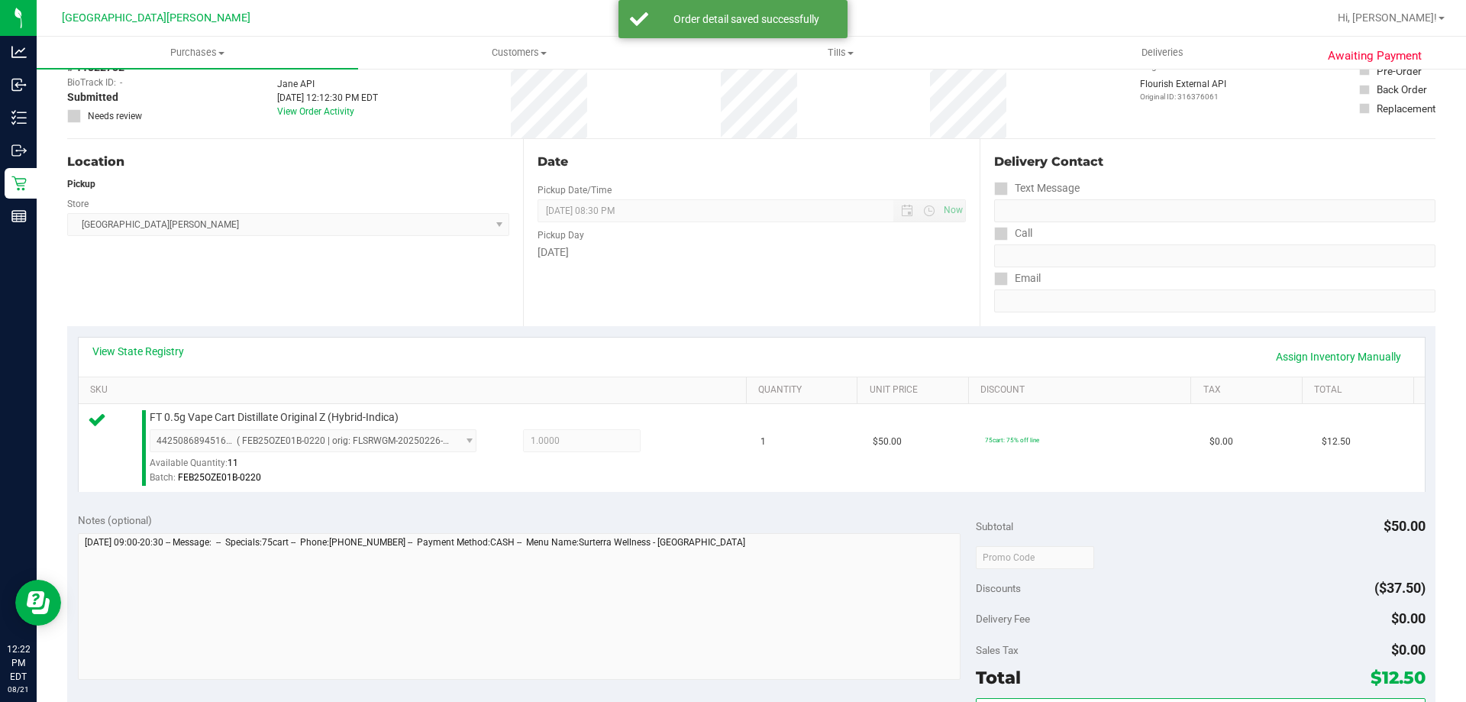
scroll to position [153, 0]
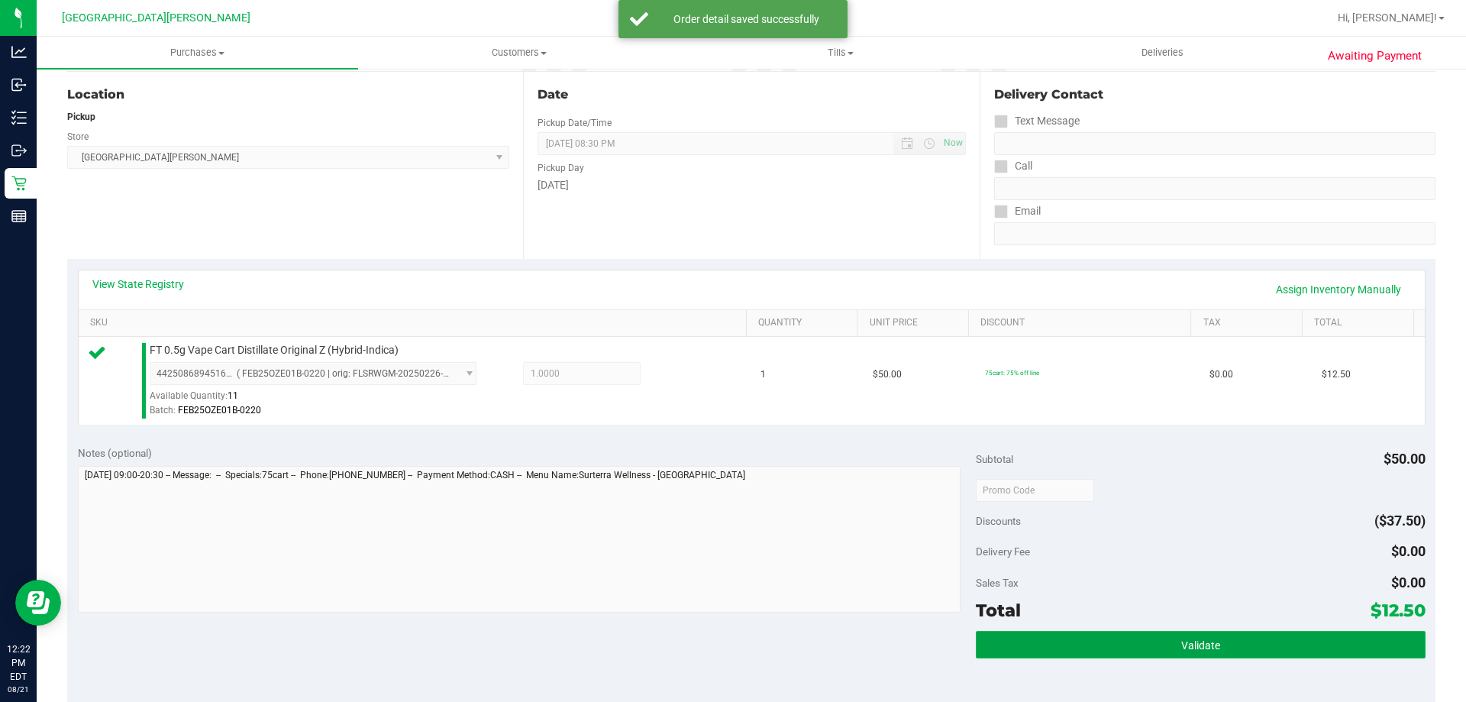
click at [731, 643] on button "Validate" at bounding box center [1200, 644] width 449 height 27
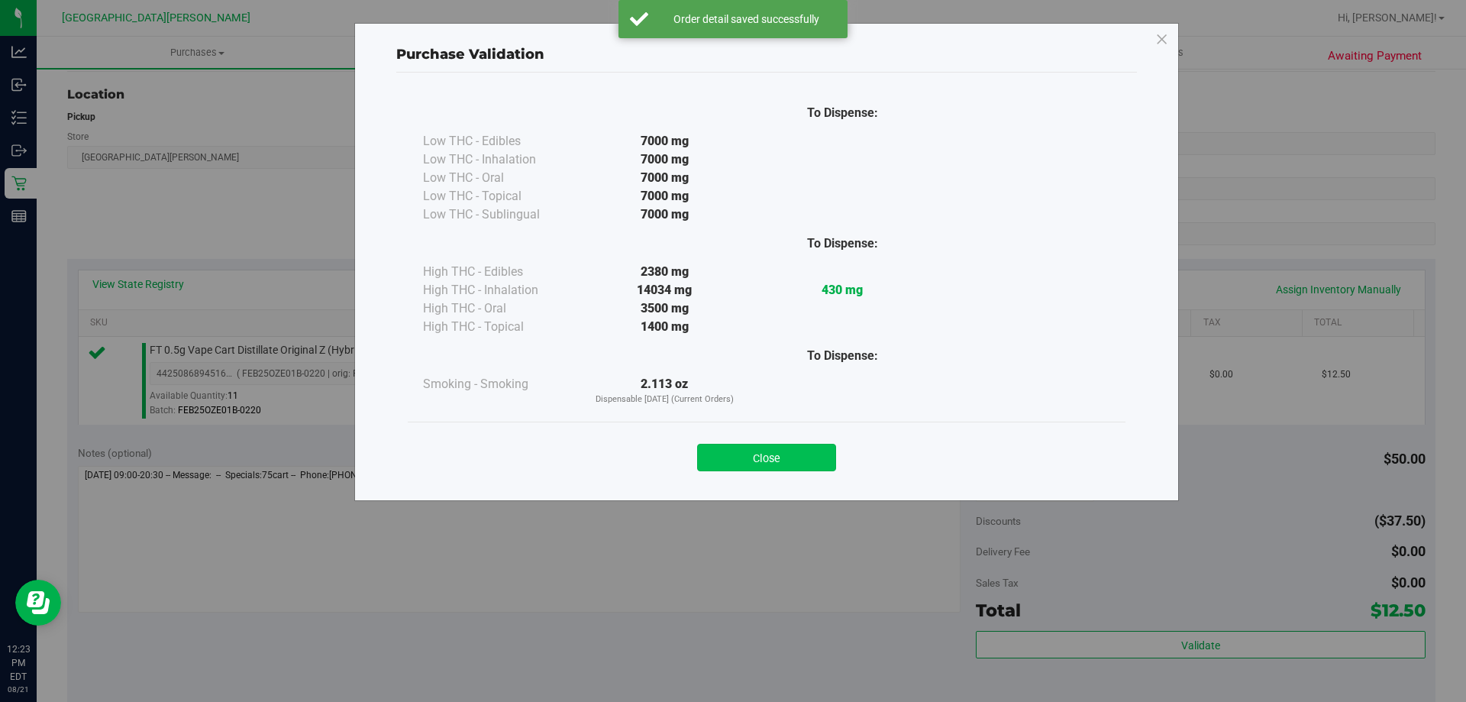
click at [731, 454] on button "Close" at bounding box center [766, 457] width 139 height 27
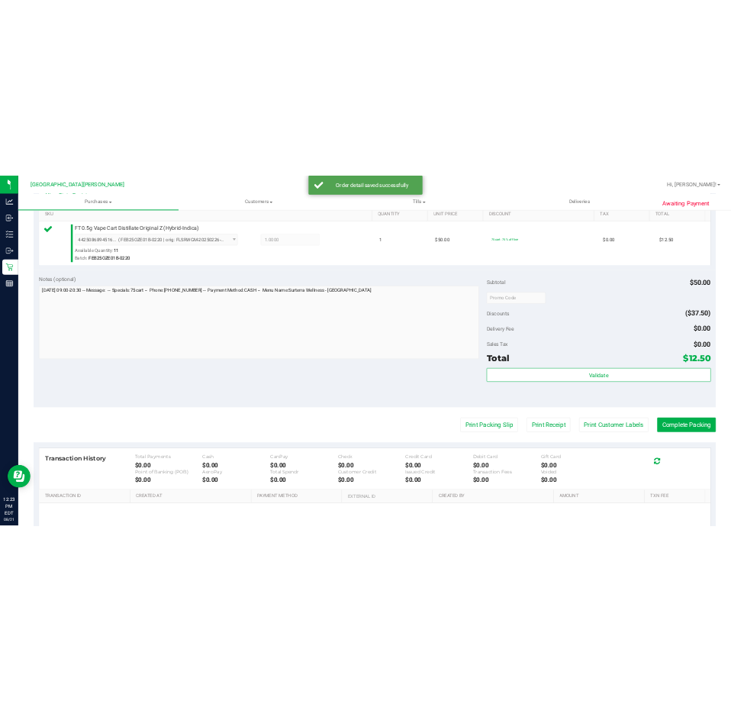
scroll to position [458, 0]
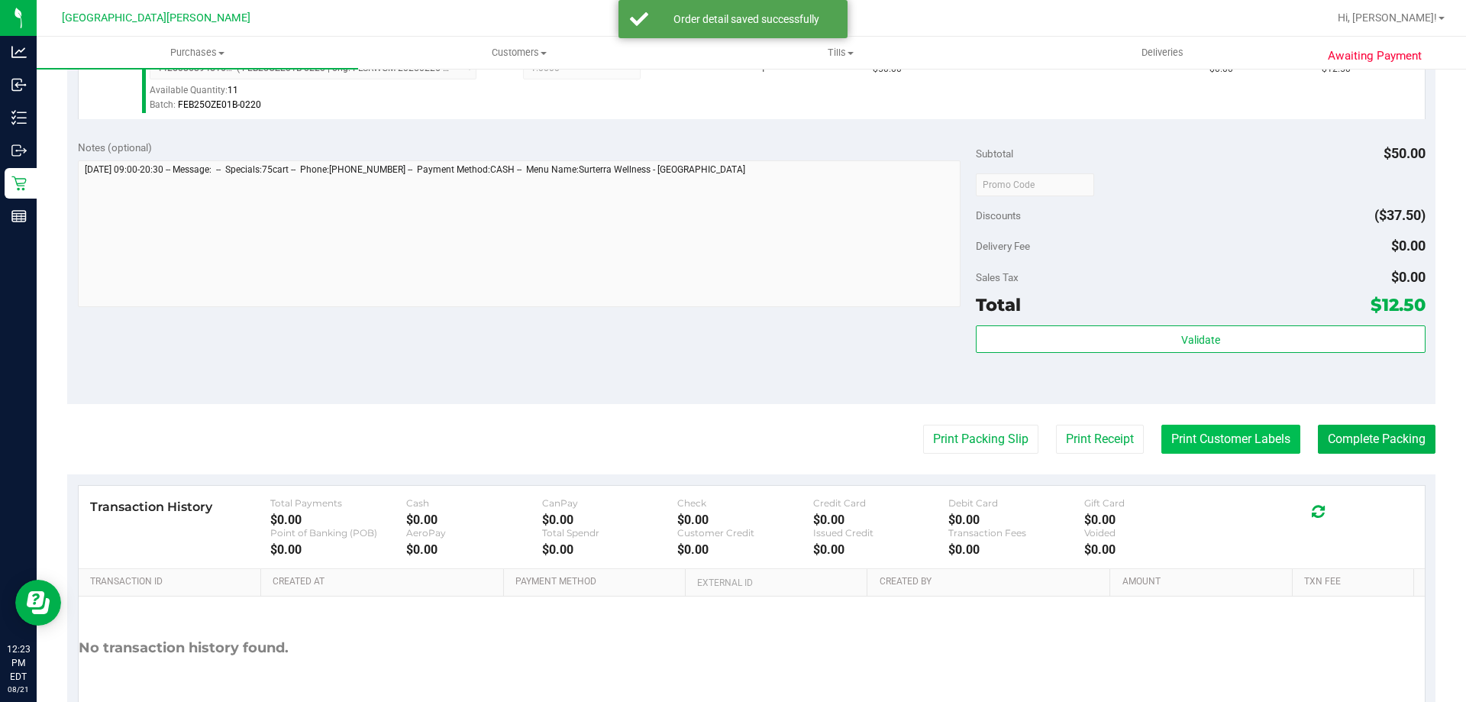
click at [731, 429] on button "Print Customer Labels" at bounding box center [1230, 439] width 139 height 29
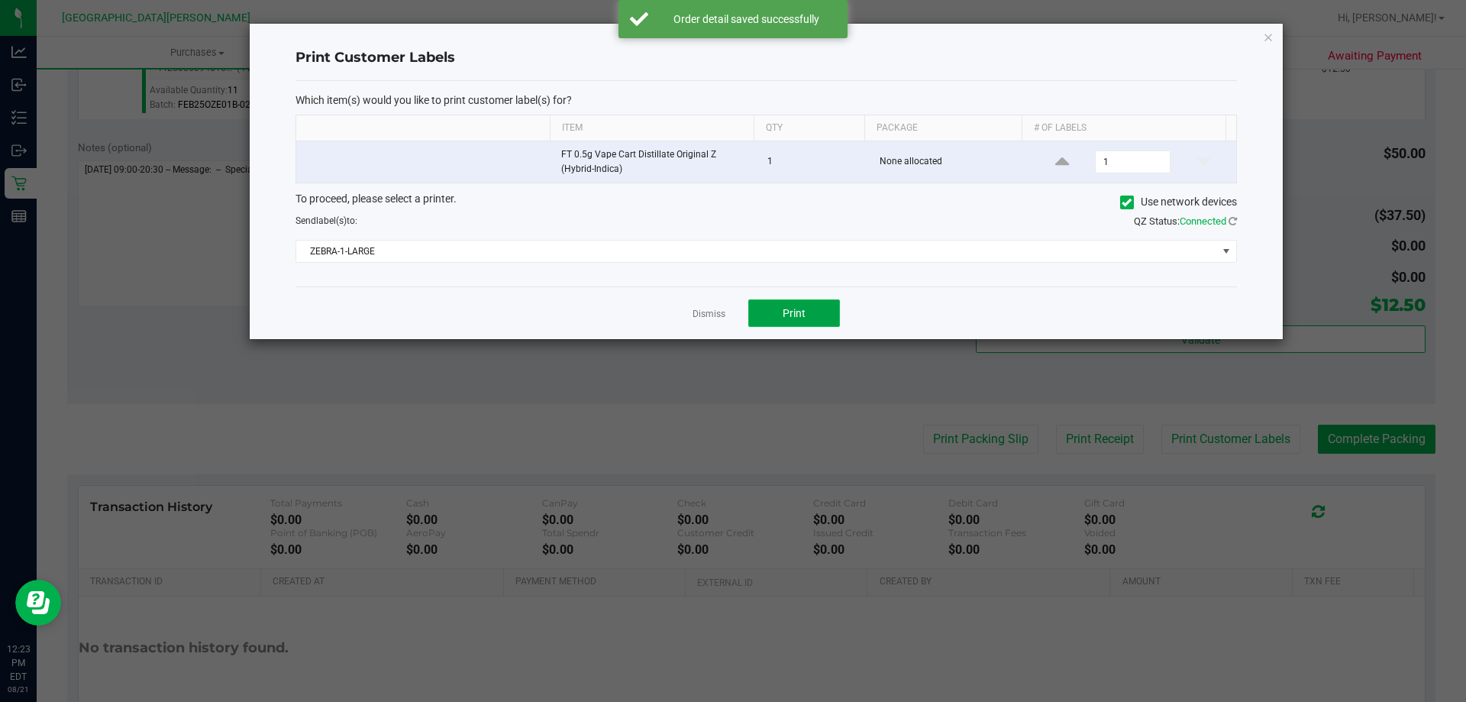
click at [731, 322] on button "Print" at bounding box center [794, 312] width 92 height 27
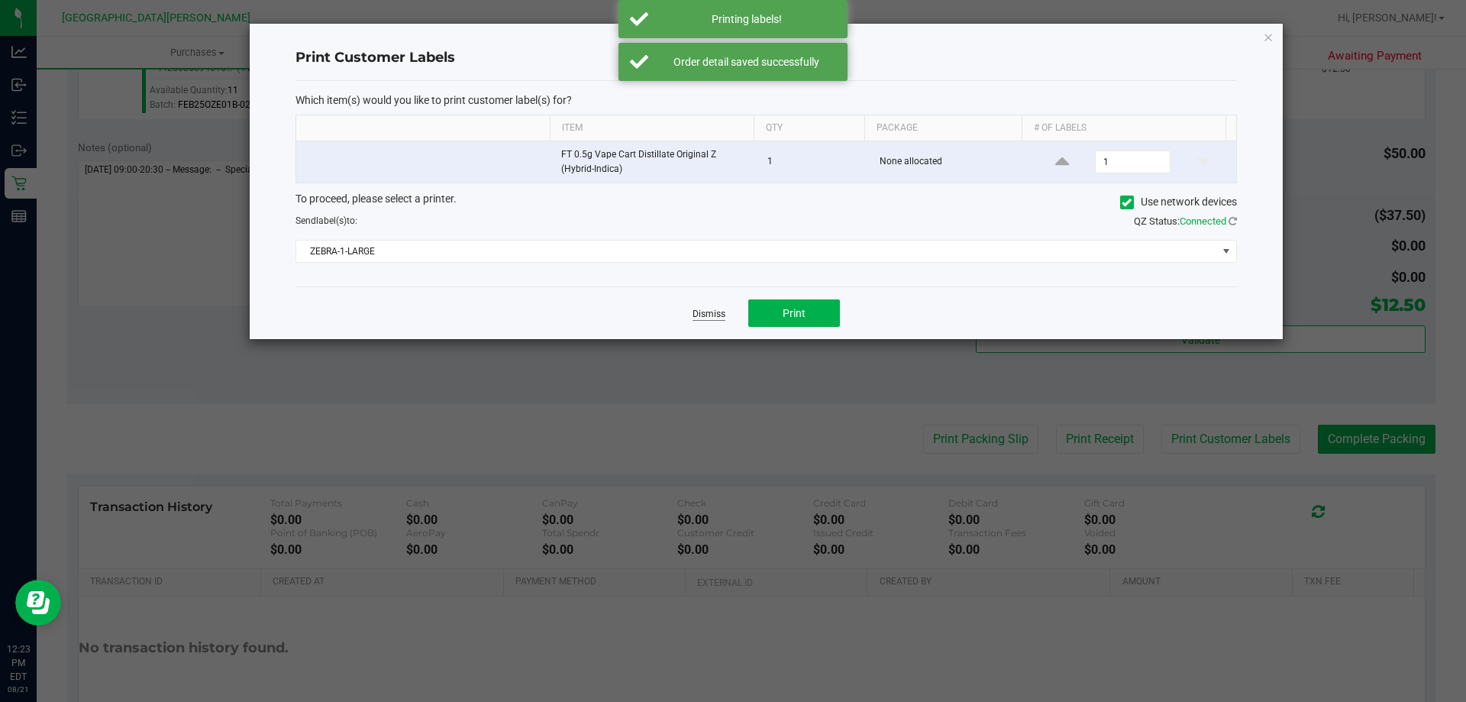
click at [699, 313] on link "Dismiss" at bounding box center [709, 314] width 33 height 13
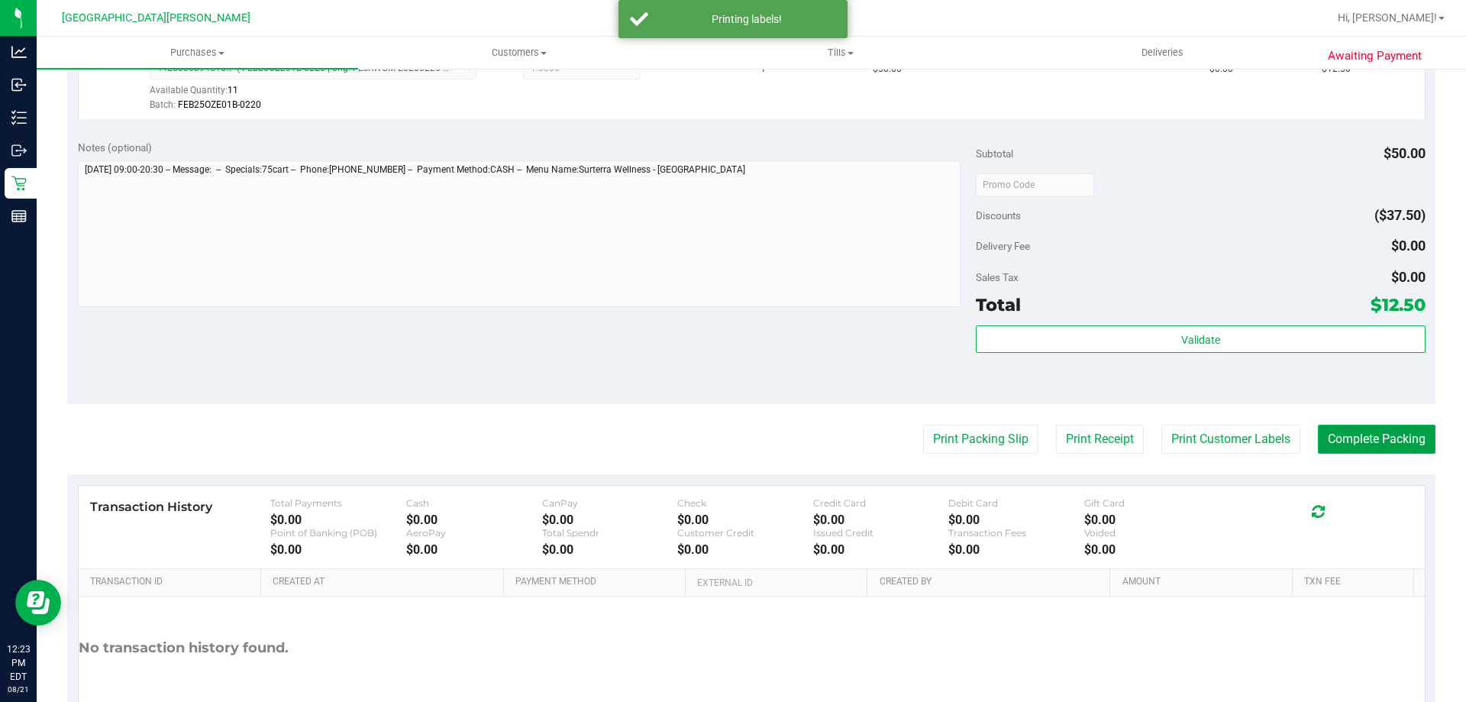
click at [731, 436] on button "Complete Packing" at bounding box center [1377, 439] width 118 height 29
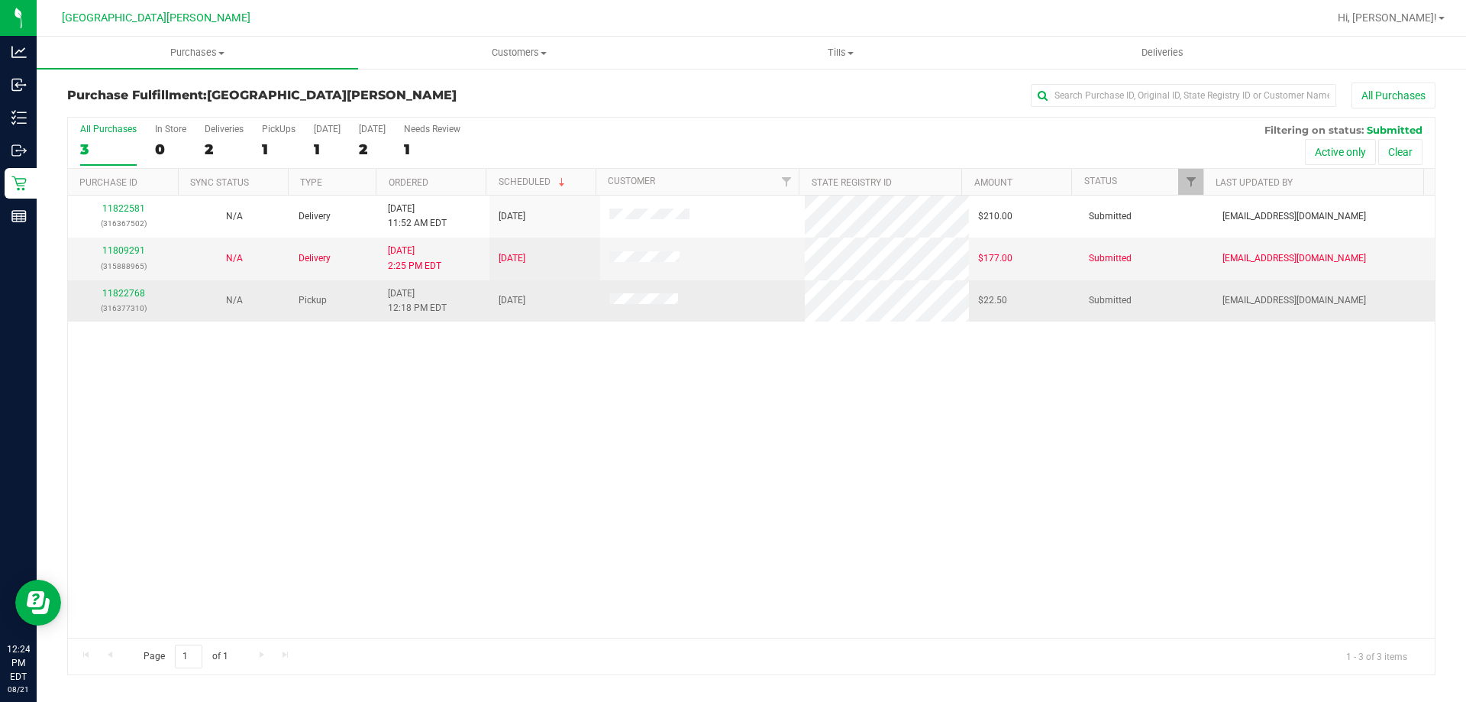
click at [131, 286] on div "11822768 (316377310)" at bounding box center [123, 300] width 92 height 29
click at [131, 295] on link "11822768" at bounding box center [123, 293] width 43 height 11
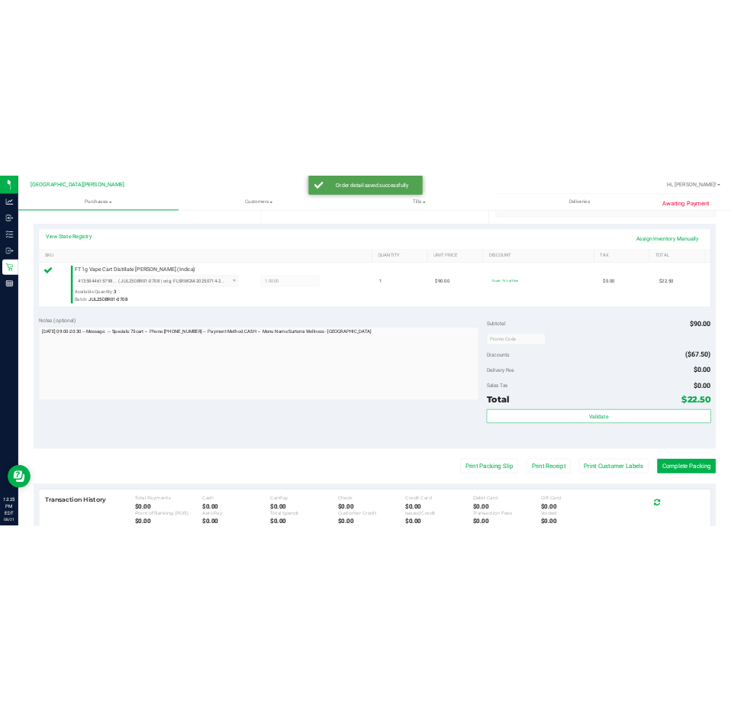
scroll to position [547, 0]
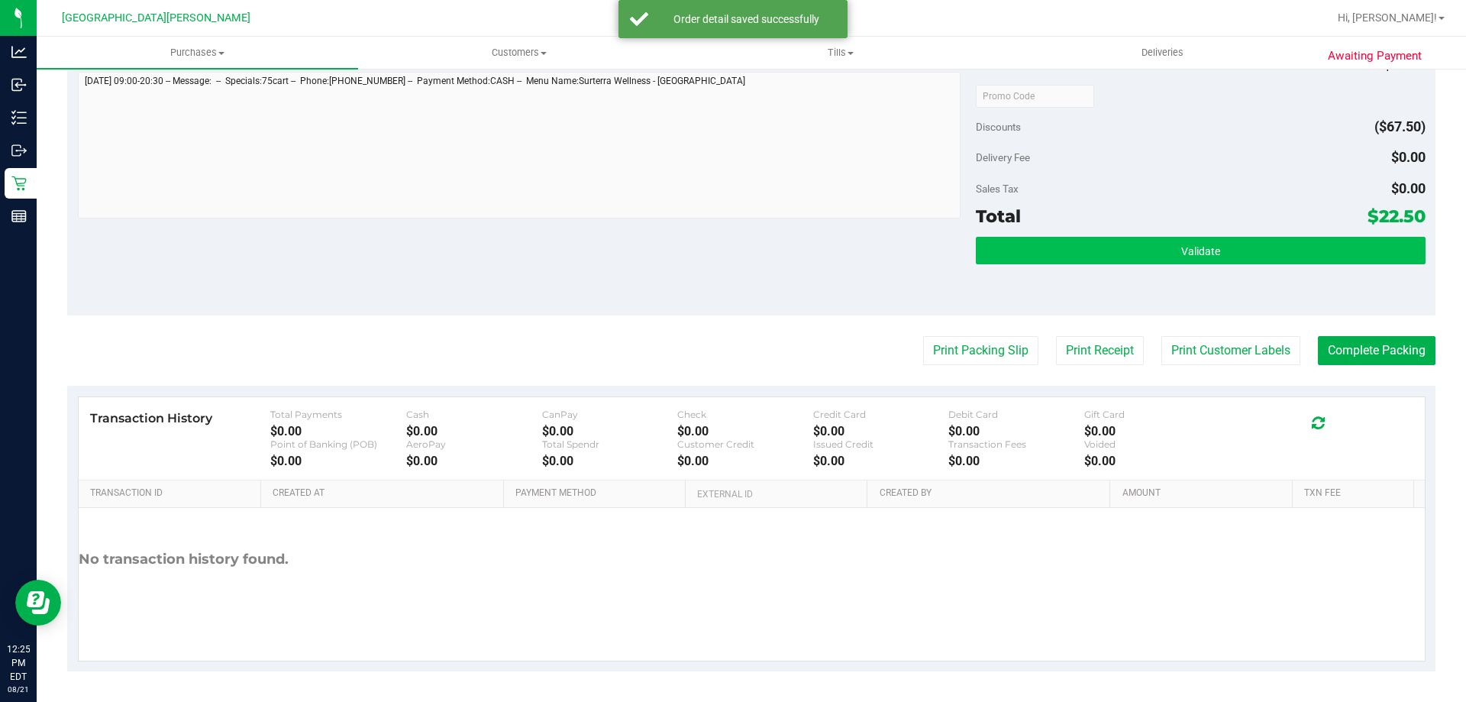
drag, startPoint x: 1087, startPoint y: 231, endPoint x: 1093, endPoint y: 244, distance: 15.0
click at [731, 230] on div "Subtotal $90.00 Discounts ($67.50) Delivery Fee $0.00 Sales Tax $0.00 Total $22…" at bounding box center [1200, 178] width 449 height 254
click at [731, 245] on button "Validate" at bounding box center [1200, 250] width 449 height 27
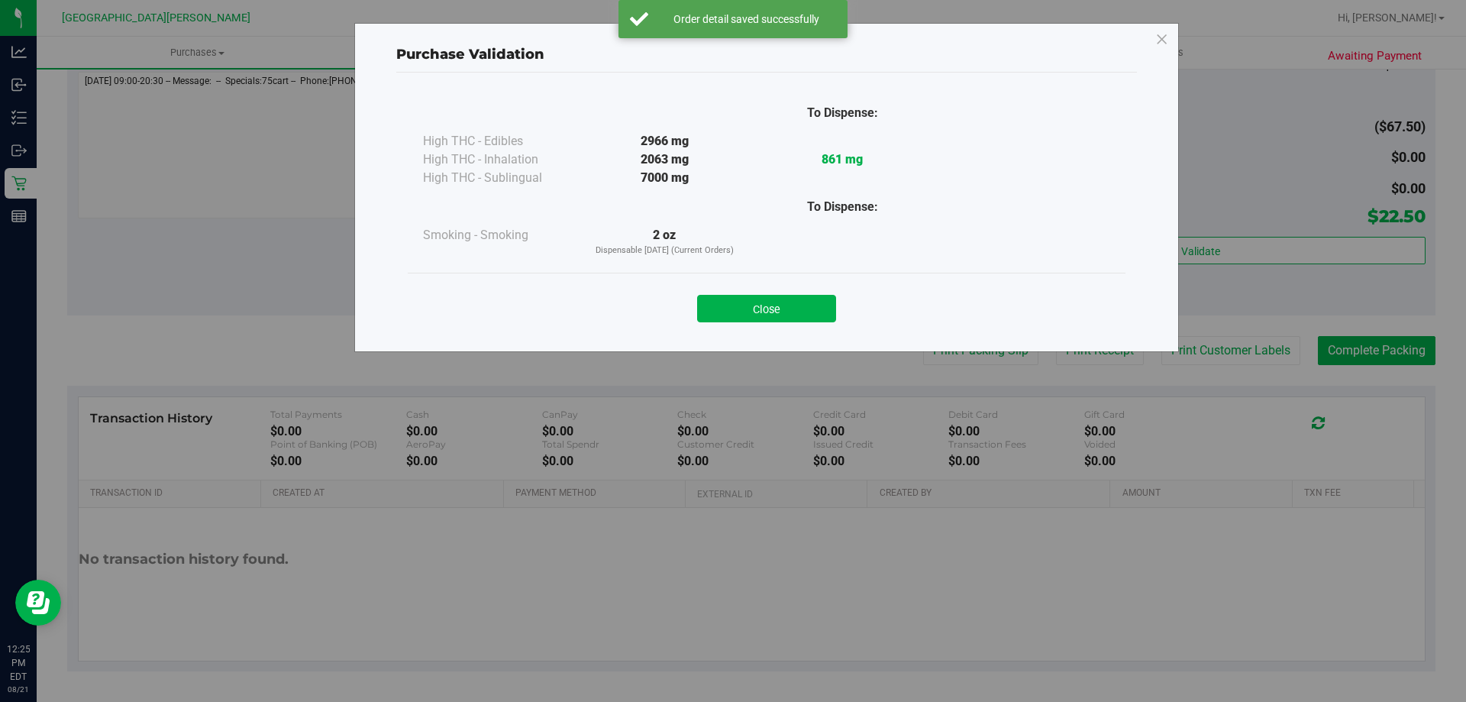
click at [731, 322] on div "Close" at bounding box center [767, 304] width 718 height 62
click at [731, 314] on button "Close" at bounding box center [766, 308] width 139 height 27
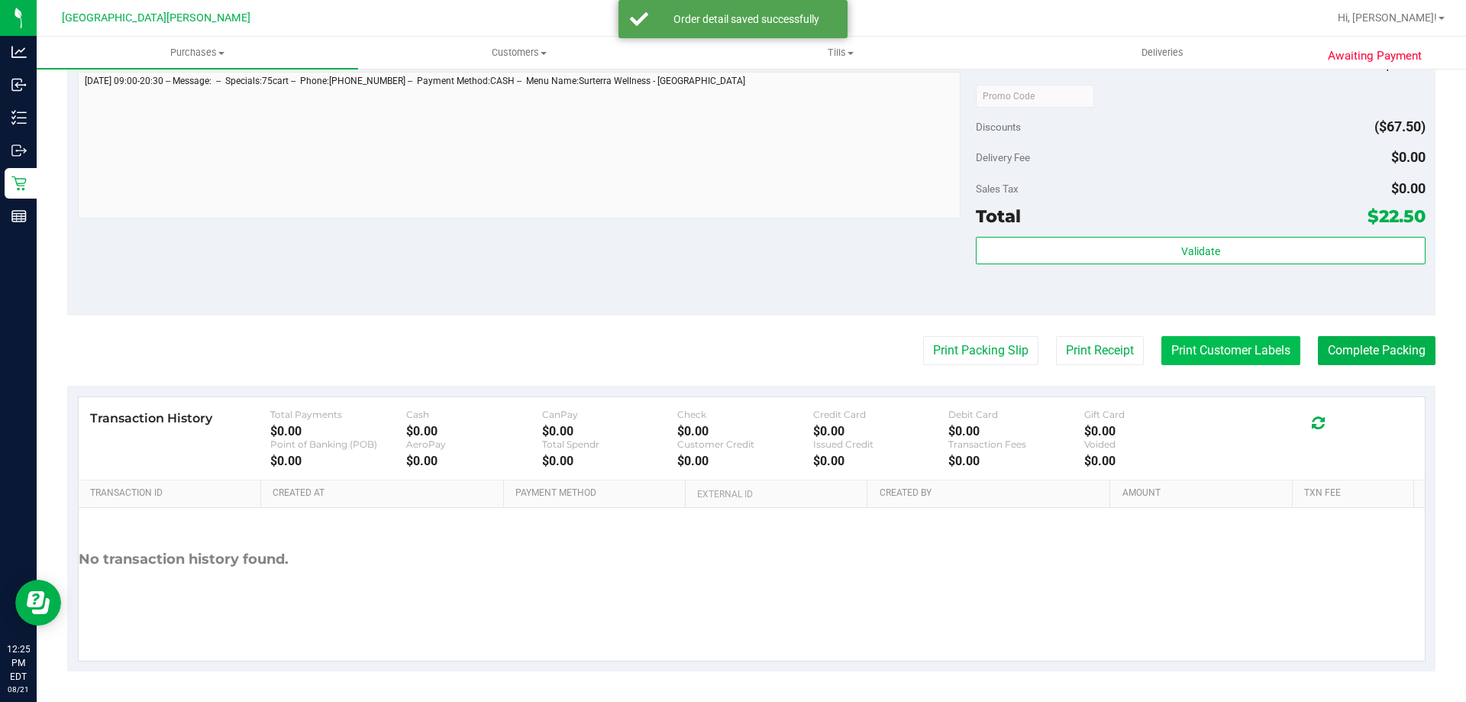
click at [731, 352] on button "Print Customer Labels" at bounding box center [1230, 350] width 139 height 29
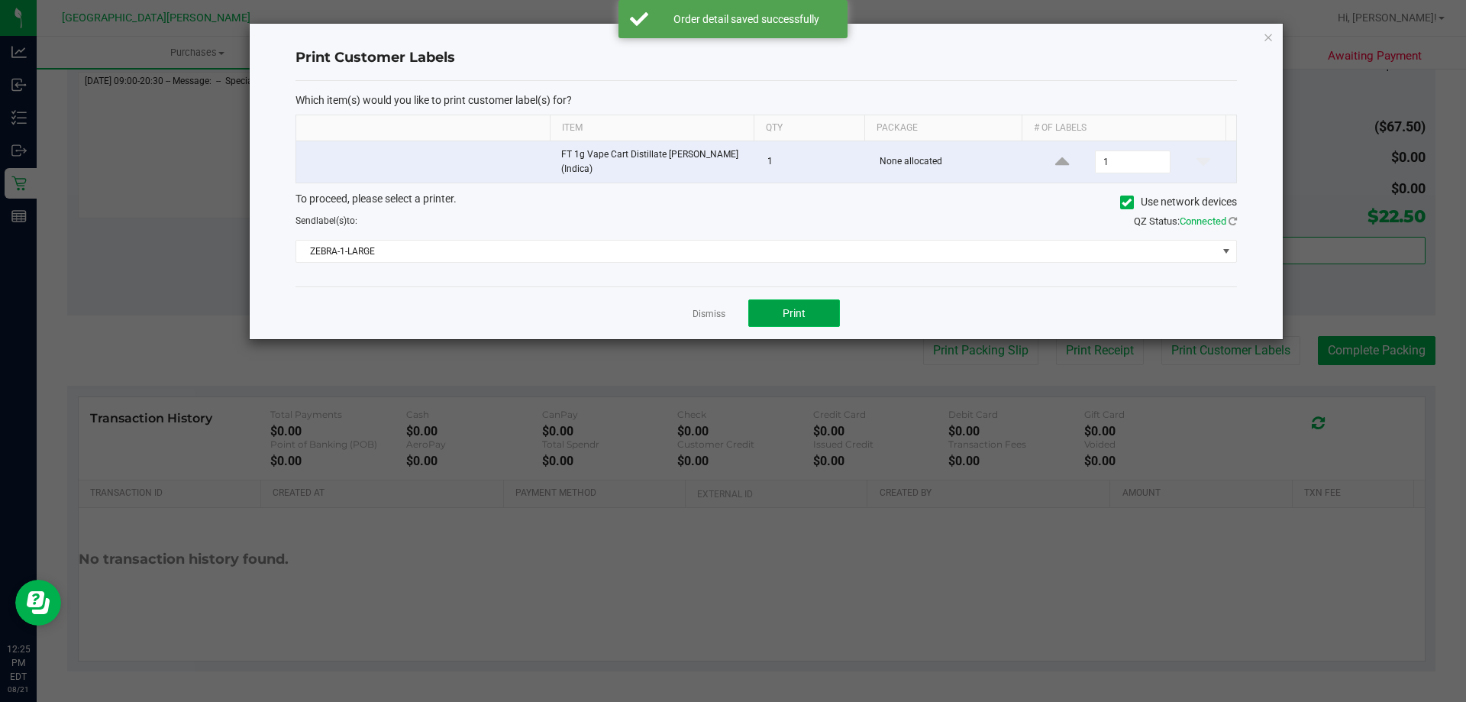
click at [731, 323] on button "Print" at bounding box center [794, 312] width 92 height 27
click at [712, 312] on link "Dismiss" at bounding box center [709, 314] width 33 height 13
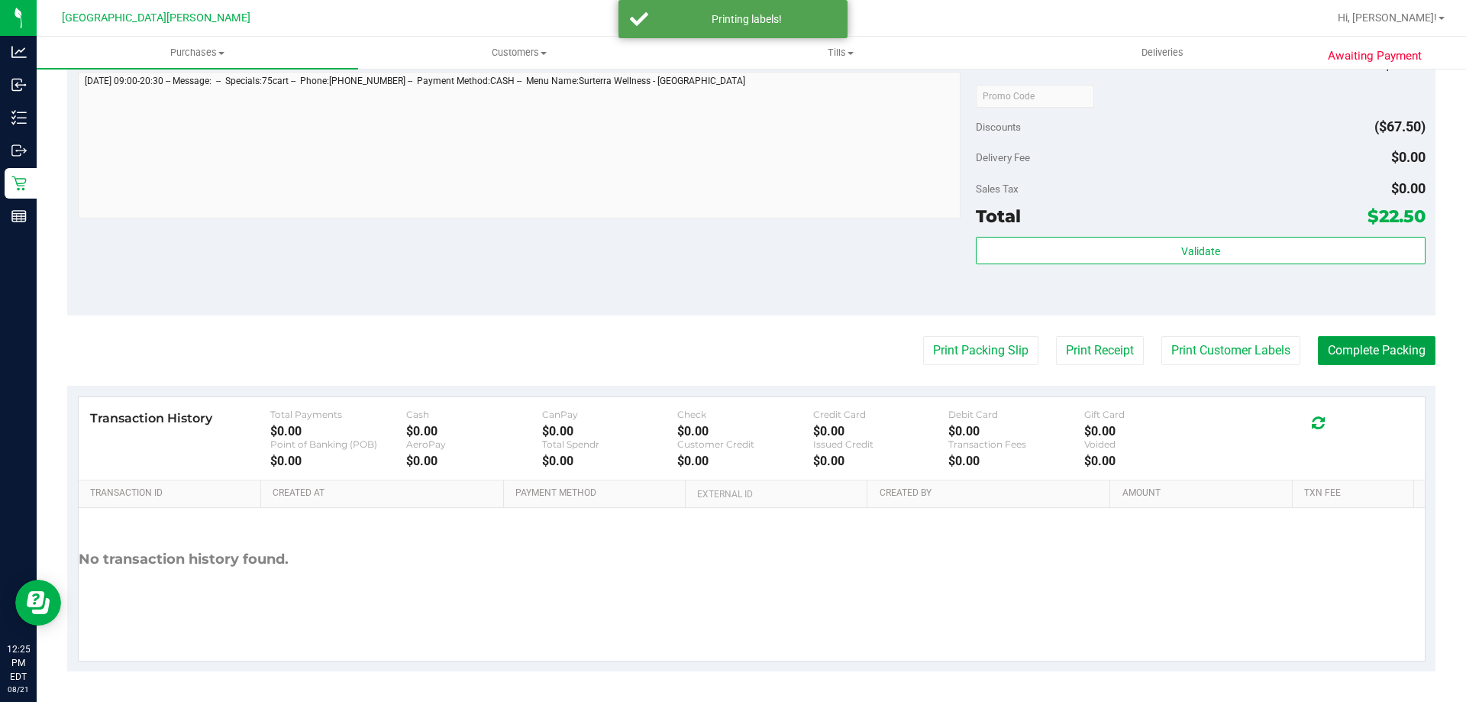
drag, startPoint x: 1326, startPoint y: 346, endPoint x: 1310, endPoint y: 320, distance: 30.5
click at [731, 346] on button "Complete Packing" at bounding box center [1377, 350] width 118 height 29
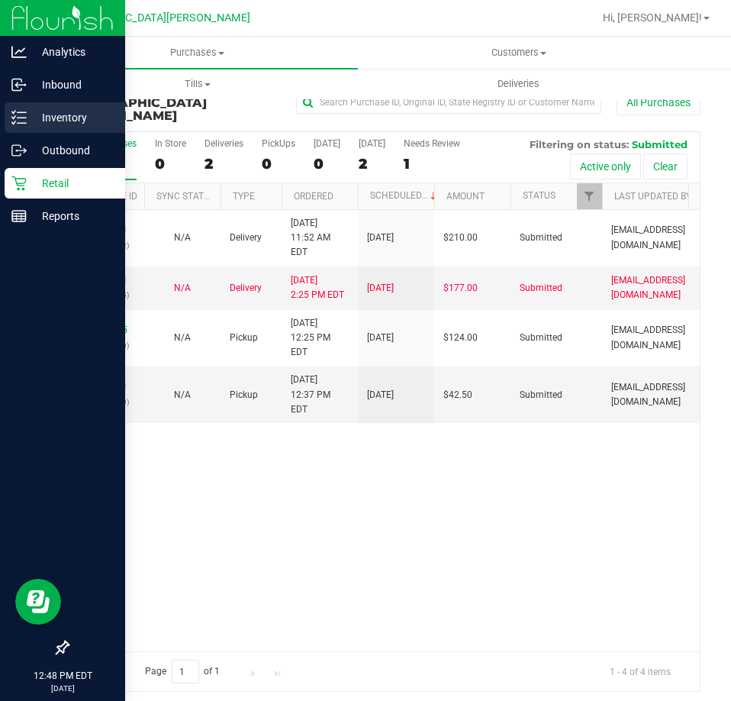
click at [34, 111] on p "Inventory" at bounding box center [73, 117] width 92 height 18
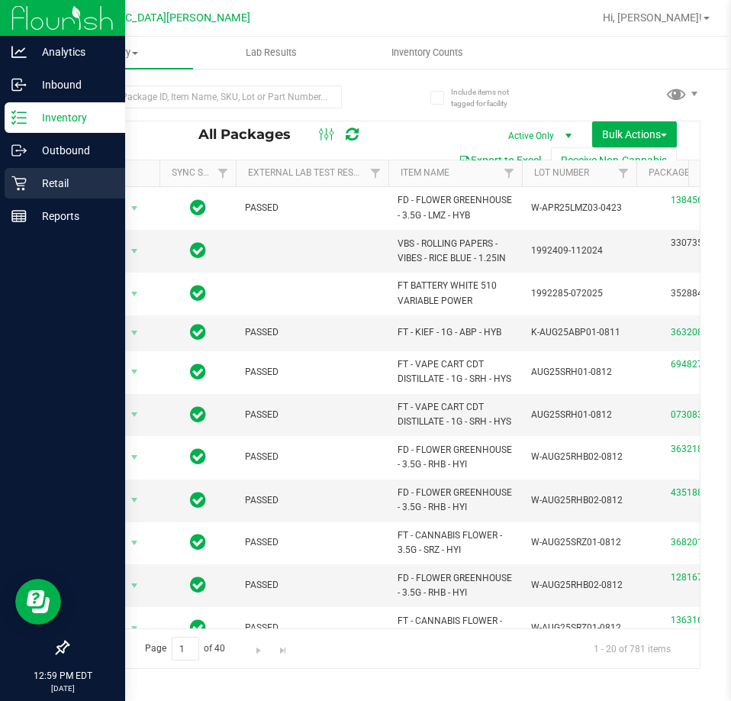
click at [21, 176] on icon at bounding box center [18, 183] width 15 height 15
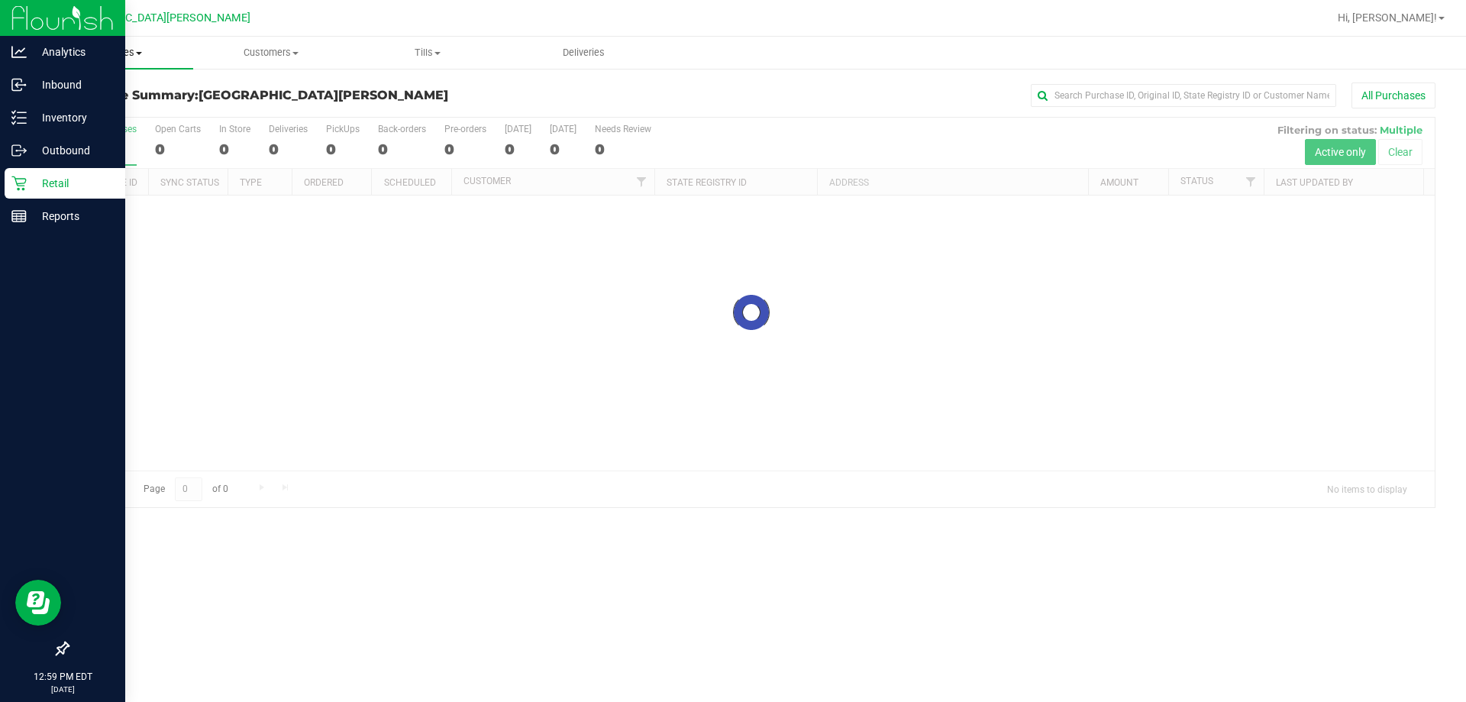
click at [127, 51] on span "Purchases" at bounding box center [115, 53] width 157 height 14
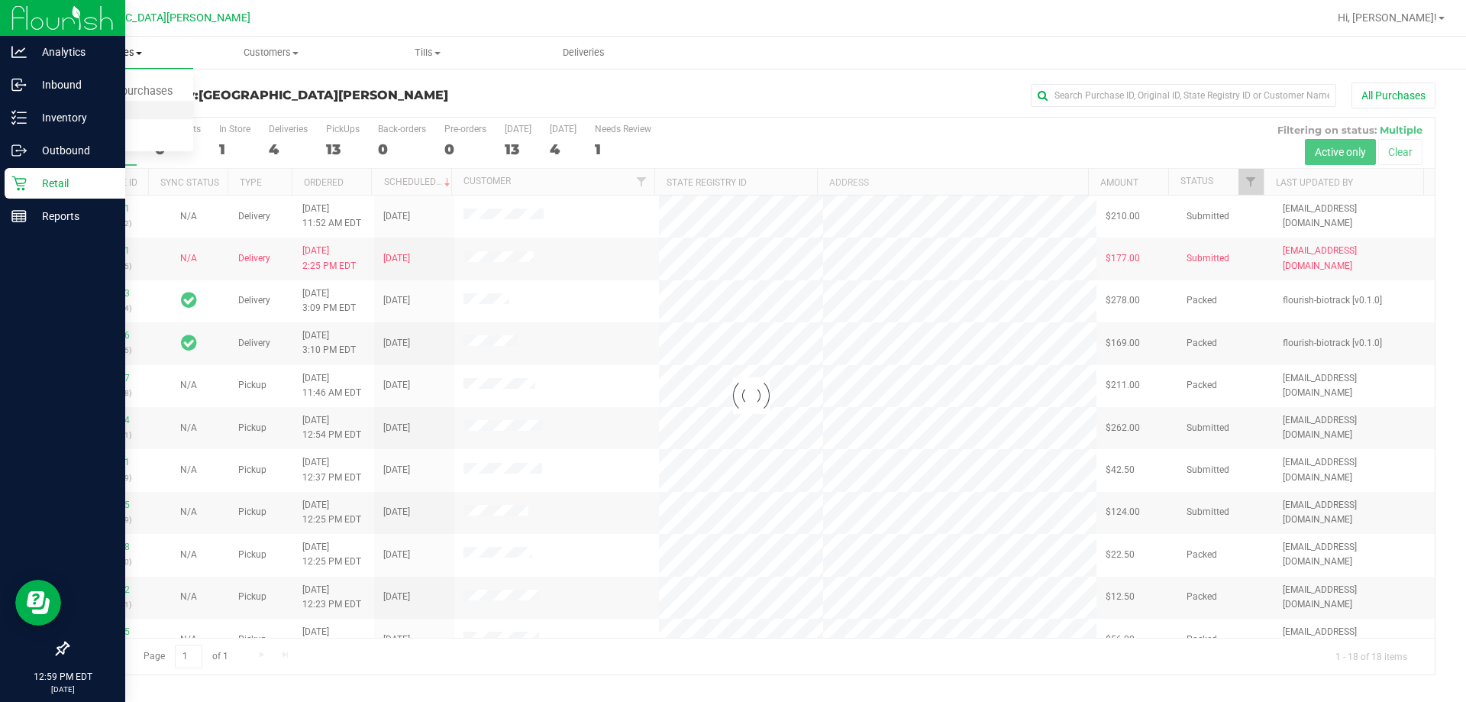
click at [88, 110] on span "Fulfillment" at bounding box center [84, 110] width 95 height 13
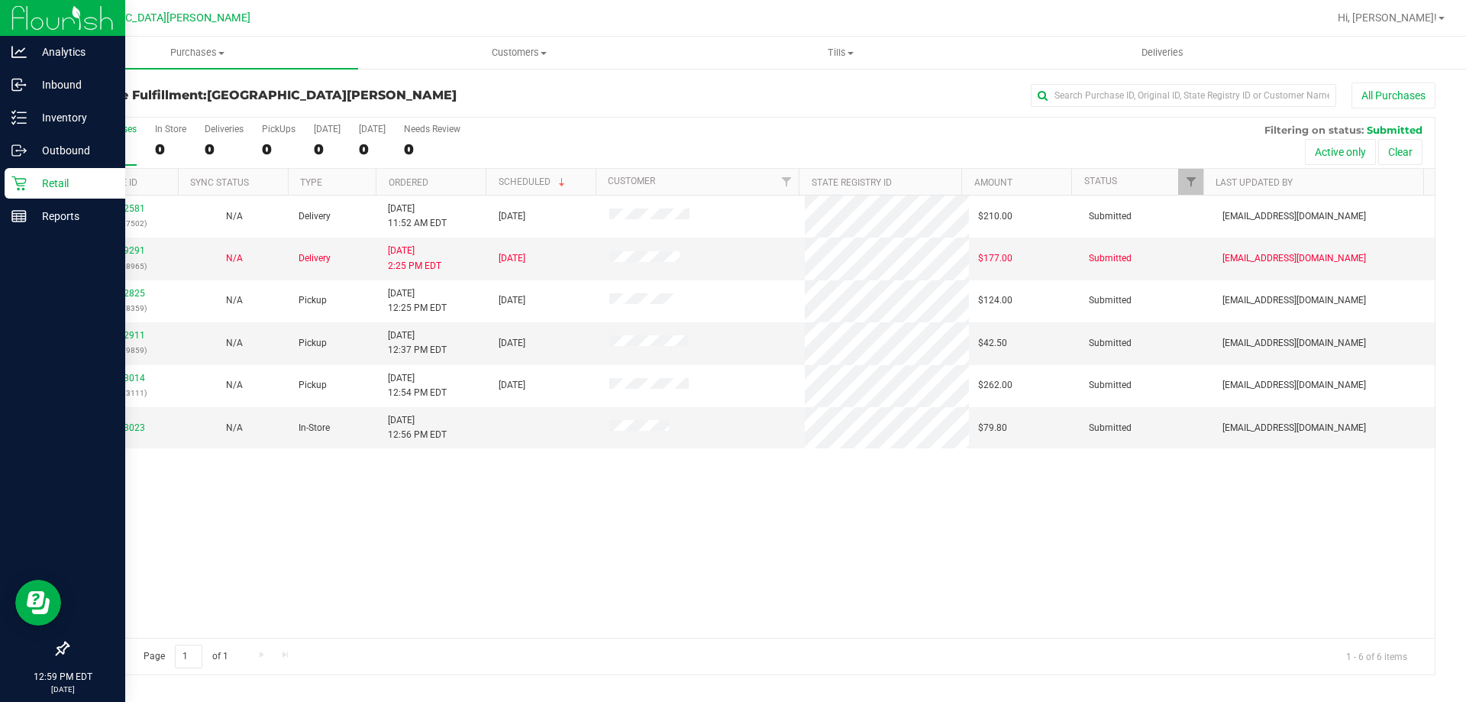
click at [348, 525] on div "11822581 (316367502) N/A Delivery 8/21/2025 11:52 AM EDT 8/22/2025 $210.00 Subm…" at bounding box center [751, 416] width 1367 height 442
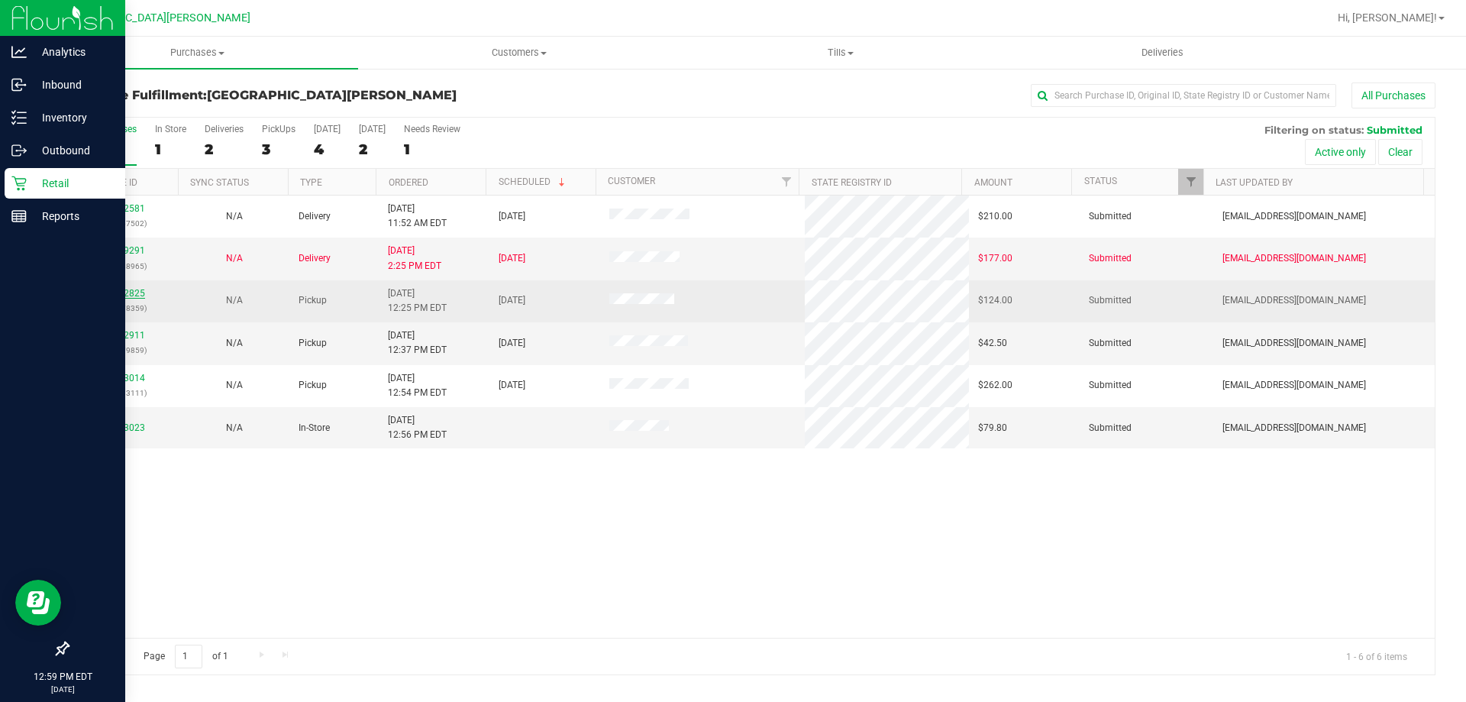
click at [126, 292] on link "11822825" at bounding box center [123, 293] width 43 height 11
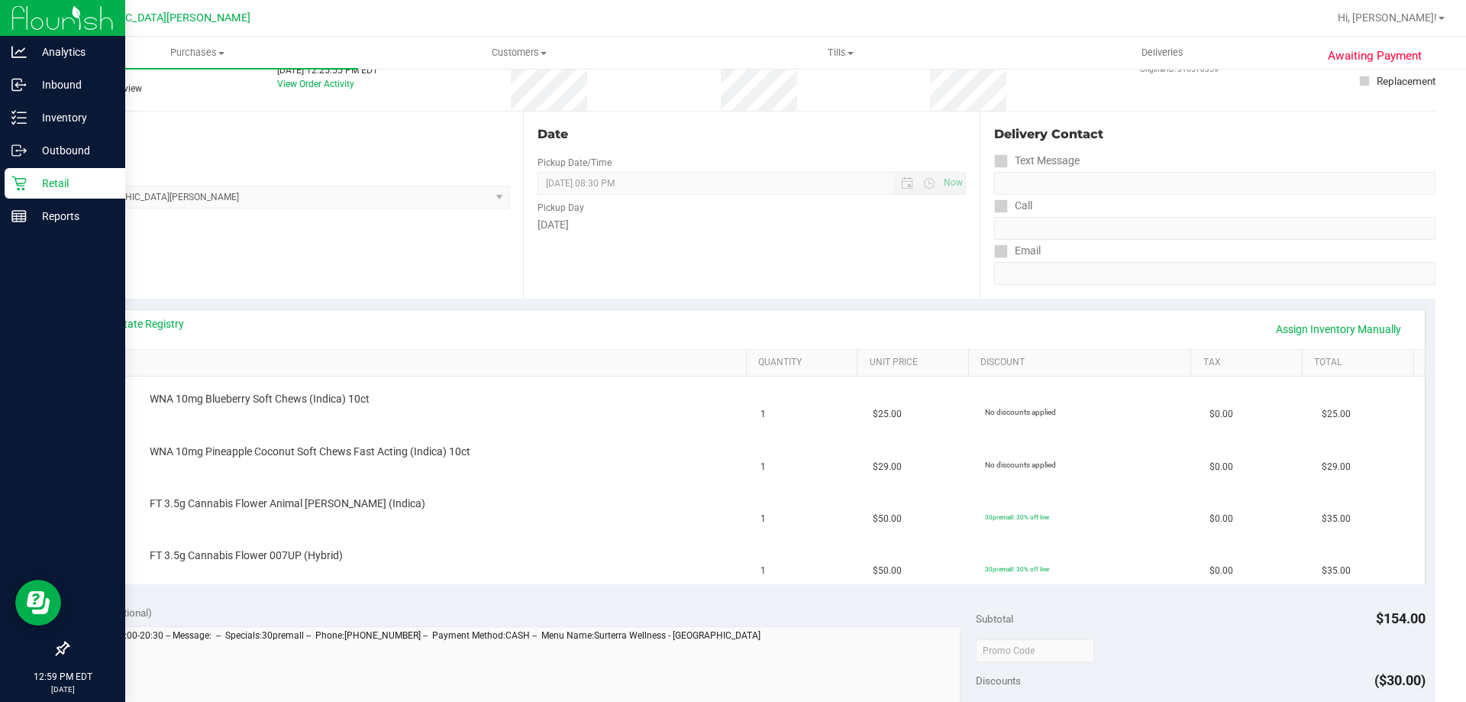
scroll to position [229, 0]
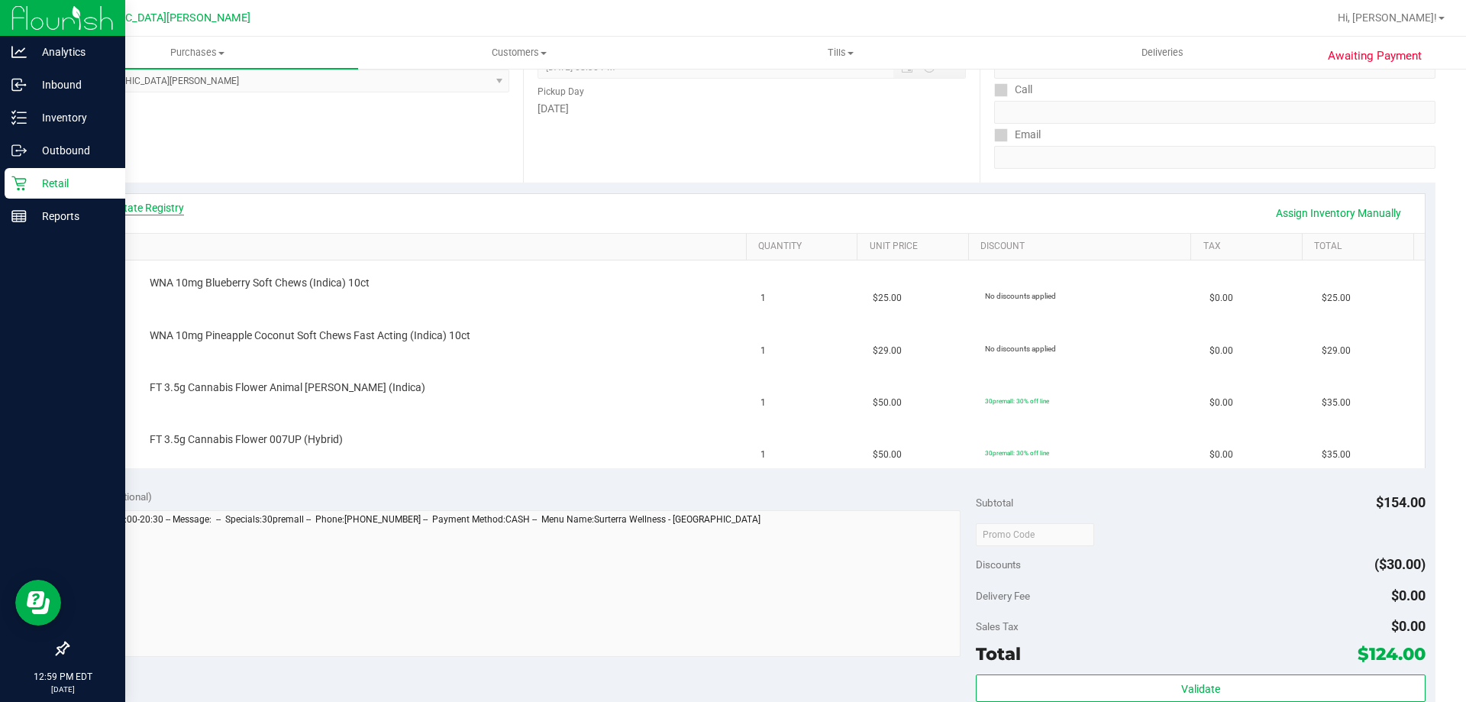
click at [137, 202] on link "View State Registry" at bounding box center [138, 207] width 92 height 15
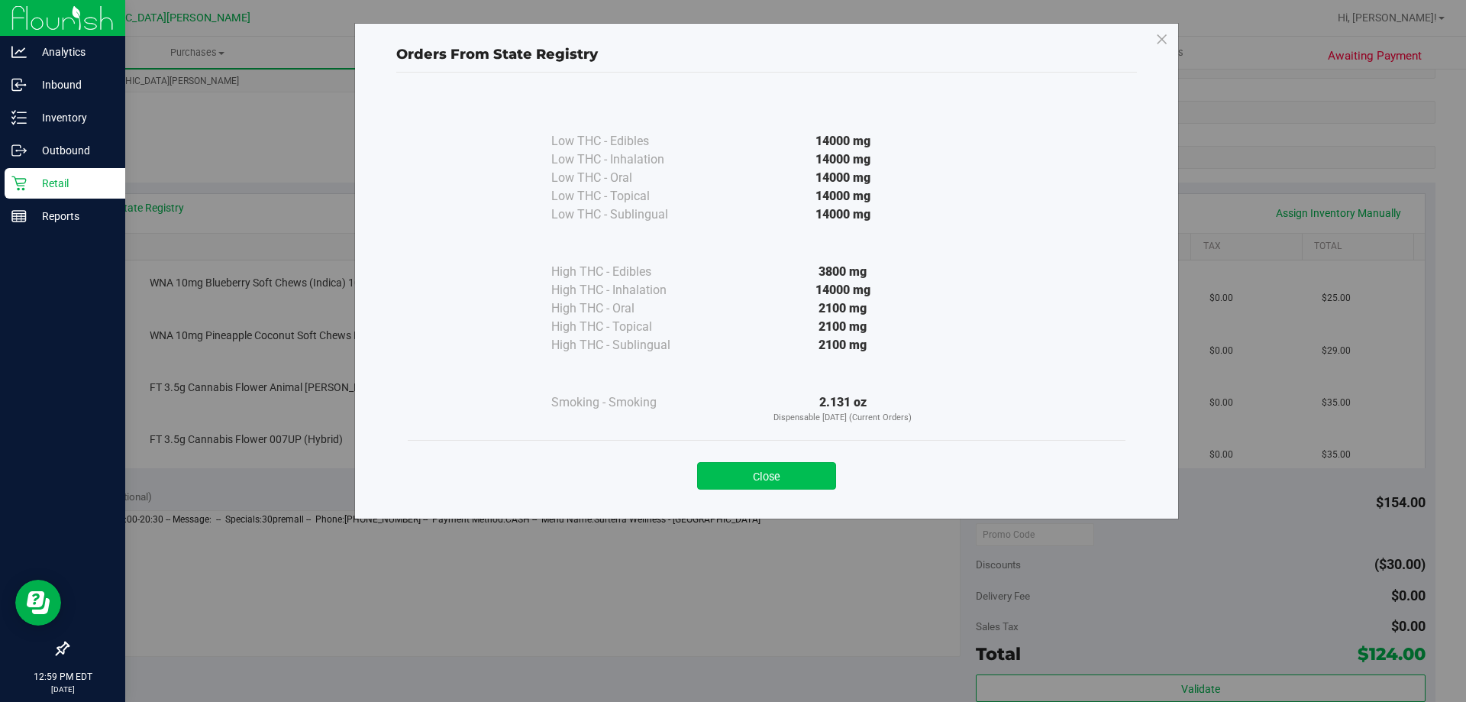
click at [731, 471] on button "Close" at bounding box center [766, 475] width 139 height 27
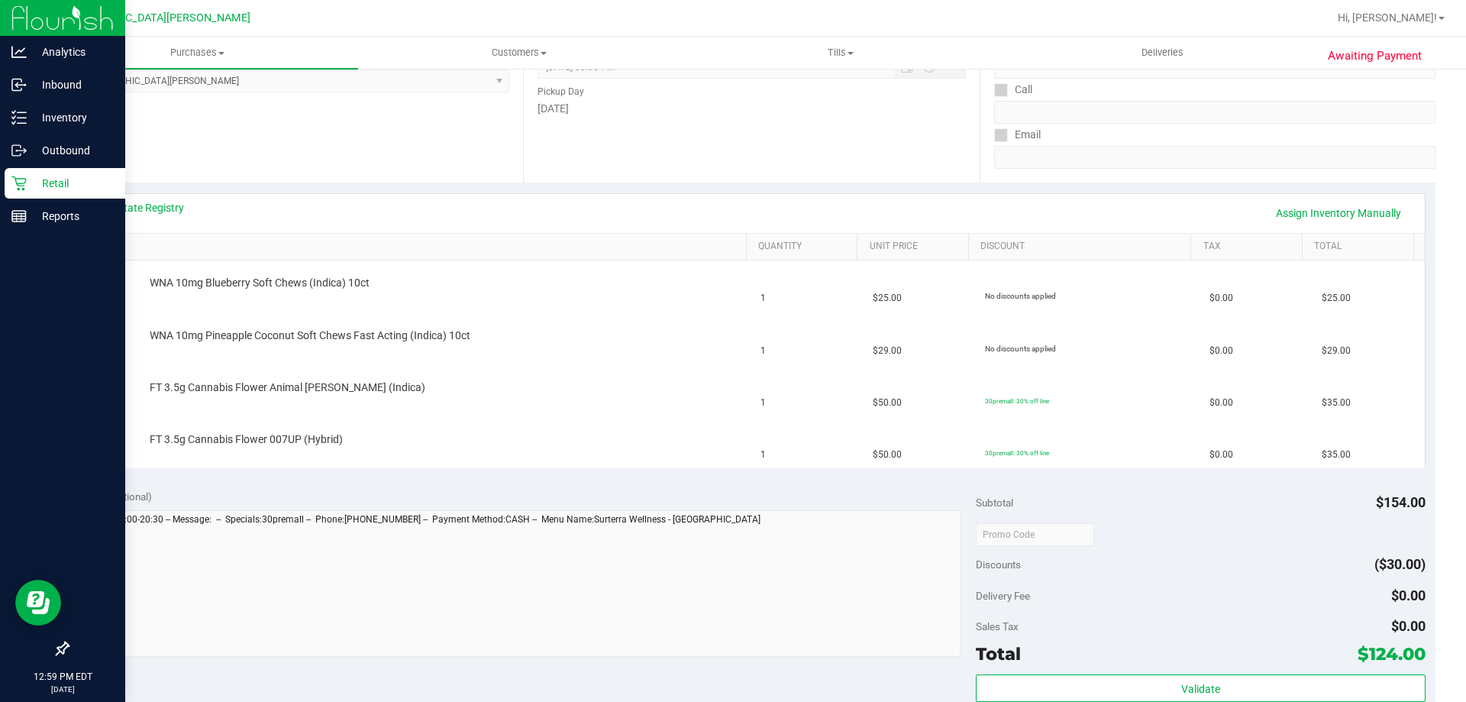
click at [31, 185] on p "Retail" at bounding box center [73, 183] width 92 height 18
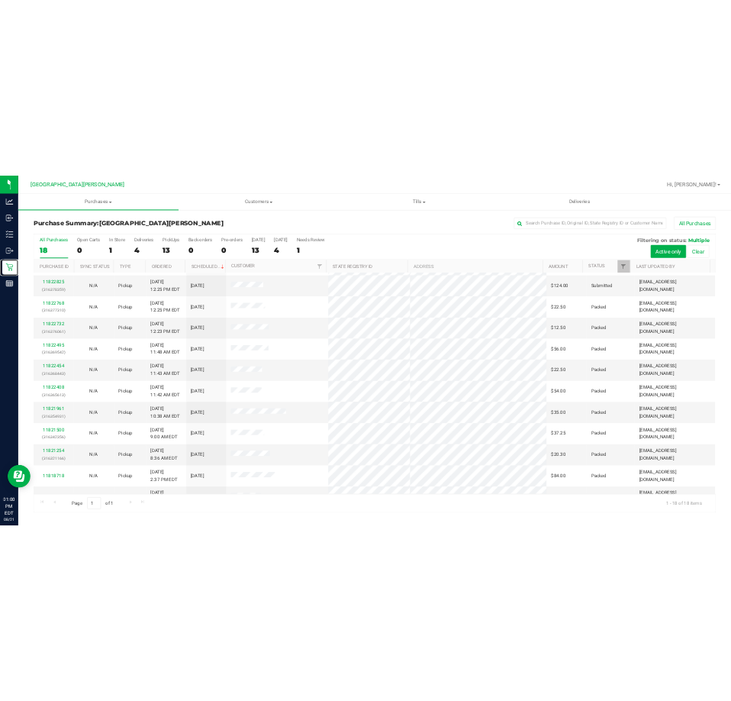
scroll to position [318, 0]
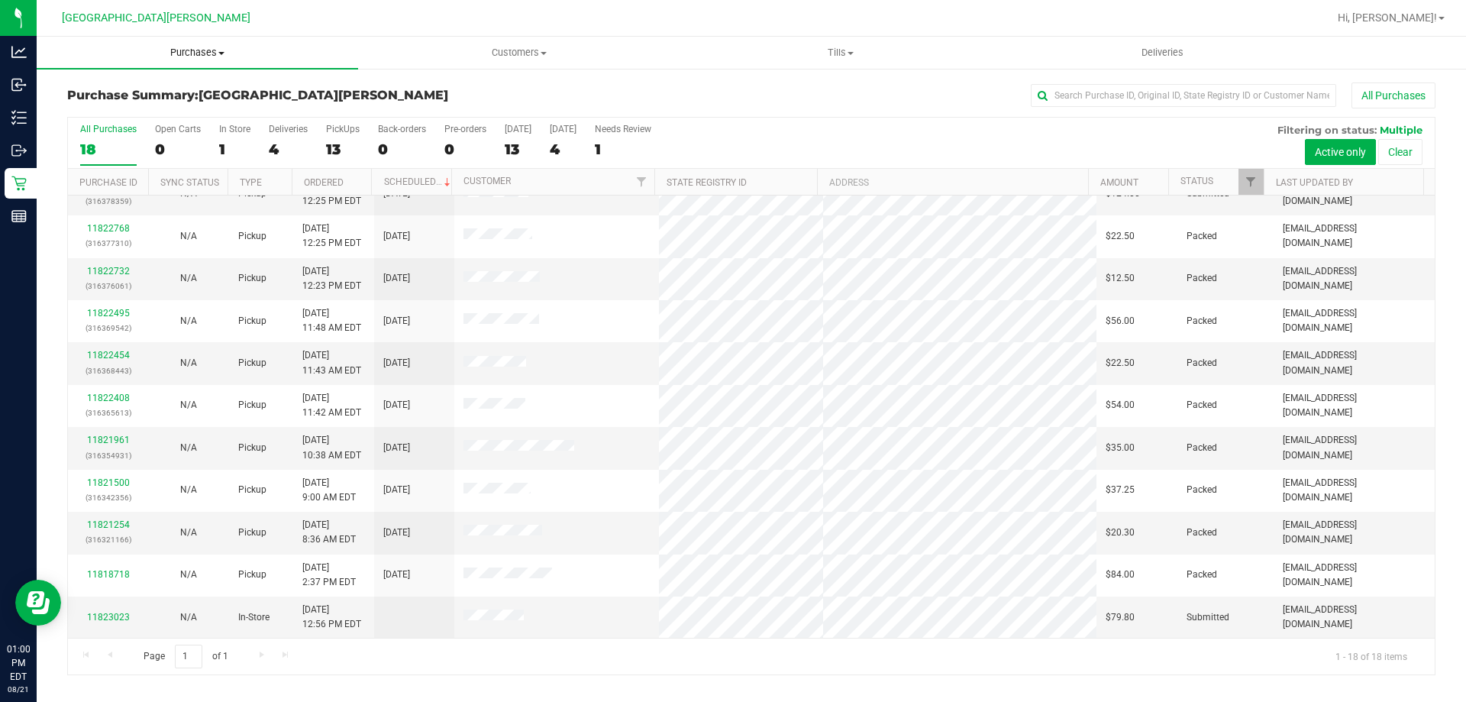
click at [199, 58] on span "Purchases" at bounding box center [197, 53] width 321 height 14
click at [146, 108] on li "Fulfillment" at bounding box center [197, 111] width 321 height 18
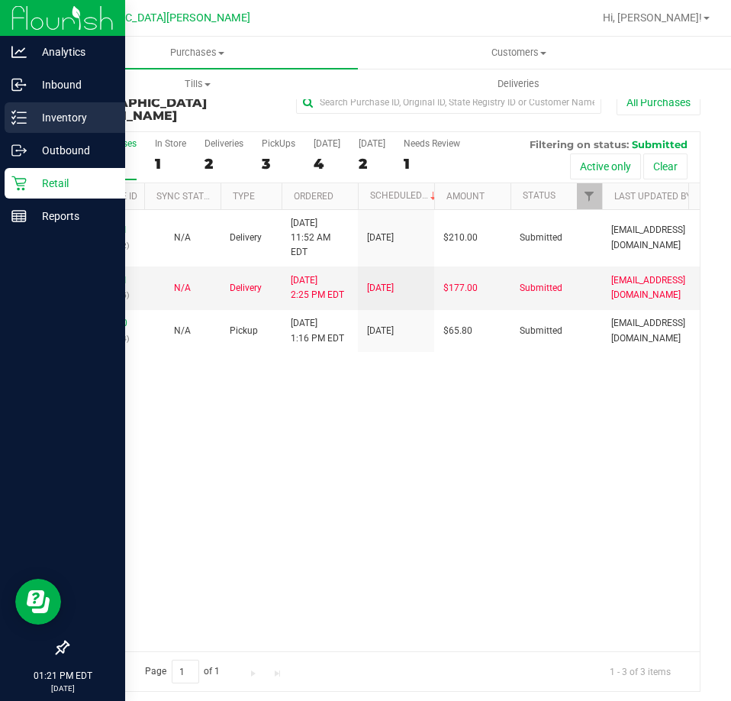
click at [40, 112] on p "Inventory" at bounding box center [73, 117] width 92 height 18
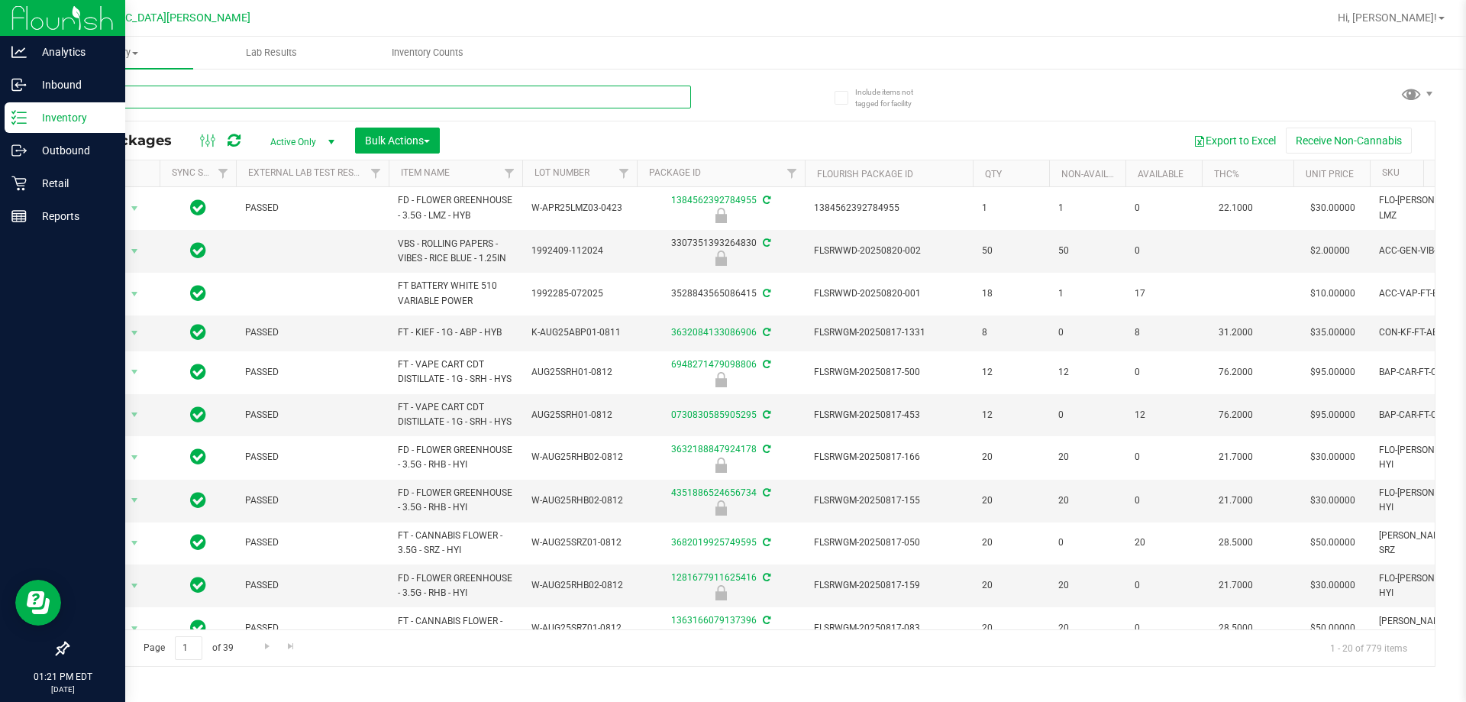
click at [183, 100] on input "text" at bounding box center [379, 97] width 624 height 23
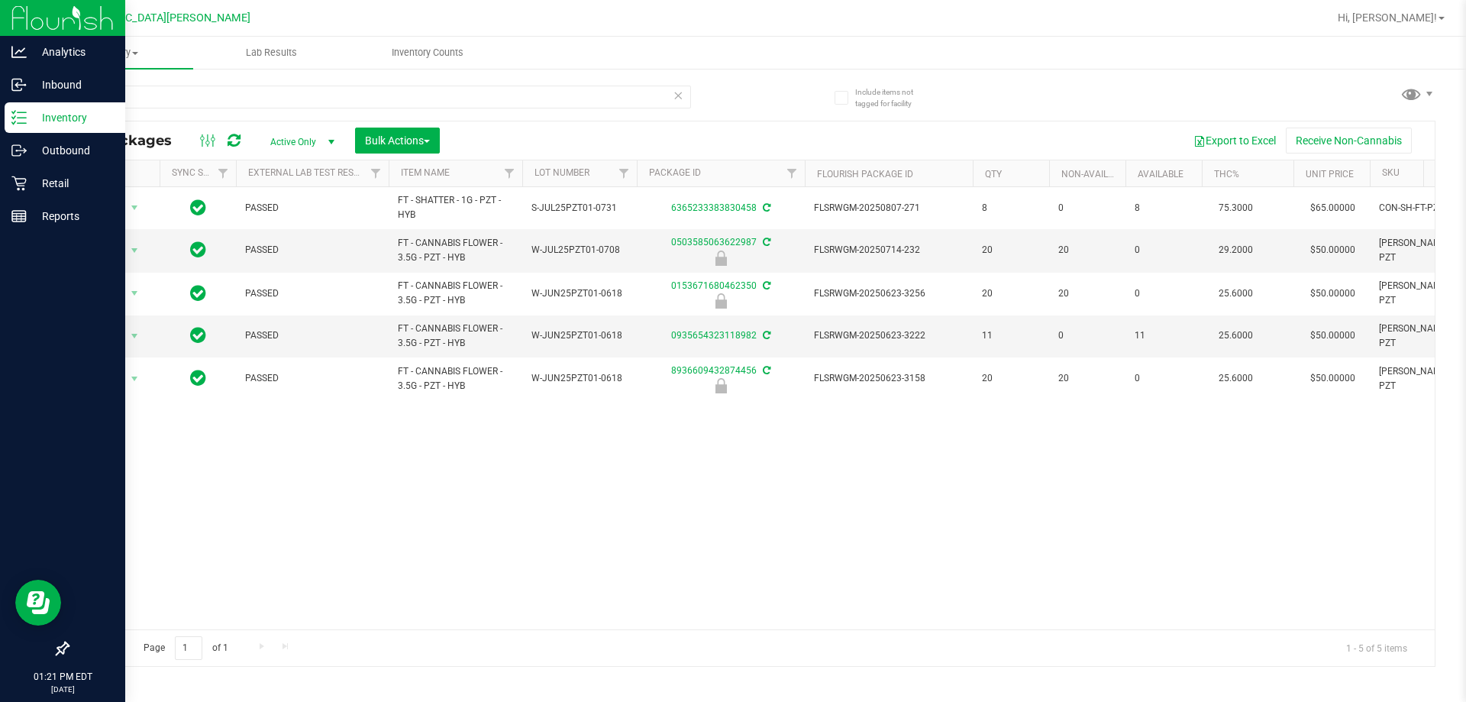
click at [190, 84] on div "pzt" at bounding box center [409, 96] width 684 height 49
click at [173, 92] on input "pzt" at bounding box center [379, 97] width 624 height 23
click at [128, 104] on input "pzt" at bounding box center [379, 97] width 624 height 23
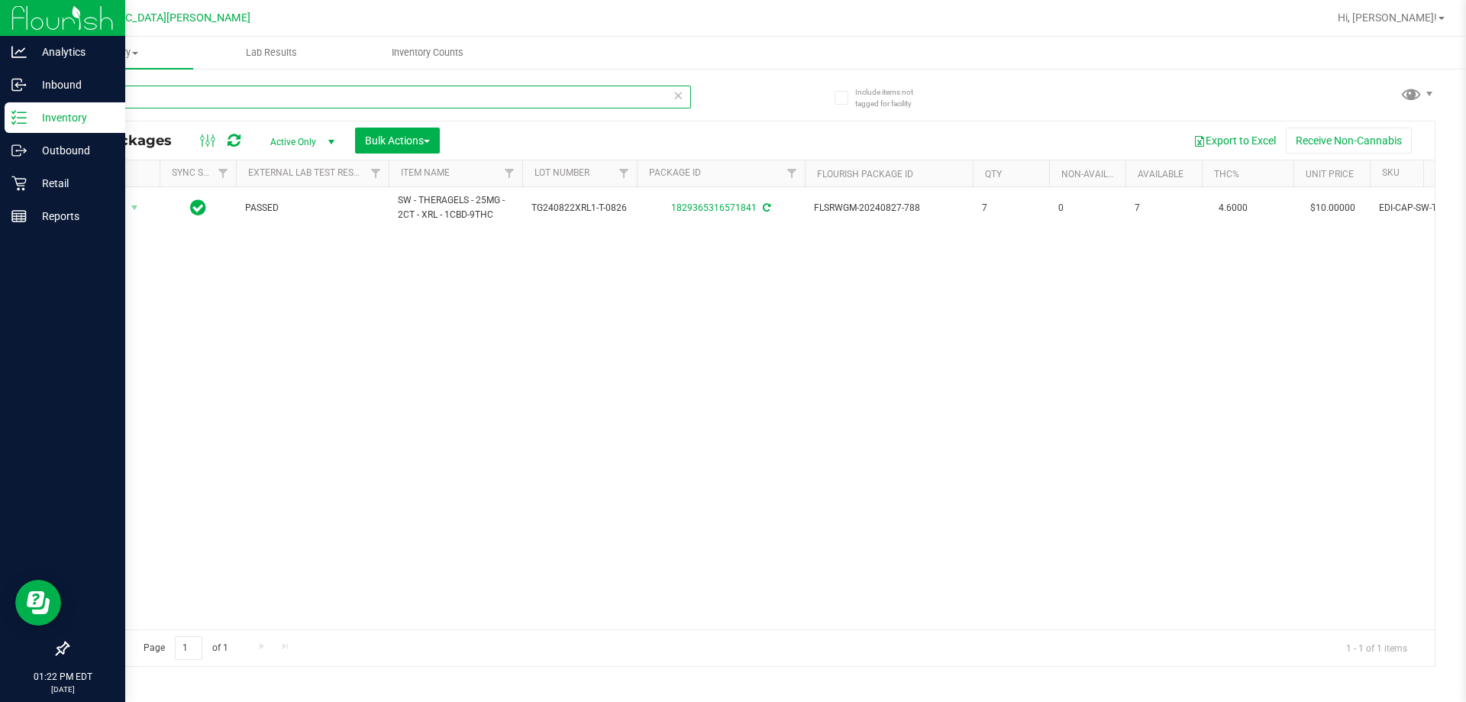
click at [173, 89] on input "t-08" at bounding box center [379, 97] width 624 height 23
type input "t"
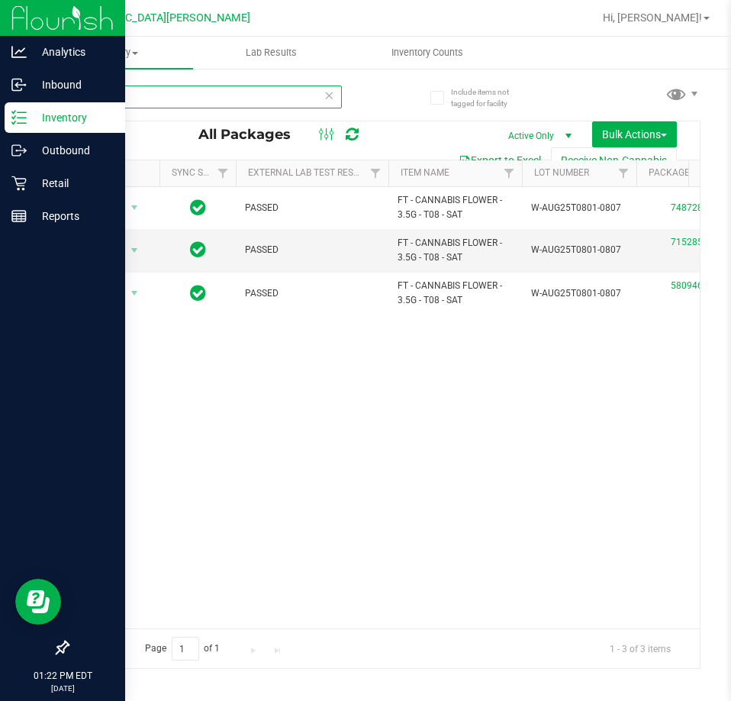
type input "t08"
click at [28, 189] on p "Retail" at bounding box center [73, 183] width 92 height 18
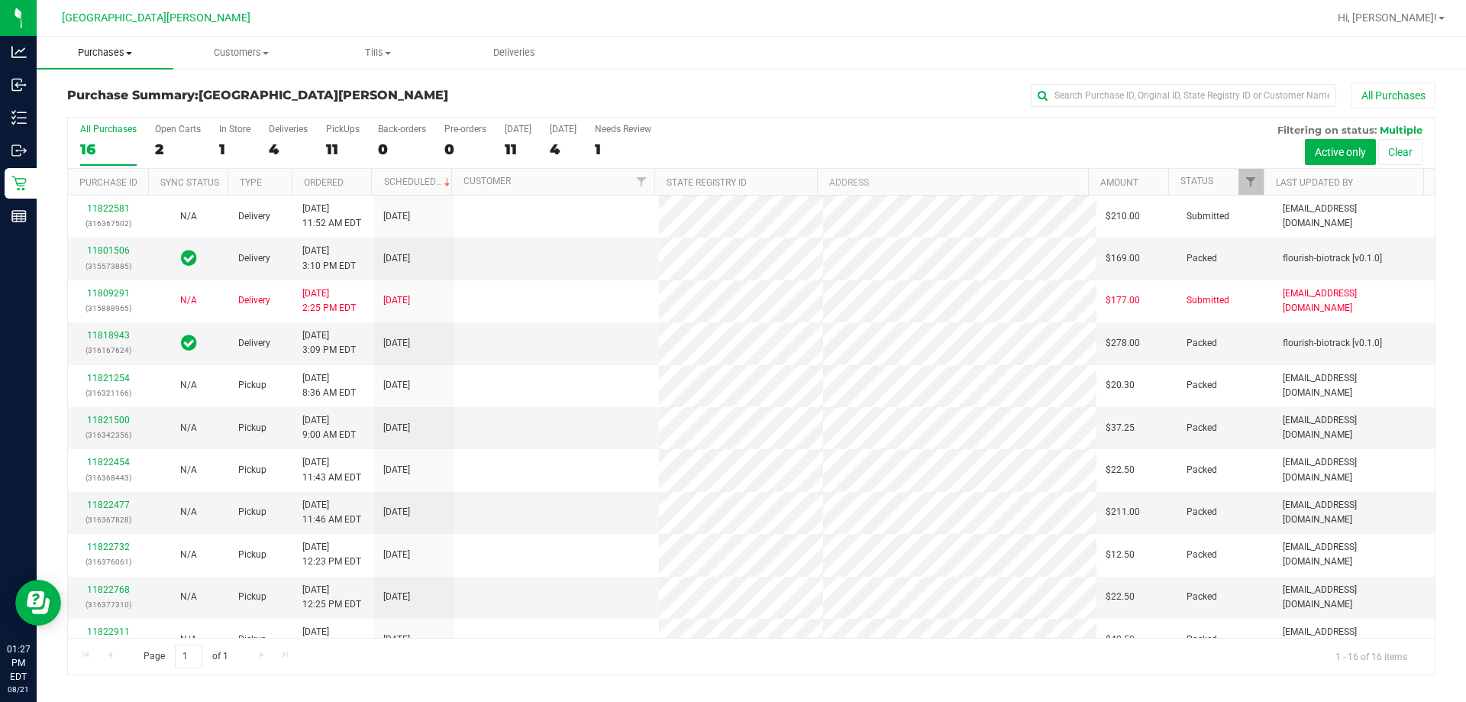
click at [115, 47] on span "Purchases" at bounding box center [105, 53] width 137 height 14
click at [82, 113] on span "Fulfillment" at bounding box center [84, 110] width 95 height 13
